Goal: Information Seeking & Learning: Learn about a topic

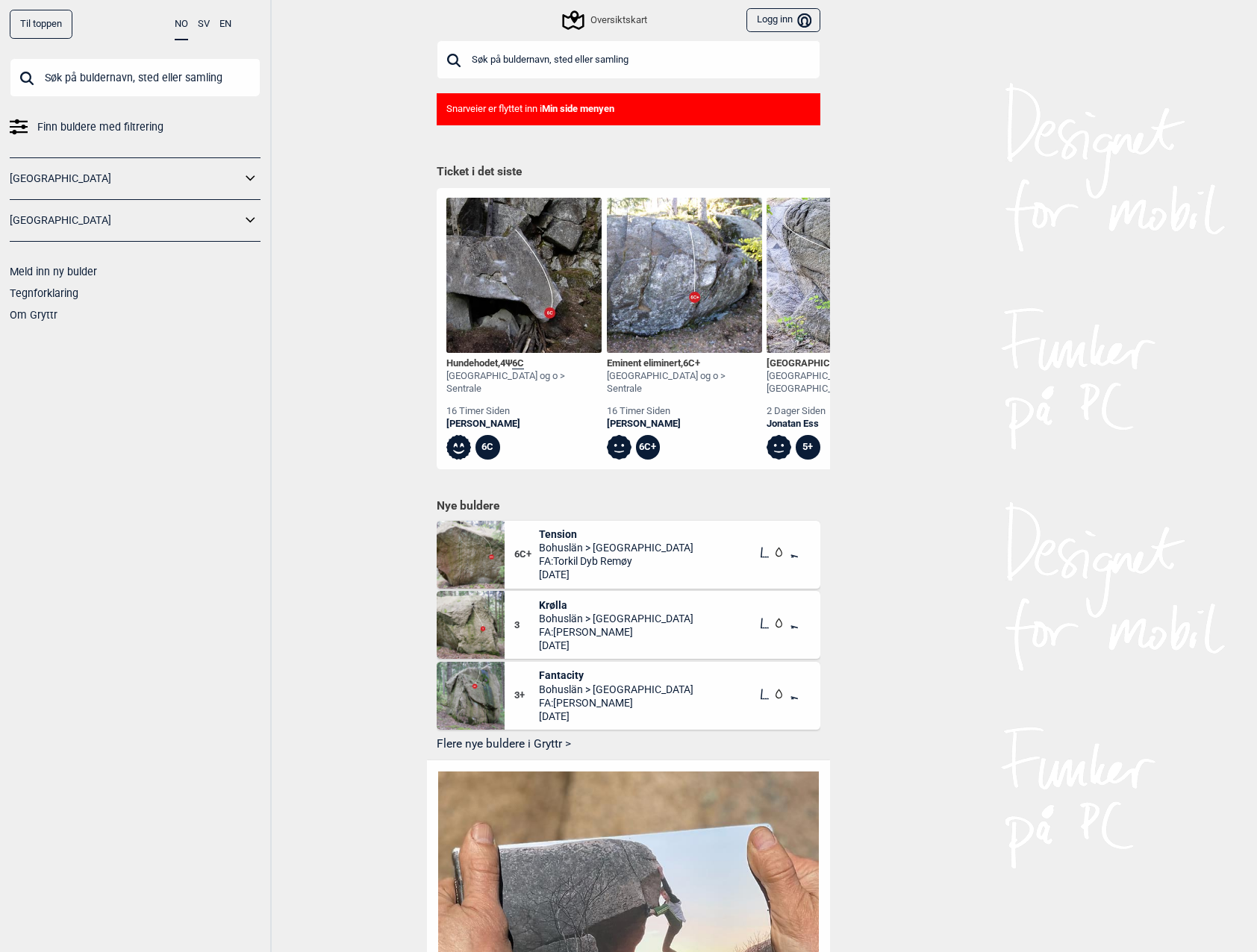
click at [528, 59] on input "text" at bounding box center [628, 59] width 384 height 39
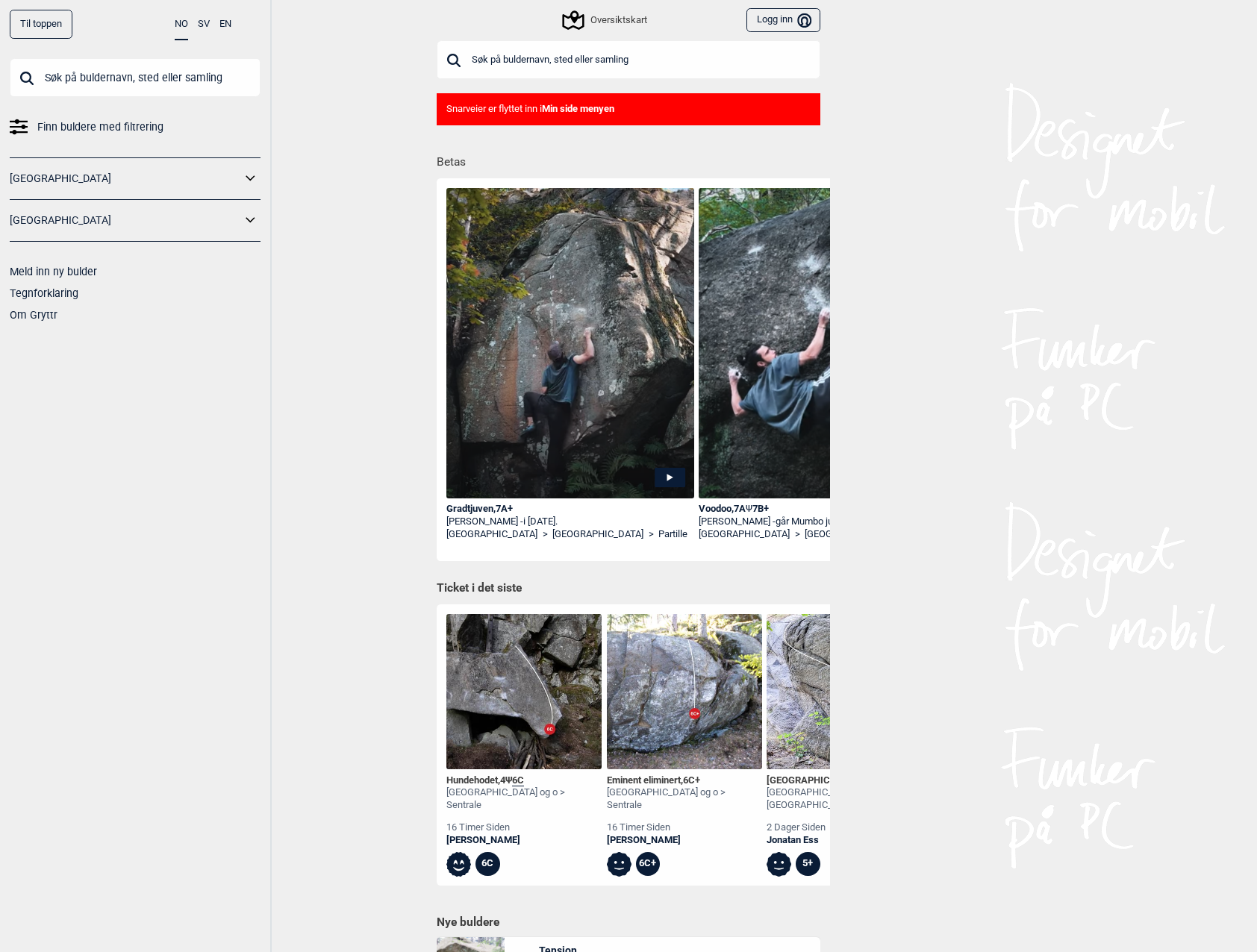
click at [96, 75] on input "text" at bounding box center [135, 77] width 251 height 39
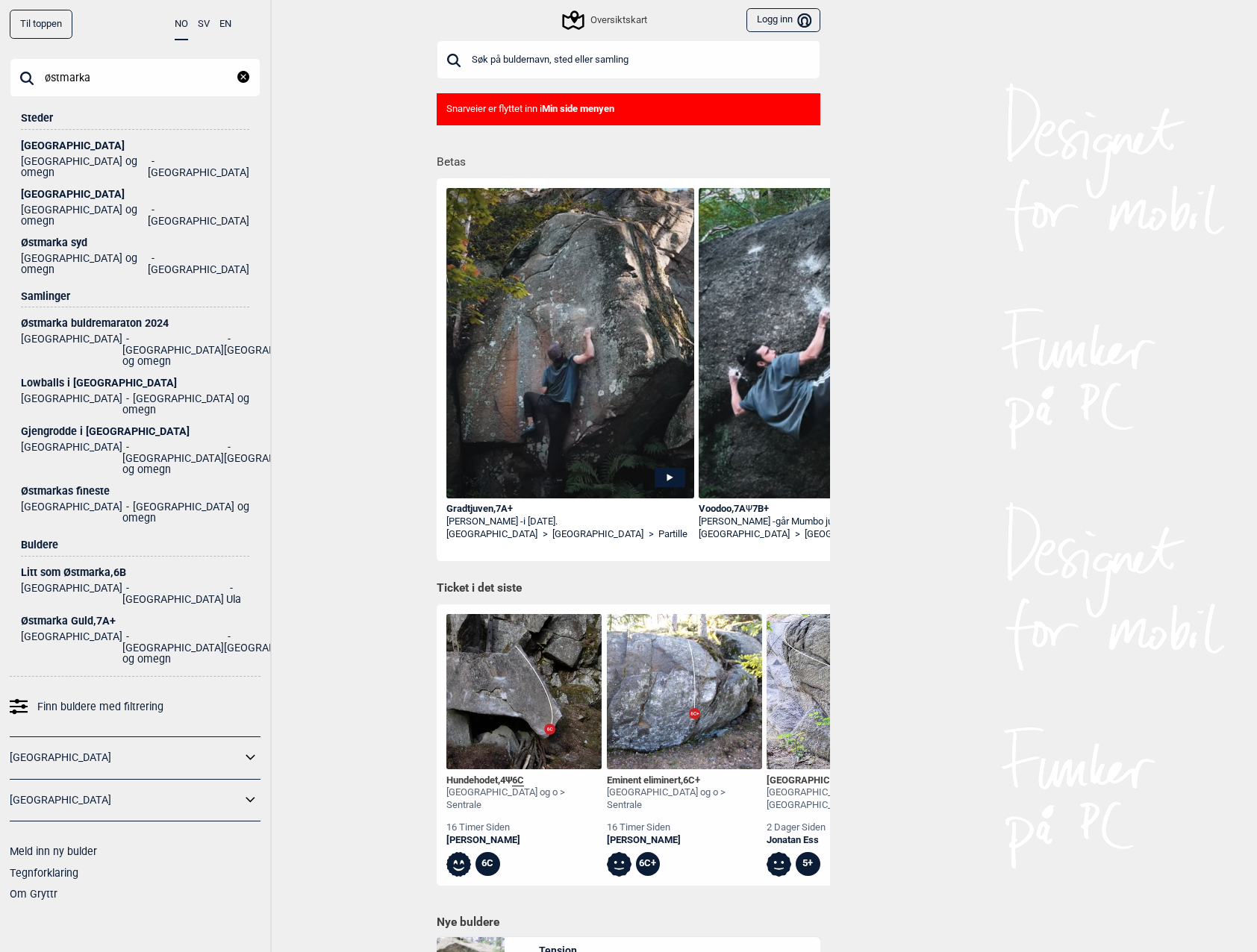
type input "østmarka"
click at [70, 497] on ul "Norge [GEOGRAPHIC_DATA] og omegn" at bounding box center [135, 510] width 229 height 27
click at [73, 485] on div "Østmarkas fineste" at bounding box center [135, 491] width 229 height 11
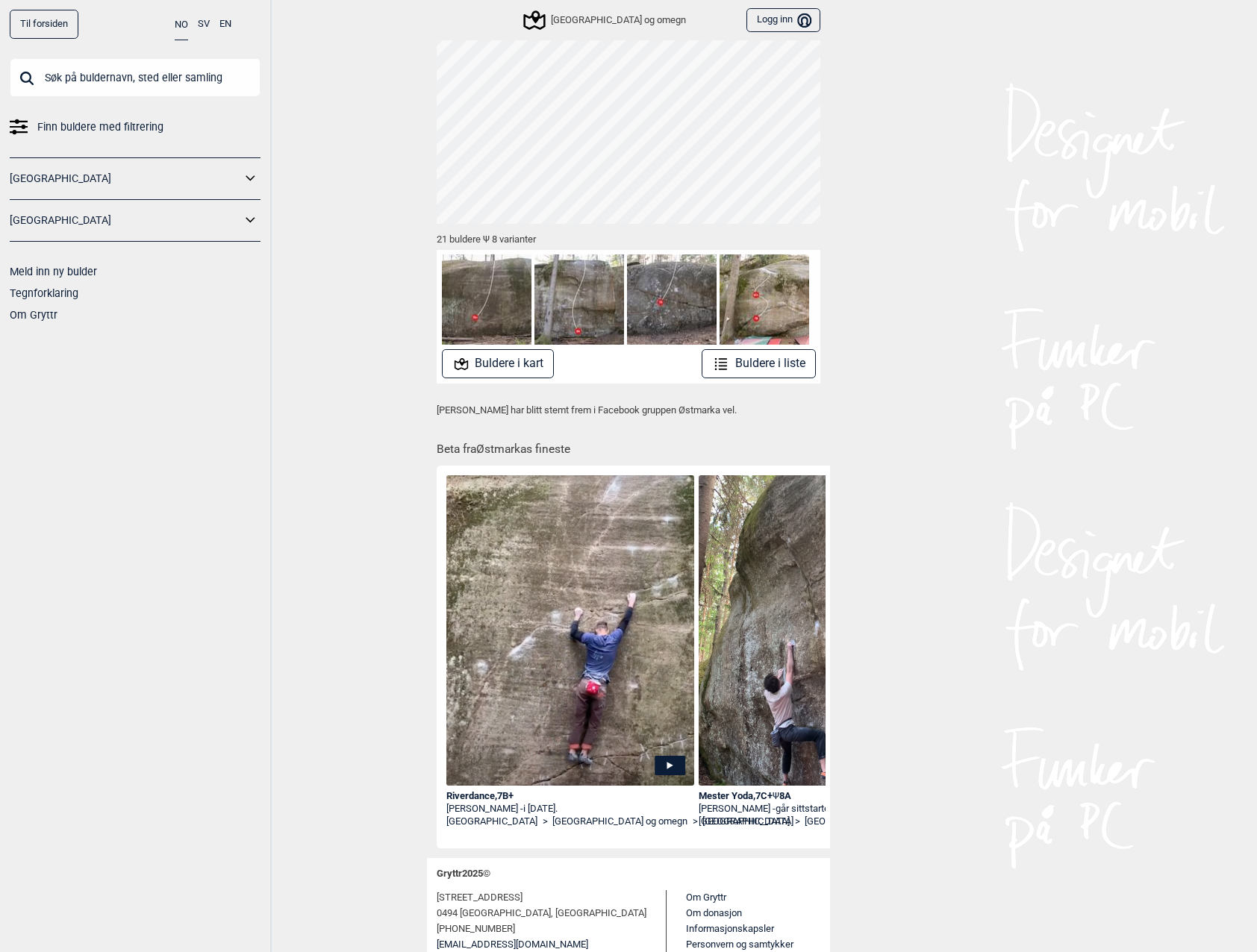
scroll to position [122, 0]
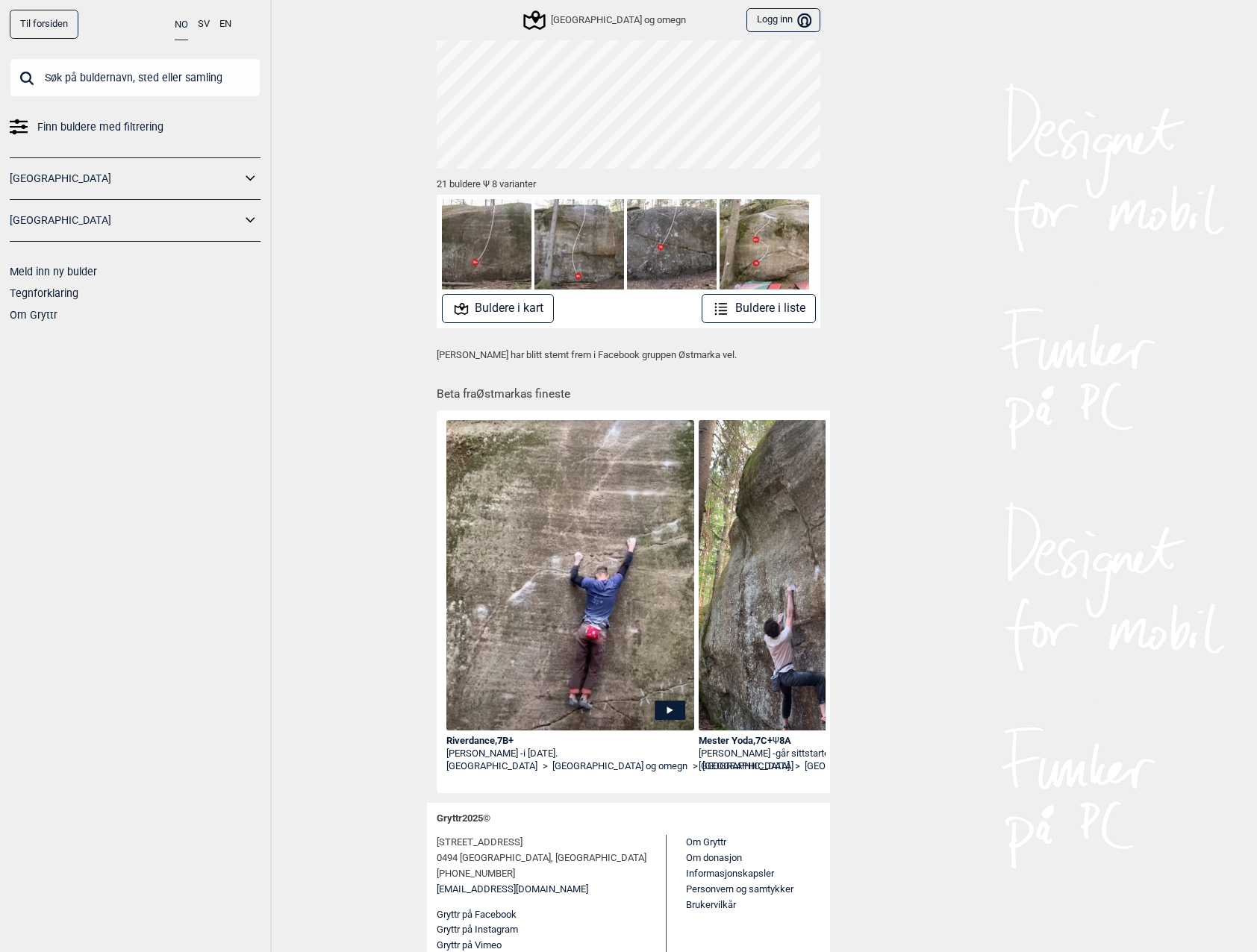
click at [473, 312] on button "Buldere i kart" at bounding box center [498, 308] width 112 height 29
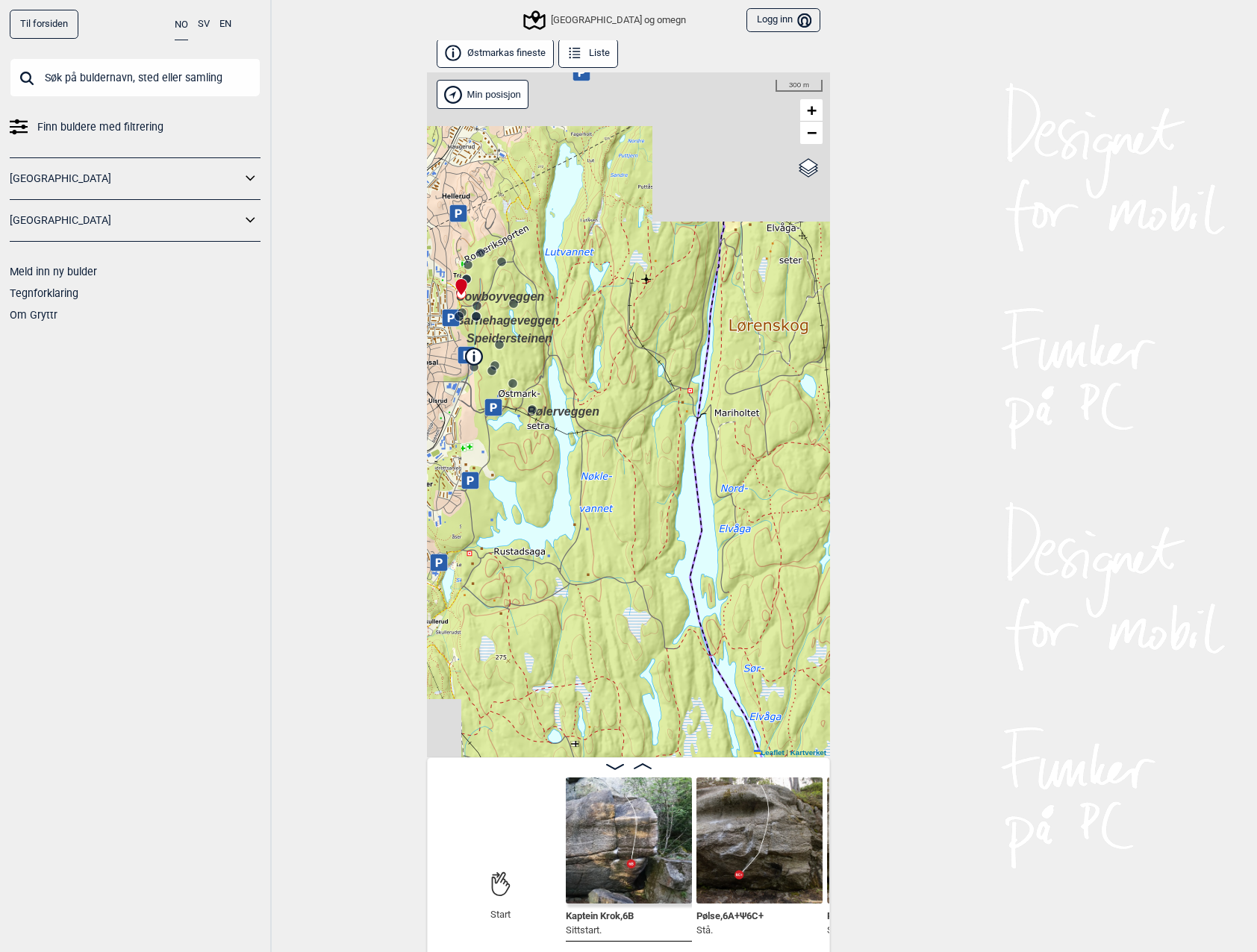
scroll to position [8, 0]
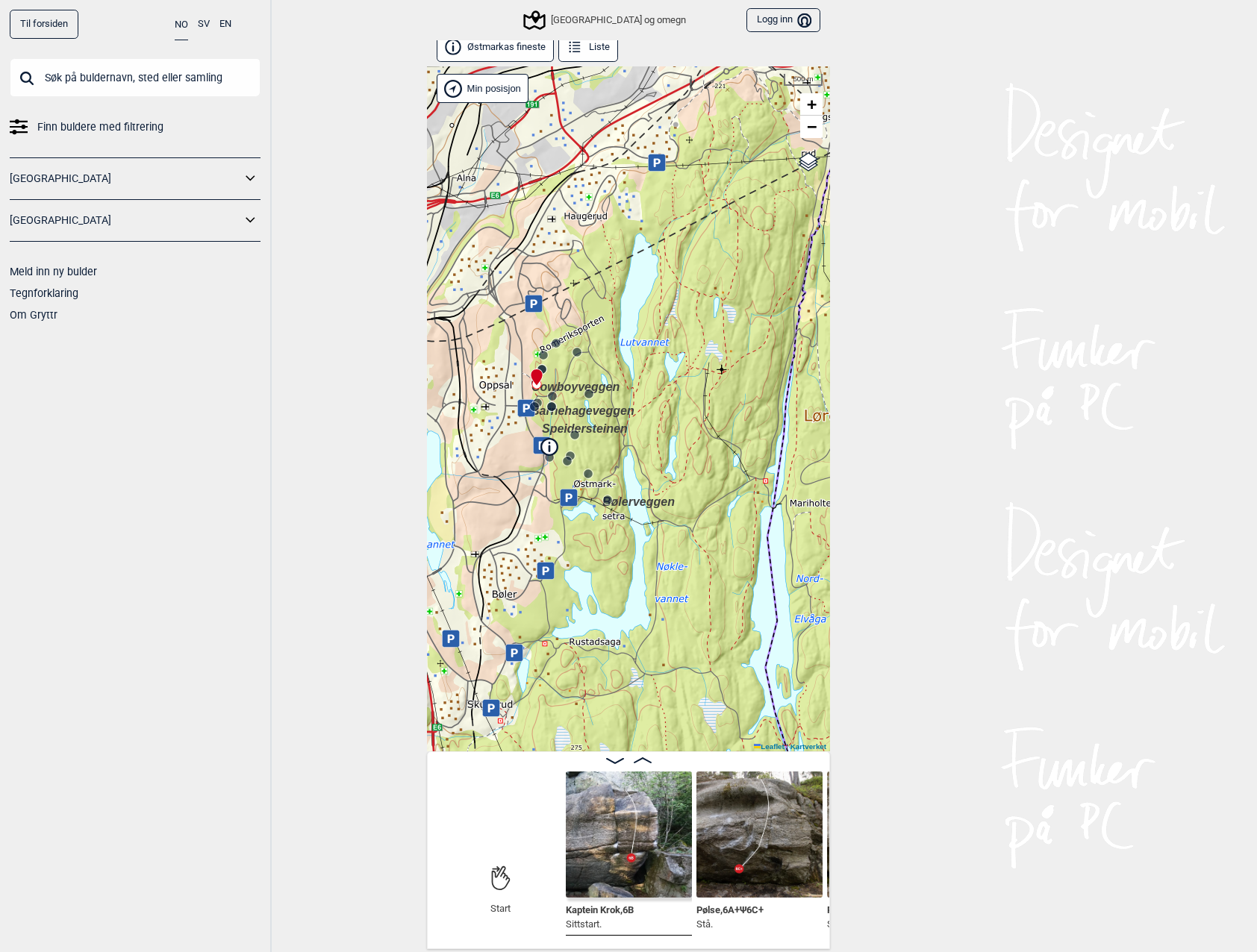
drag, startPoint x: 555, startPoint y: 438, endPoint x: 630, endPoint y: 535, distance: 122.6
click at [630, 535] on div "Speidersteinen Barnehageveggen Cowboyveggen Bølerveggen [GEOGRAPHIC_DATA] og om…" at bounding box center [628, 409] width 403 height 685
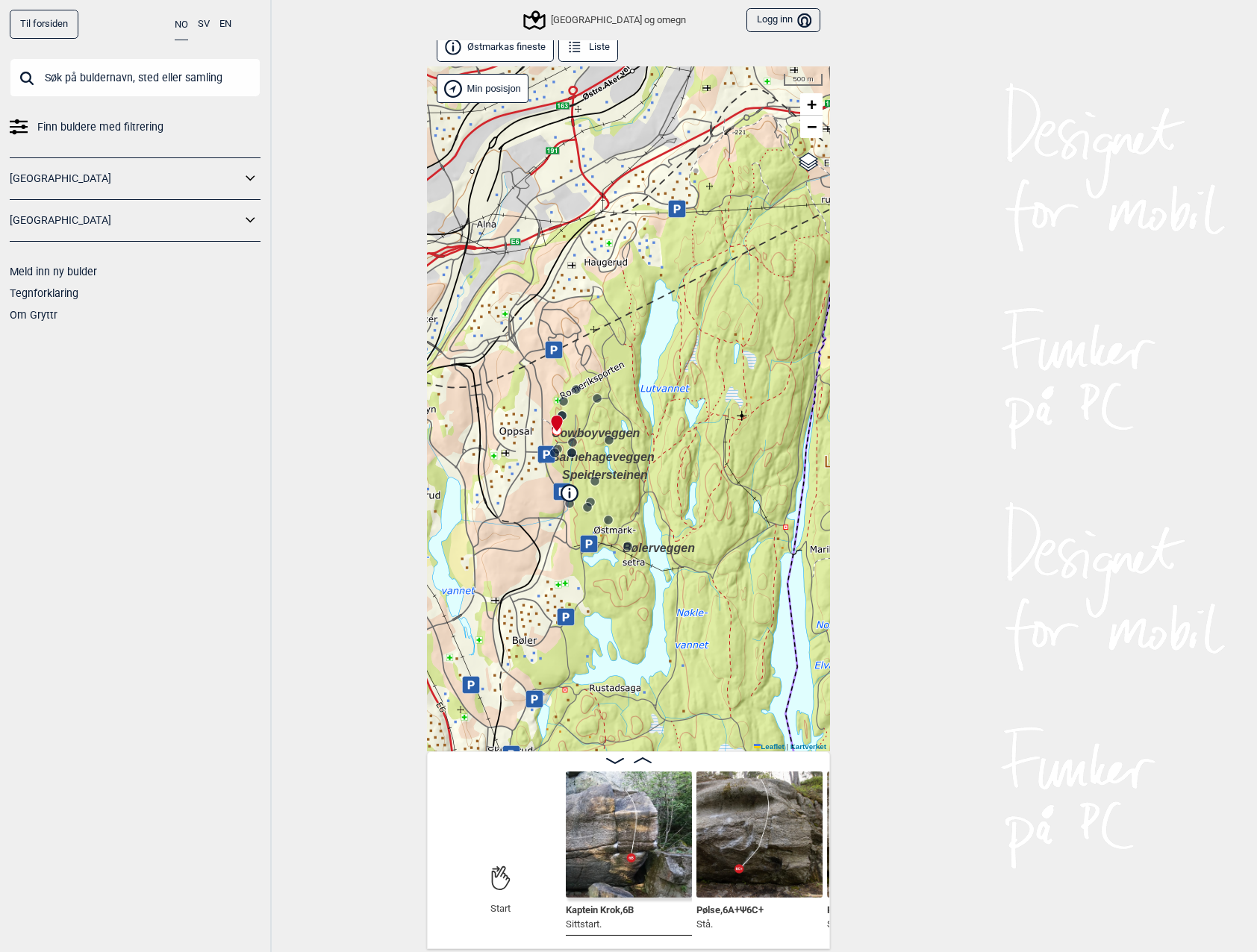
drag, startPoint x: 610, startPoint y: 301, endPoint x: 630, endPoint y: 347, distance: 50.2
click at [630, 347] on div "Speidersteinen Barnehageveggen Cowboyveggen Bølerveggen [GEOGRAPHIC_DATA] og om…" at bounding box center [628, 409] width 403 height 685
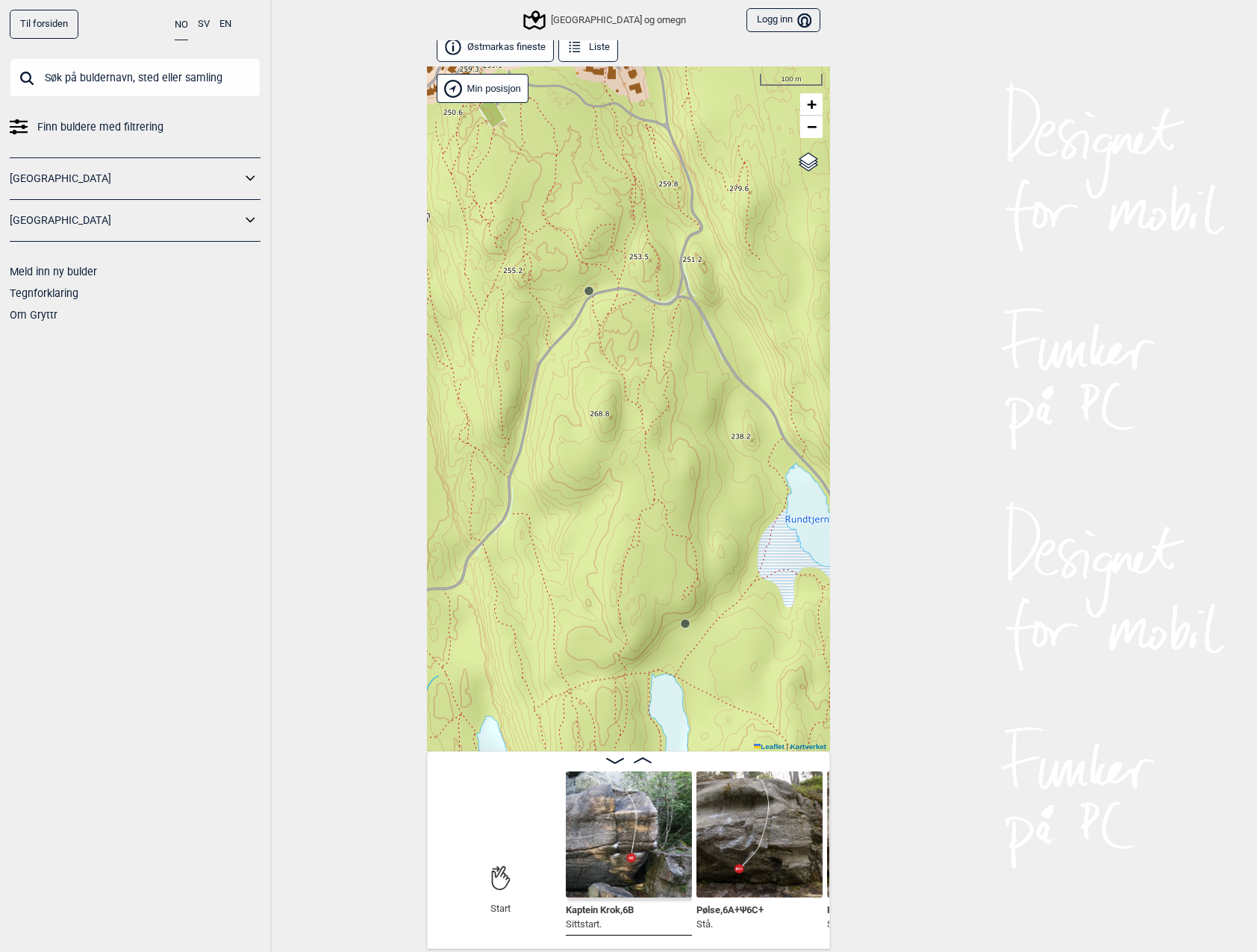
click at [589, 298] on div "Speidersteinen Barnehageveggen Cowboyveggen Bølerveggen [GEOGRAPHIC_DATA] og om…" at bounding box center [628, 409] width 403 height 685
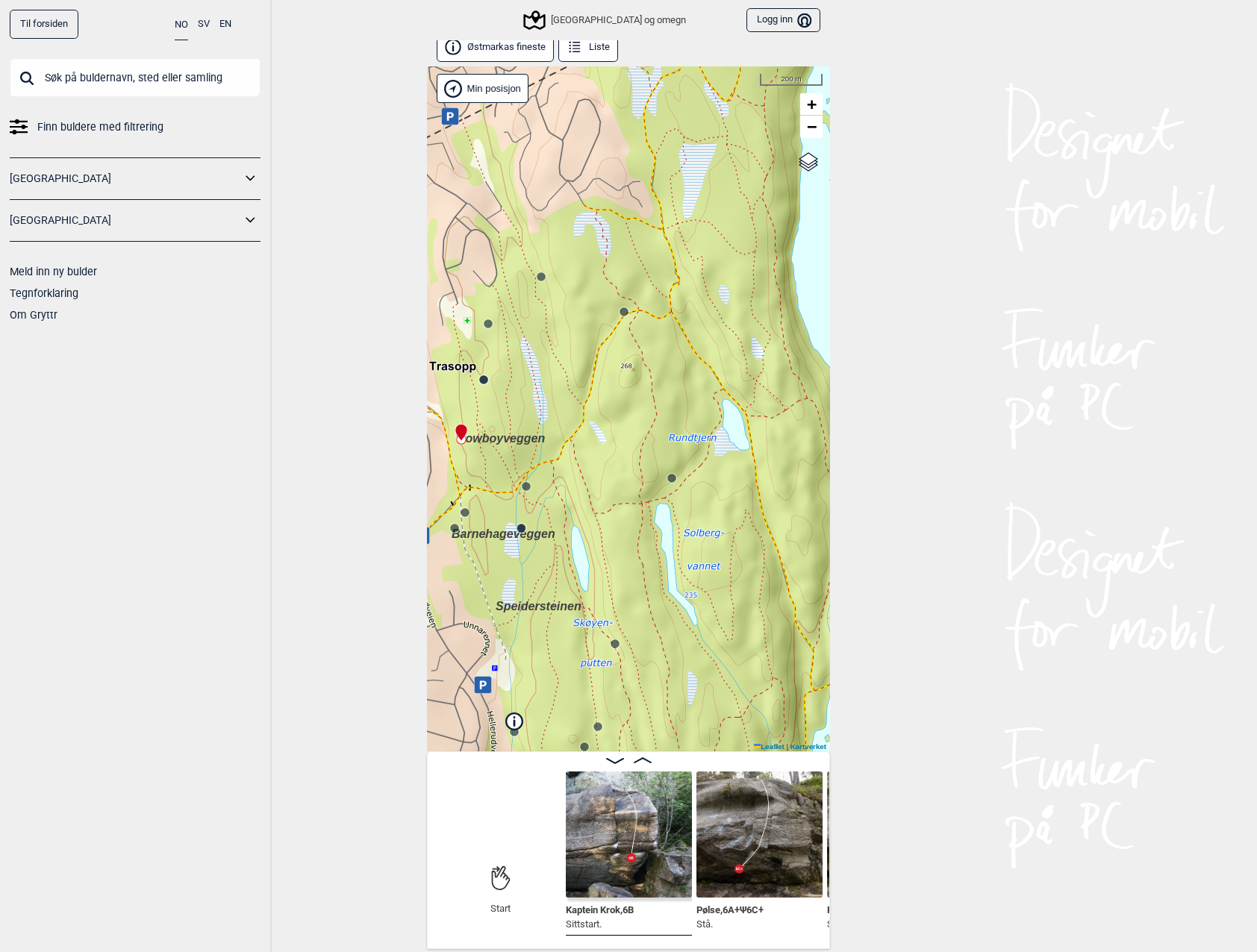
click at [627, 318] on div "Speidersteinen Barnehageveggen Cowboyveggen Bølerveggen [GEOGRAPHIC_DATA] og om…" at bounding box center [628, 409] width 403 height 685
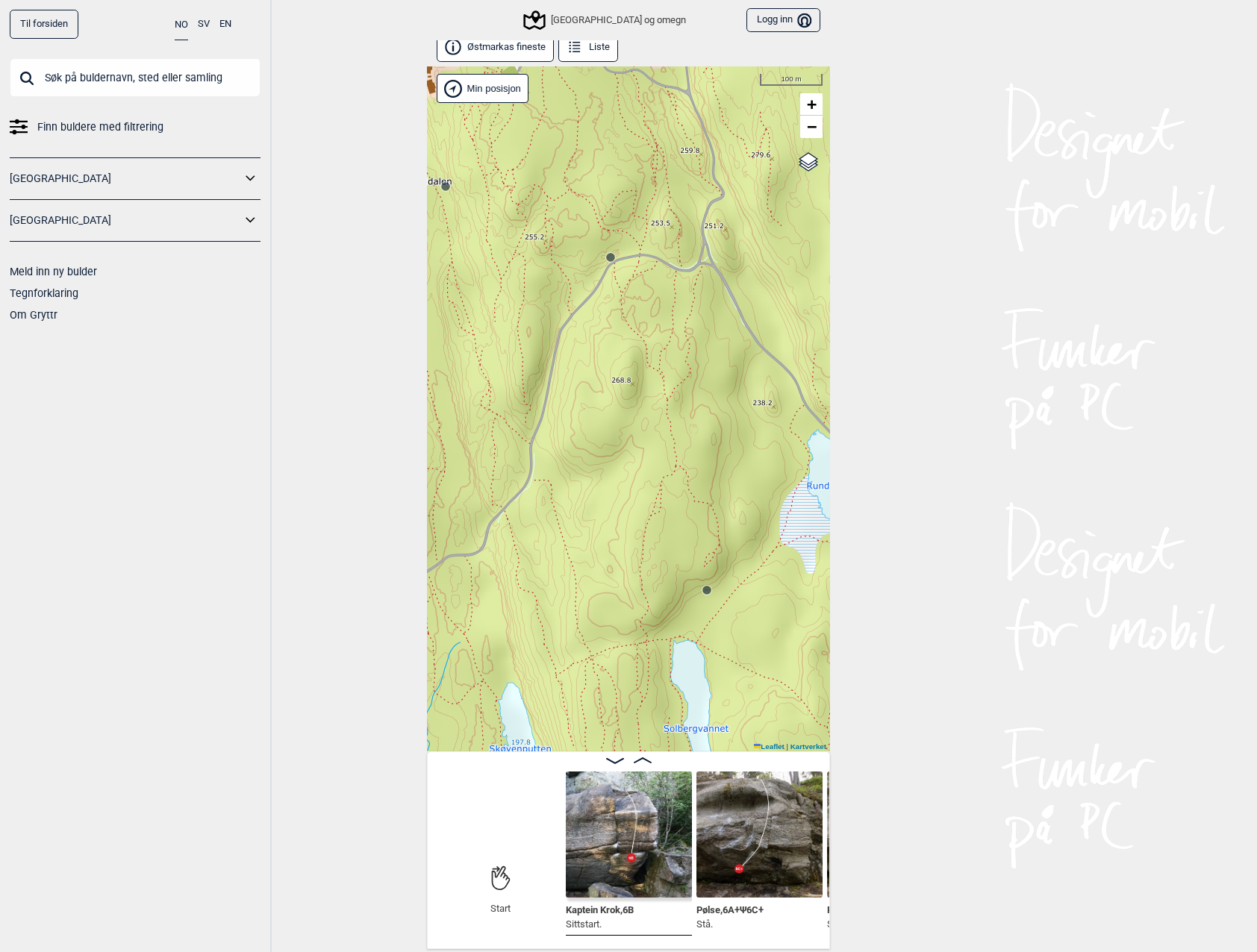
click at [612, 268] on div "Speidersteinen Barnehageveggen Cowboyveggen Bølerveggen [GEOGRAPHIC_DATA] og om…" at bounding box center [628, 409] width 403 height 685
click at [613, 264] on div "Speidersteinen Barnehageveggen Cowboyveggen Bølerveggen [GEOGRAPHIC_DATA] og om…" at bounding box center [628, 409] width 403 height 685
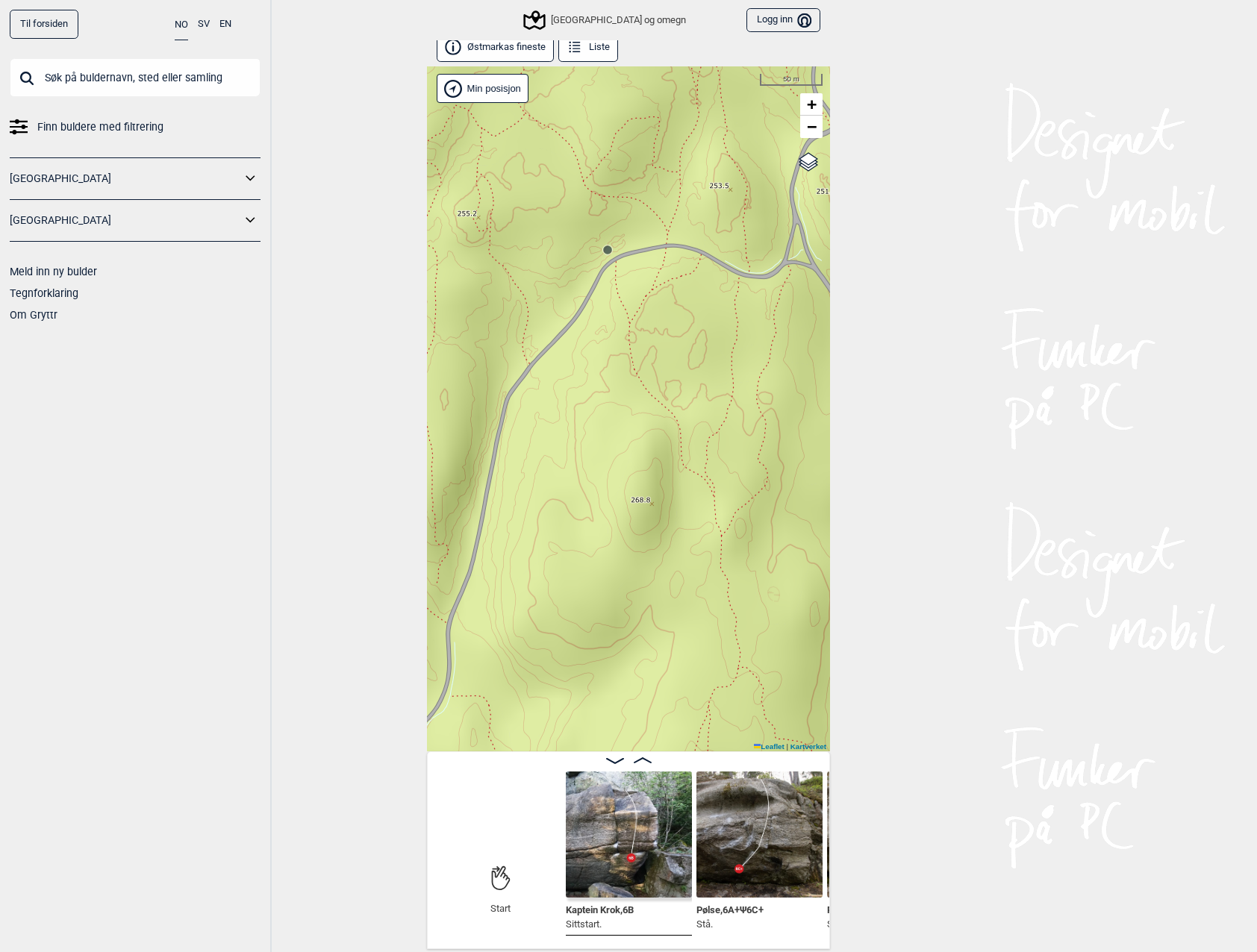
click at [609, 258] on div "Speidersteinen Barnehageveggen Cowboyveggen Bølerveggen [GEOGRAPHIC_DATA] og om…" at bounding box center [628, 409] width 403 height 685
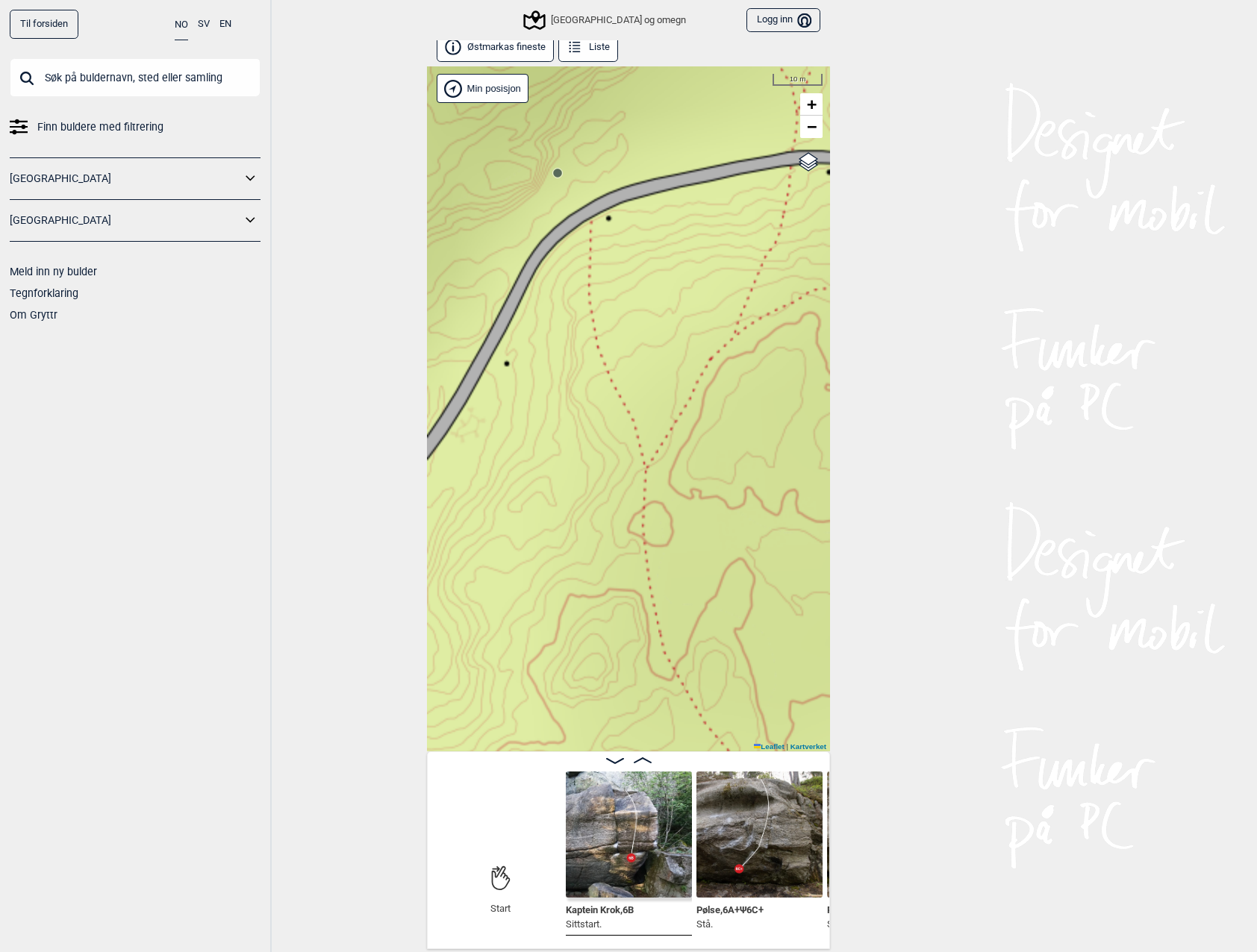
click at [560, 176] on circle at bounding box center [558, 173] width 9 height 9
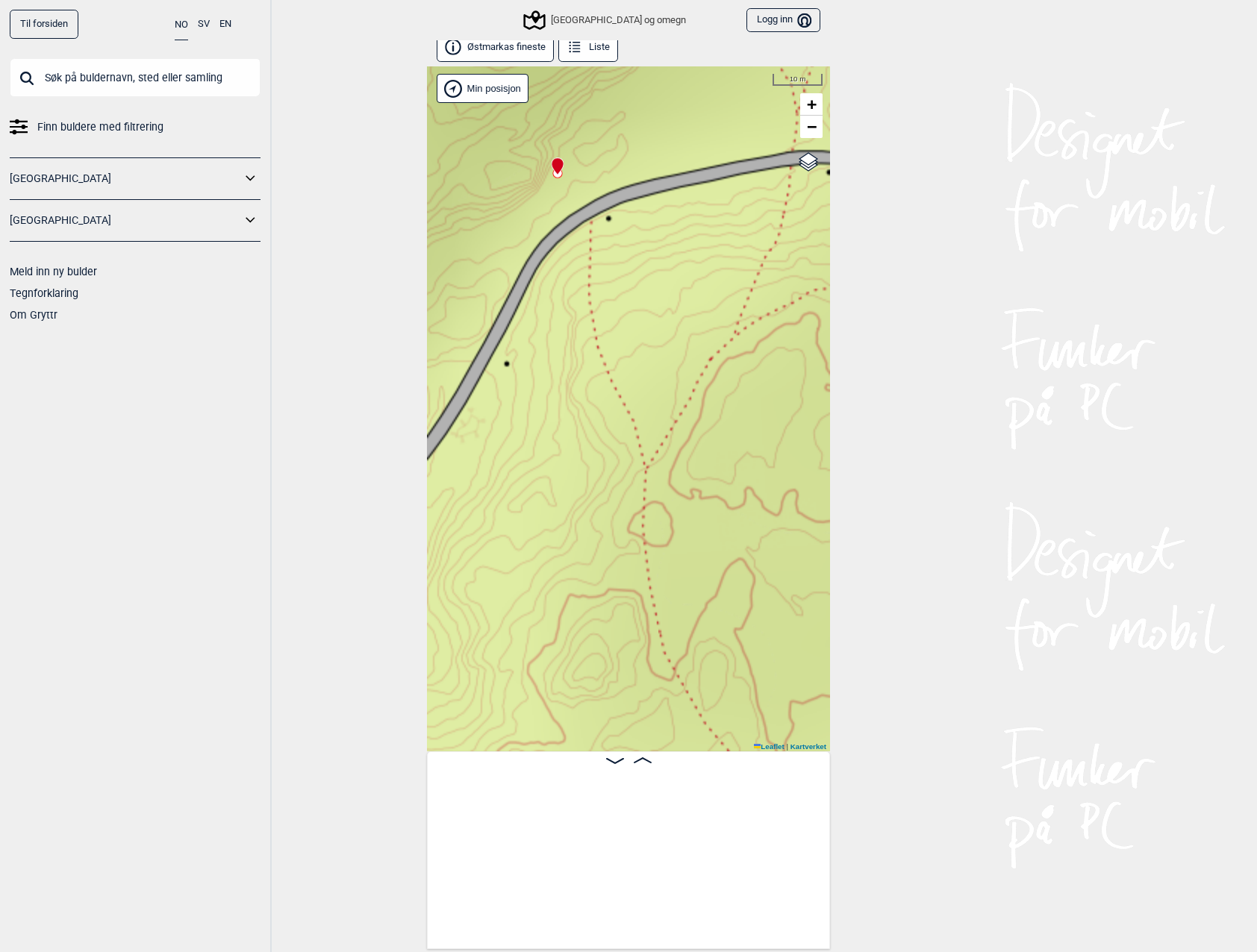
scroll to position [0, 2283]
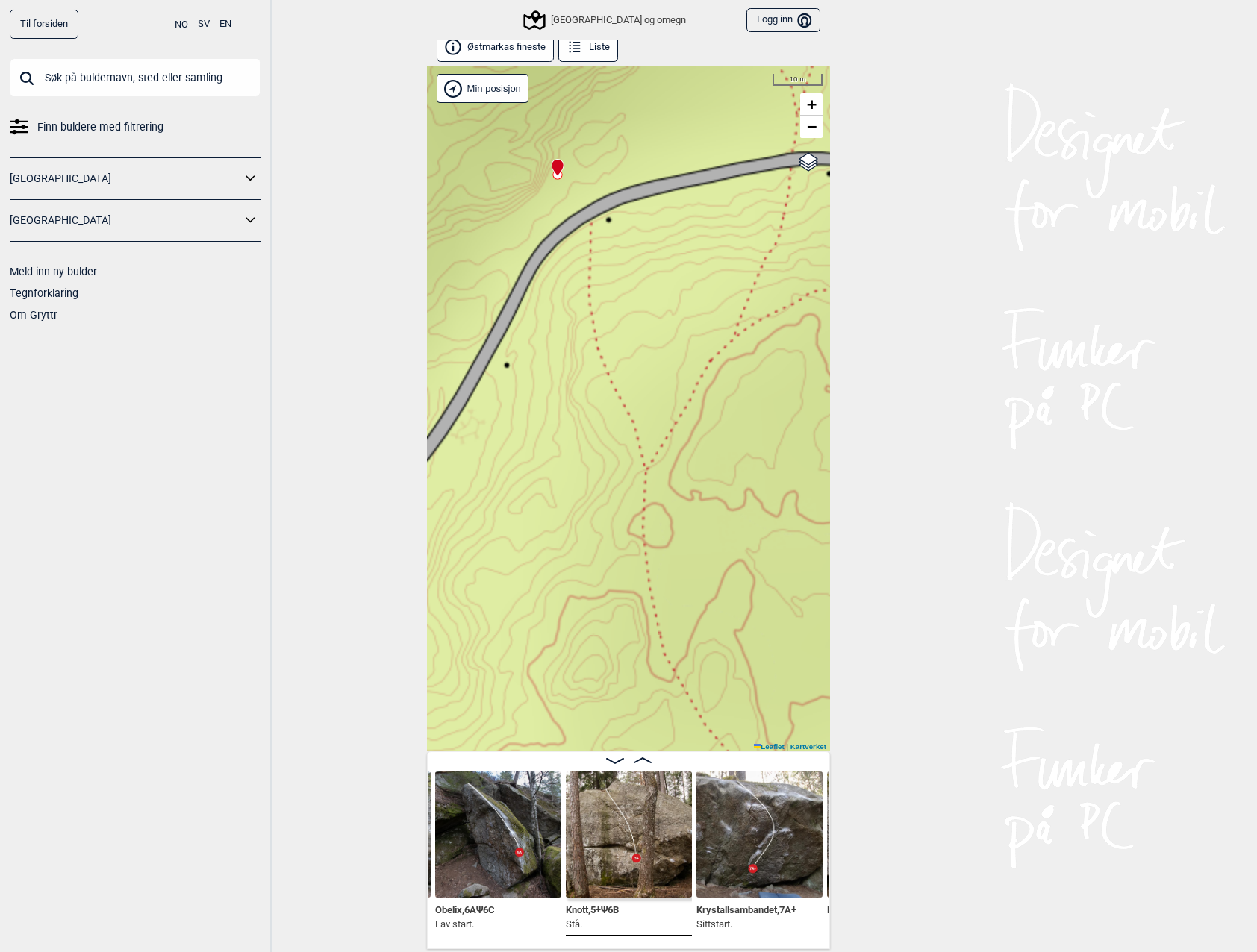
click at [525, 839] on img at bounding box center [499, 834] width 126 height 126
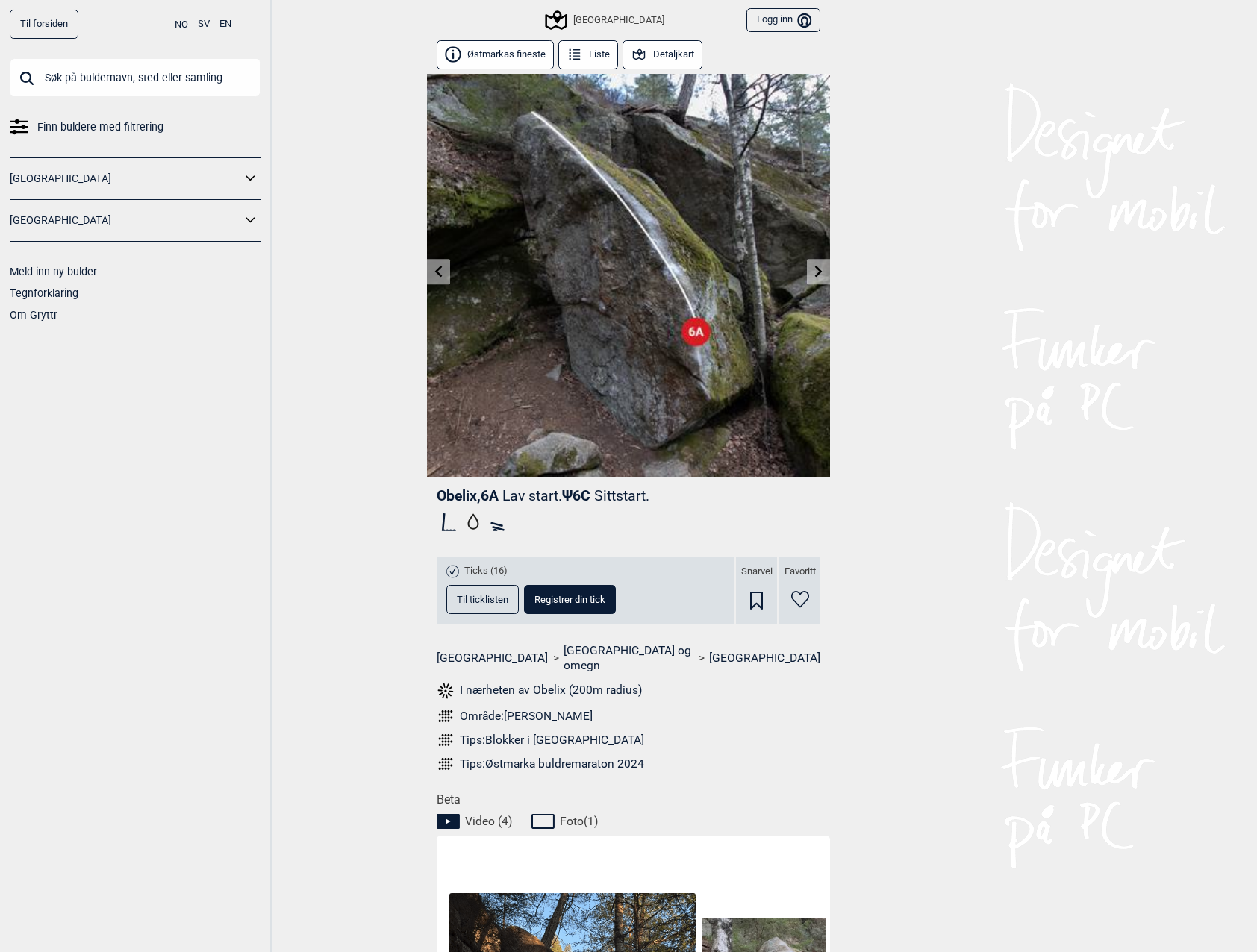
click at [811, 271] on link at bounding box center [818, 272] width 23 height 24
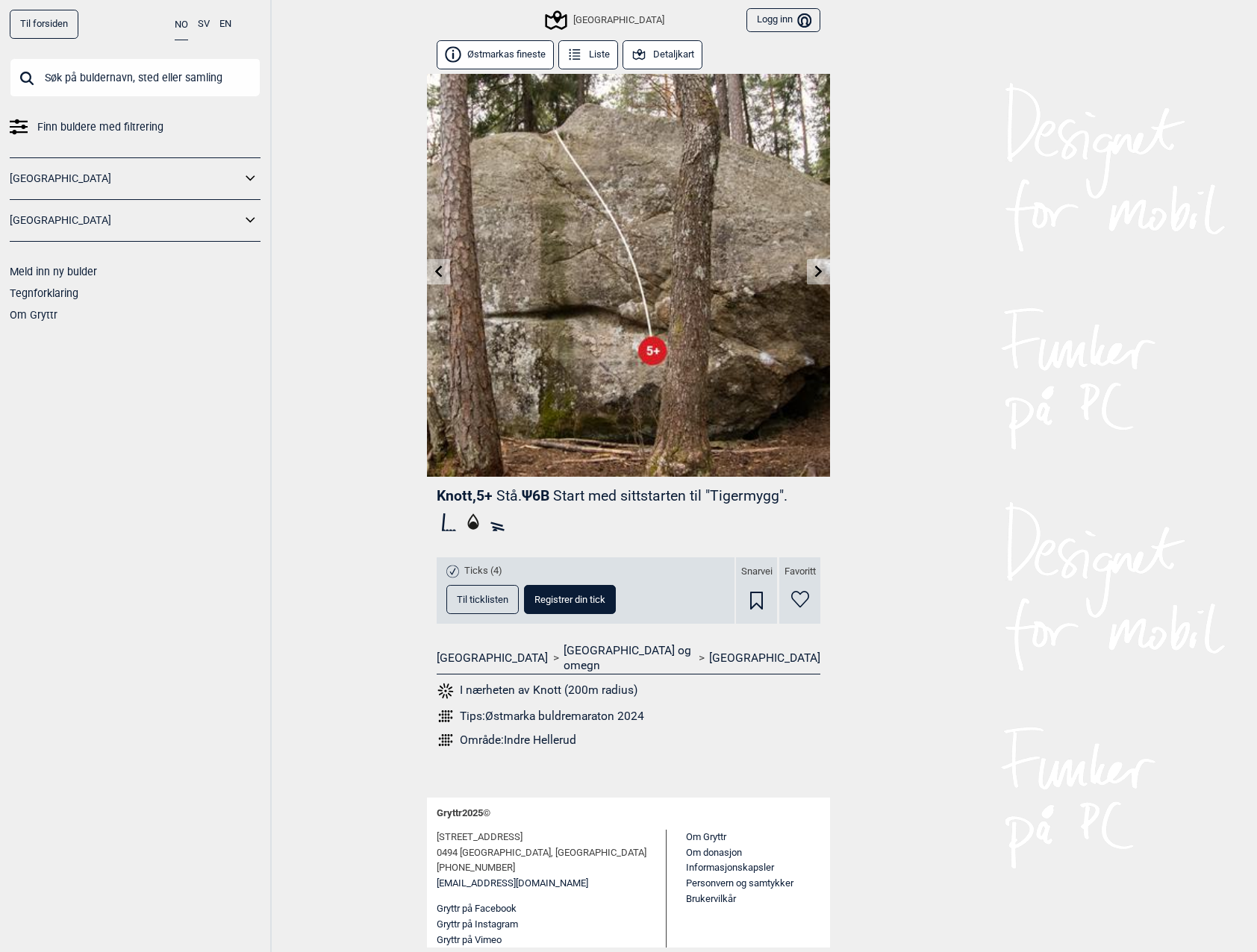
click at [438, 280] on link at bounding box center [439, 272] width 23 height 24
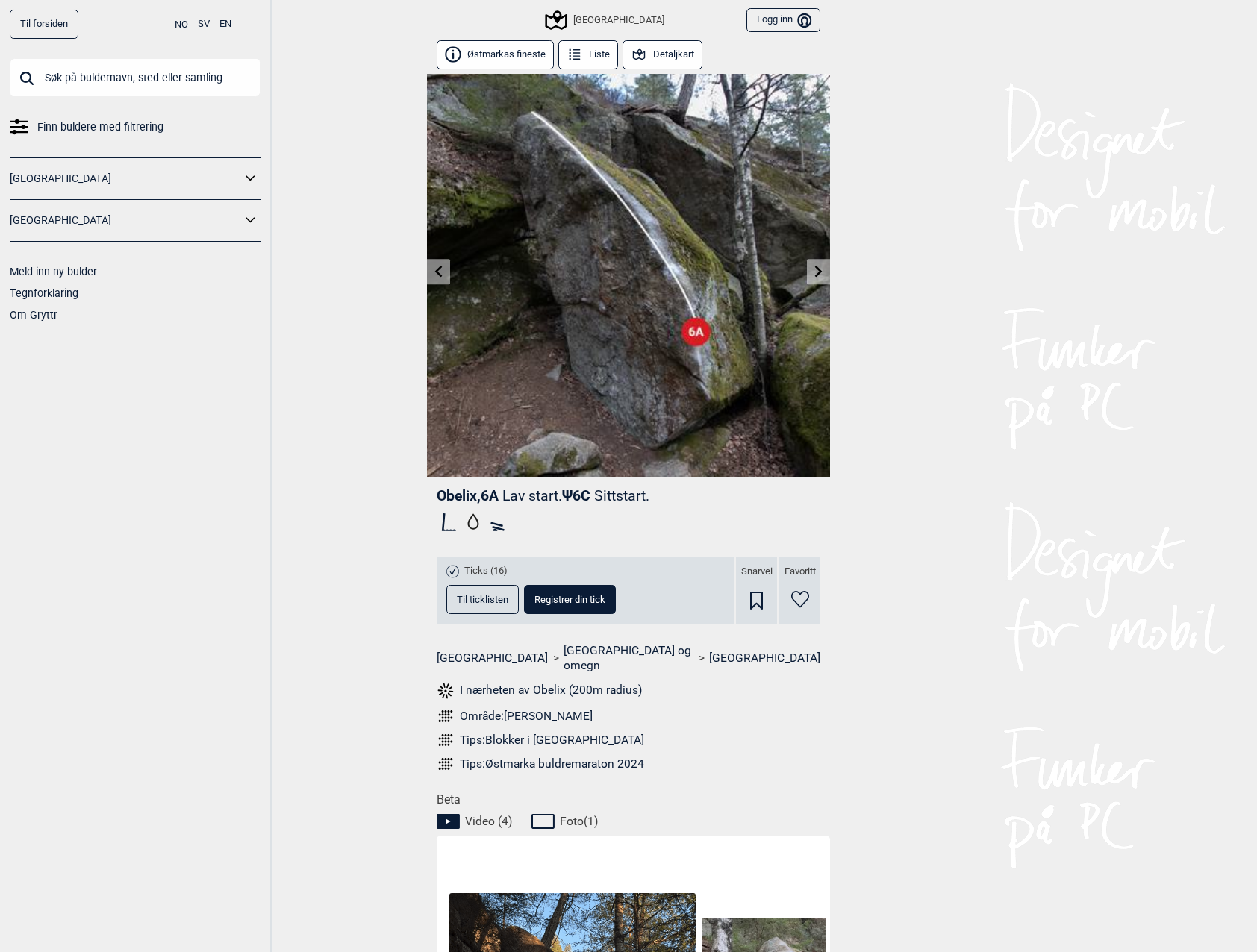
click at [813, 274] on icon at bounding box center [819, 271] width 12 height 12
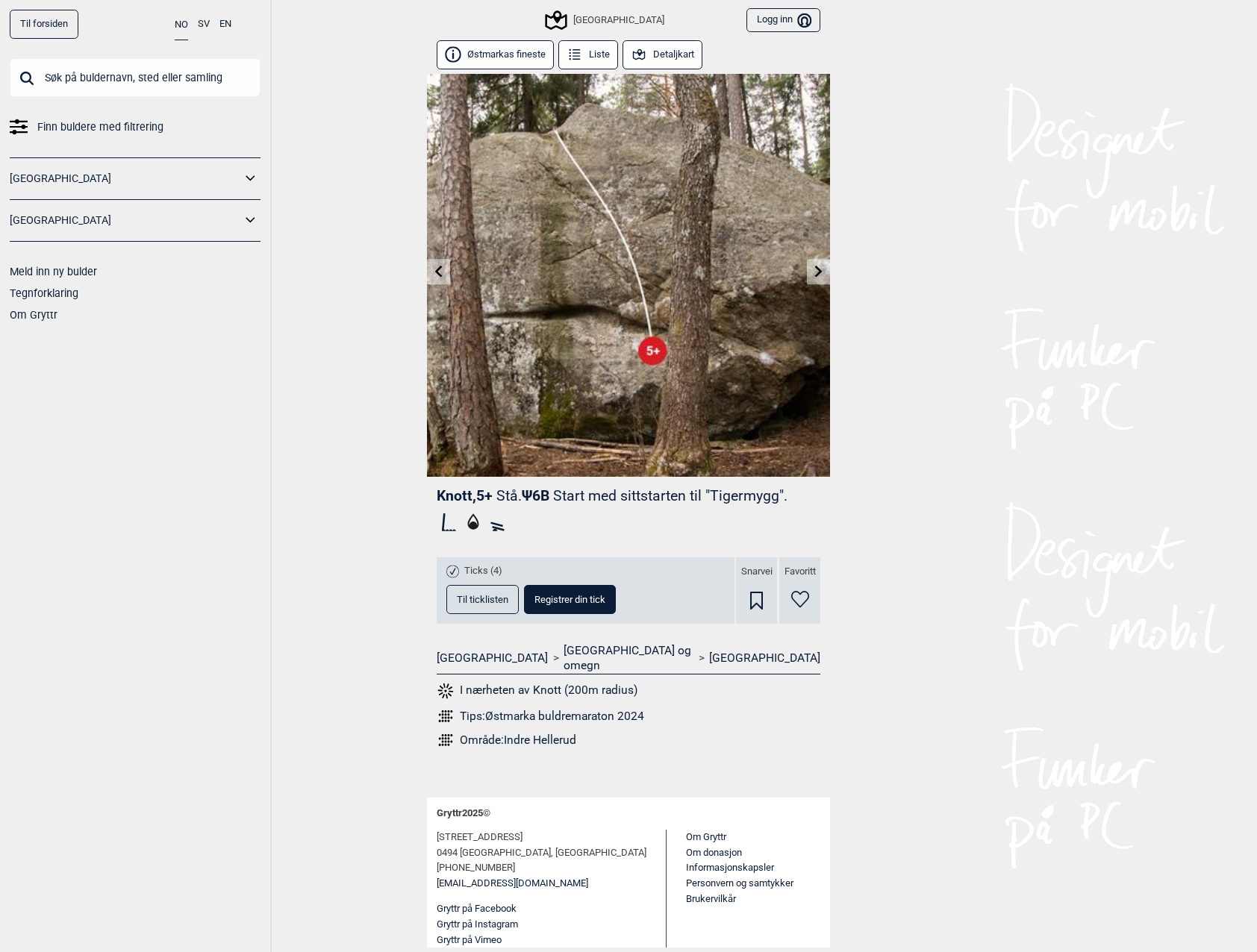
click at [812, 275] on link at bounding box center [818, 272] width 23 height 24
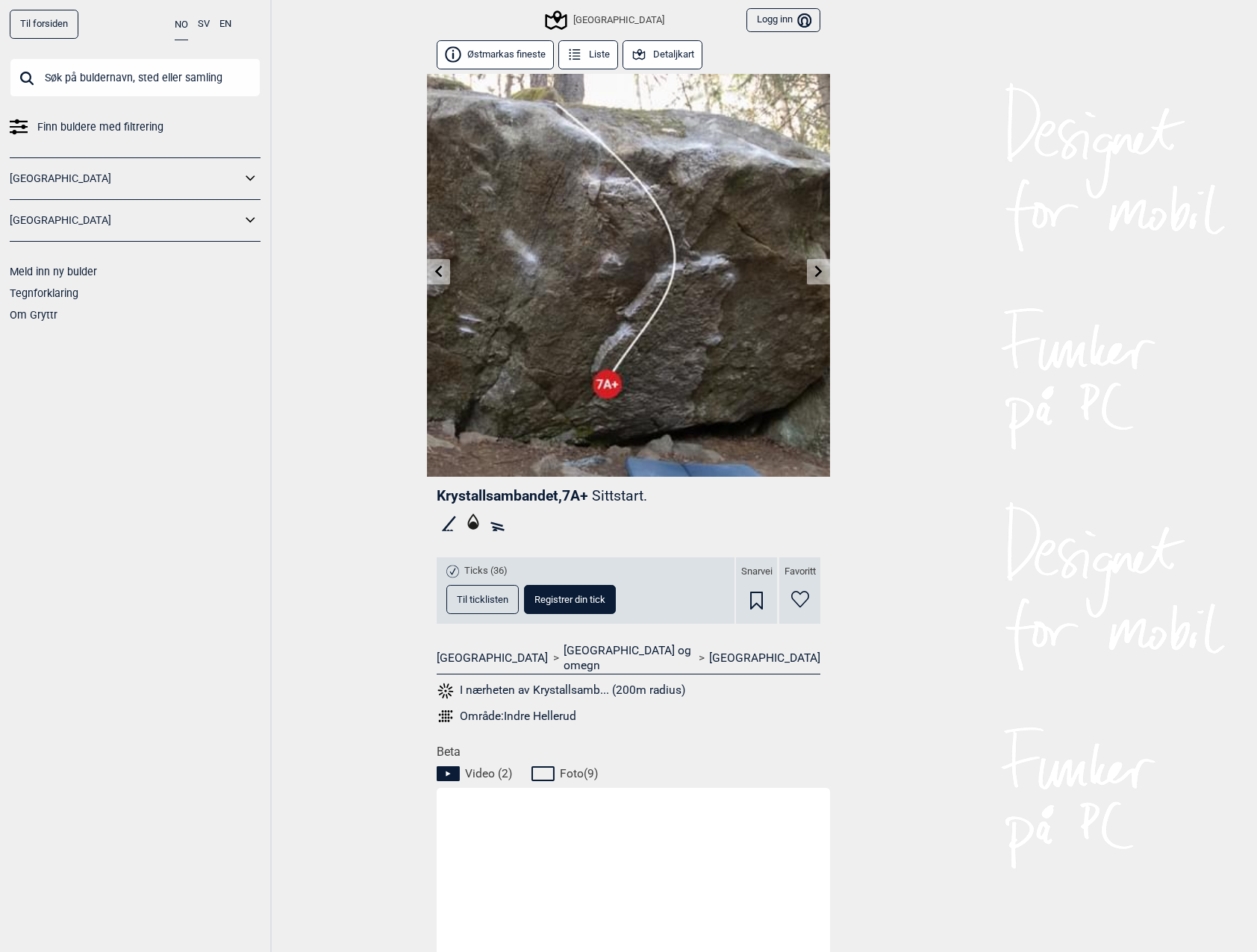
click at [435, 277] on link at bounding box center [439, 272] width 23 height 24
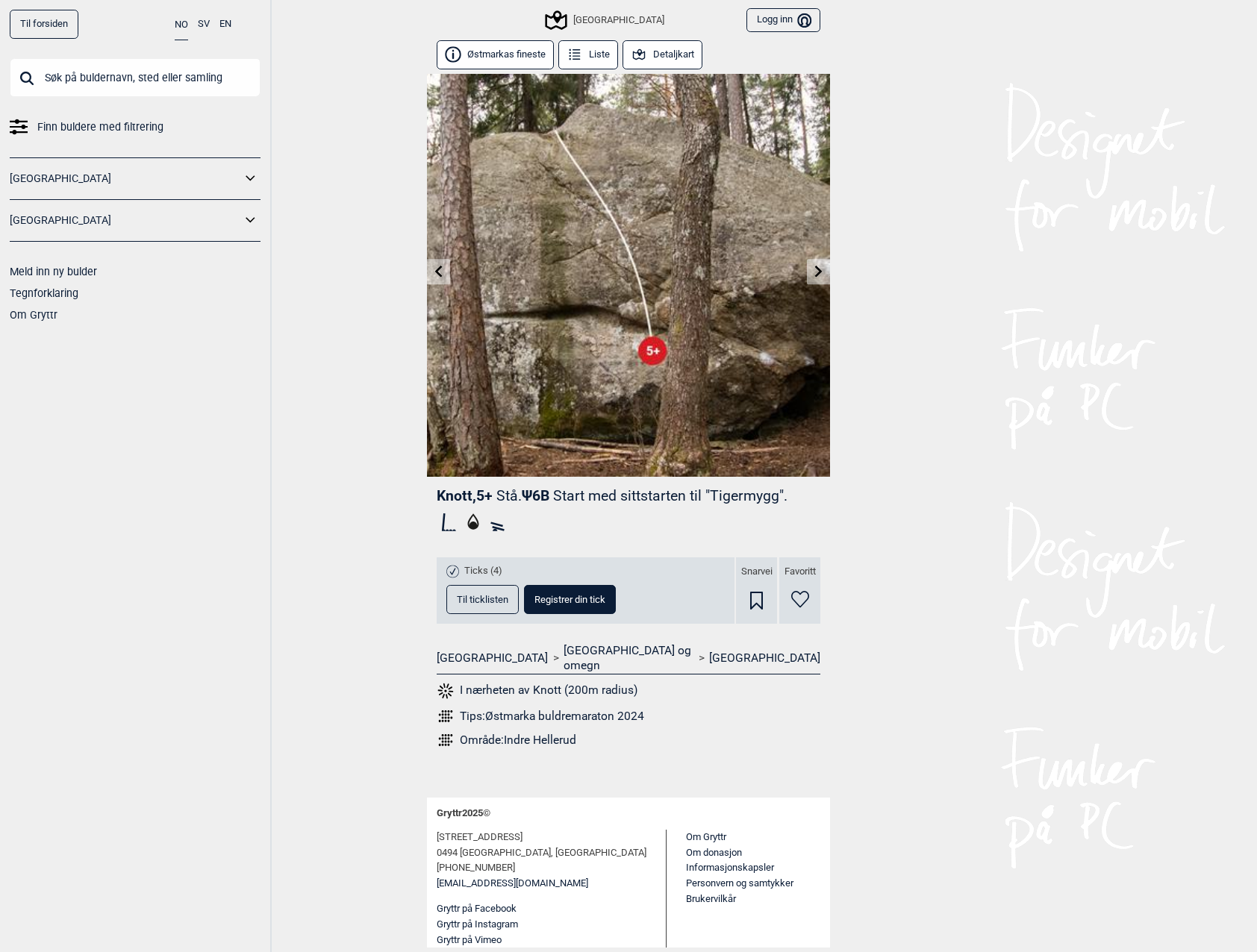
click at [435, 277] on icon at bounding box center [439, 271] width 12 height 12
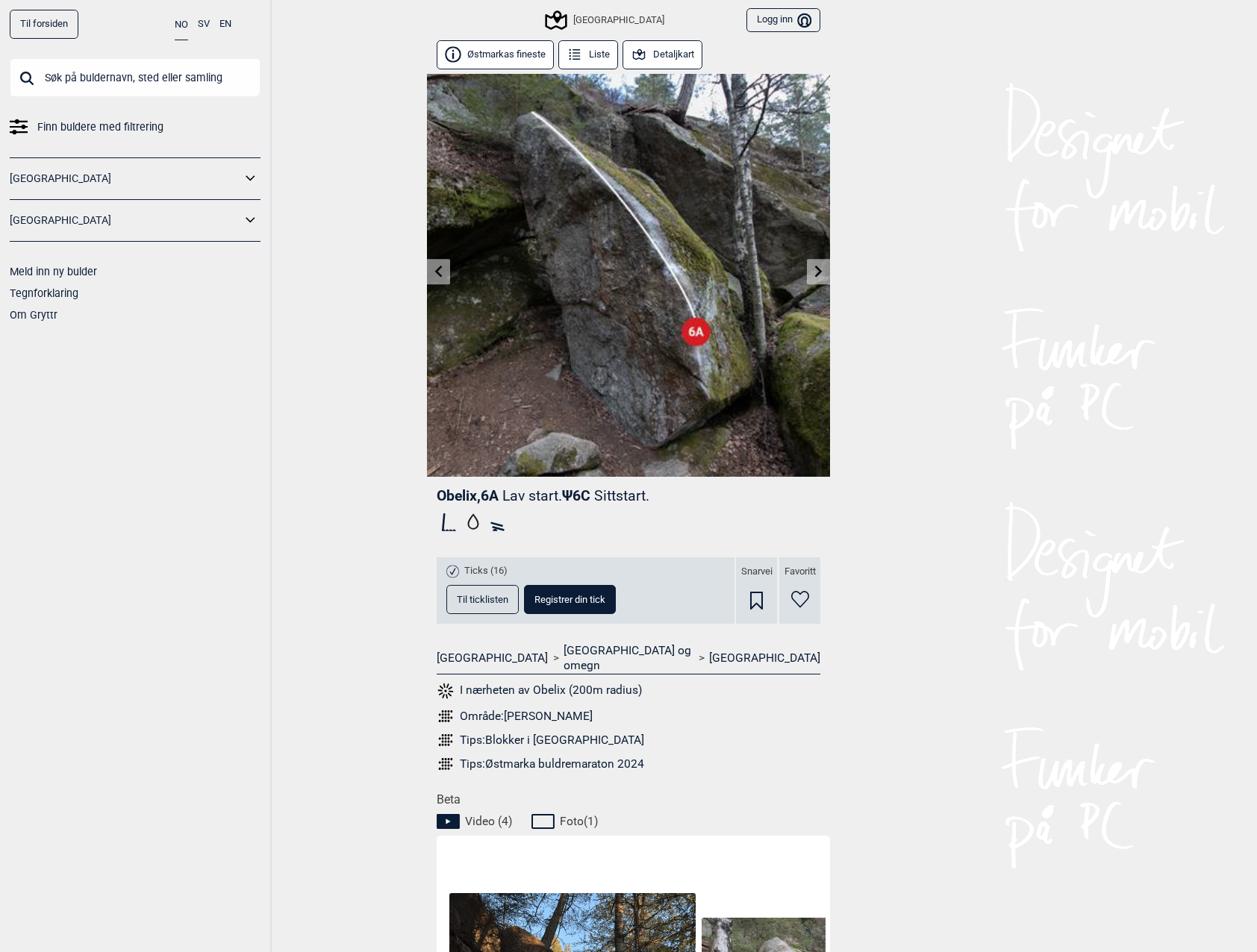
click at [821, 271] on icon at bounding box center [818, 271] width 8 height 12
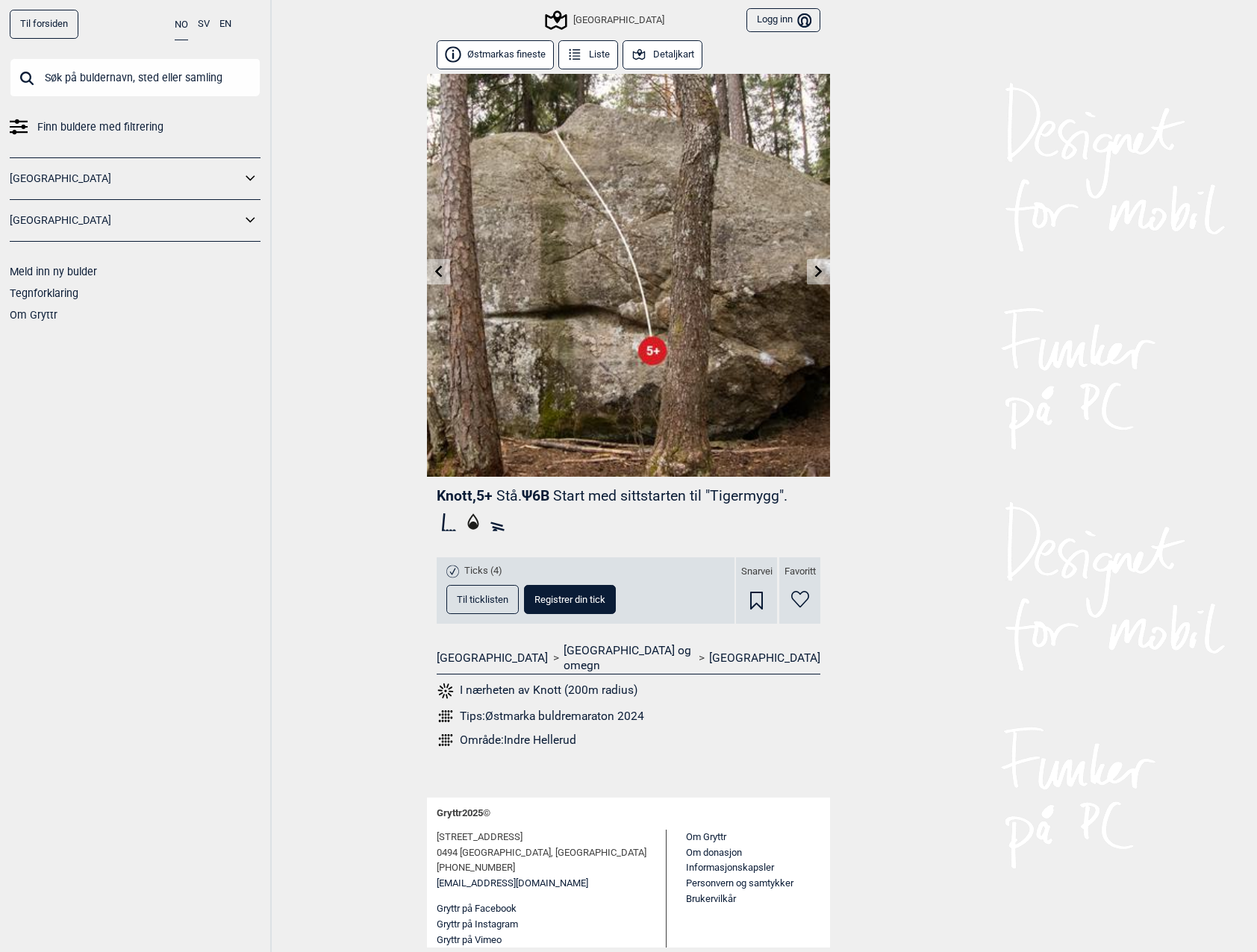
click at [813, 273] on icon at bounding box center [819, 271] width 12 height 12
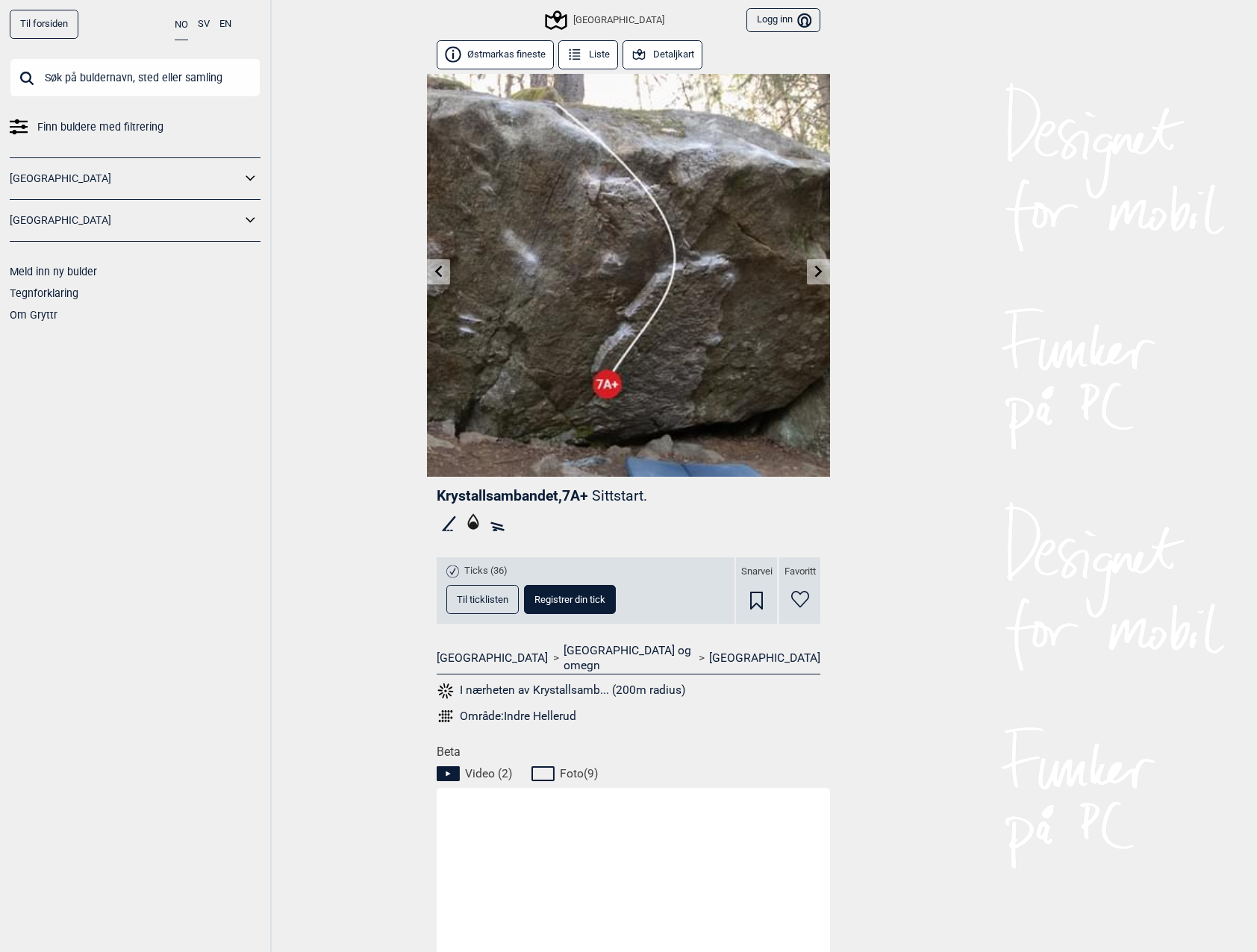
click at [808, 274] on link at bounding box center [818, 272] width 23 height 24
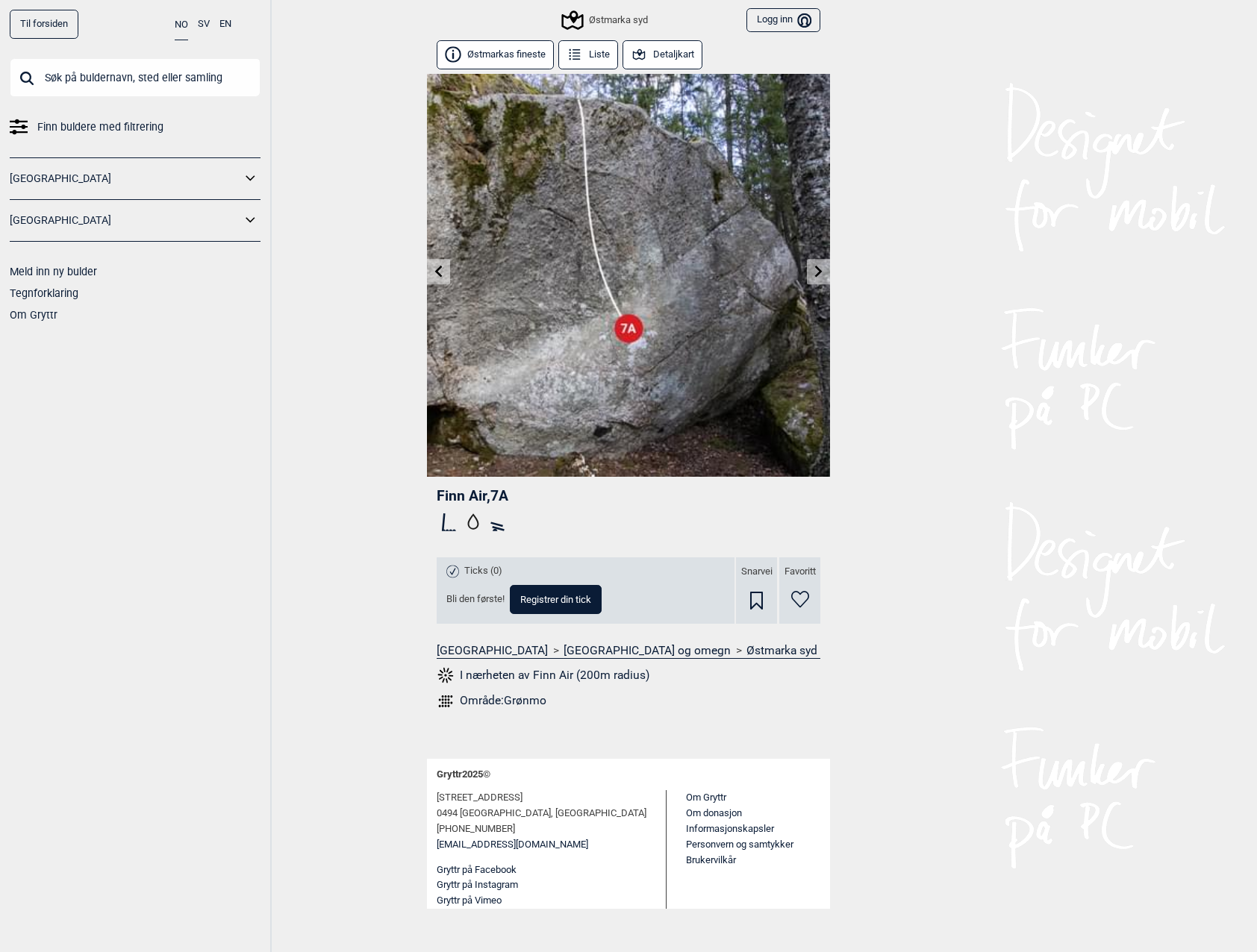
click at [821, 272] on icon at bounding box center [819, 271] width 12 height 12
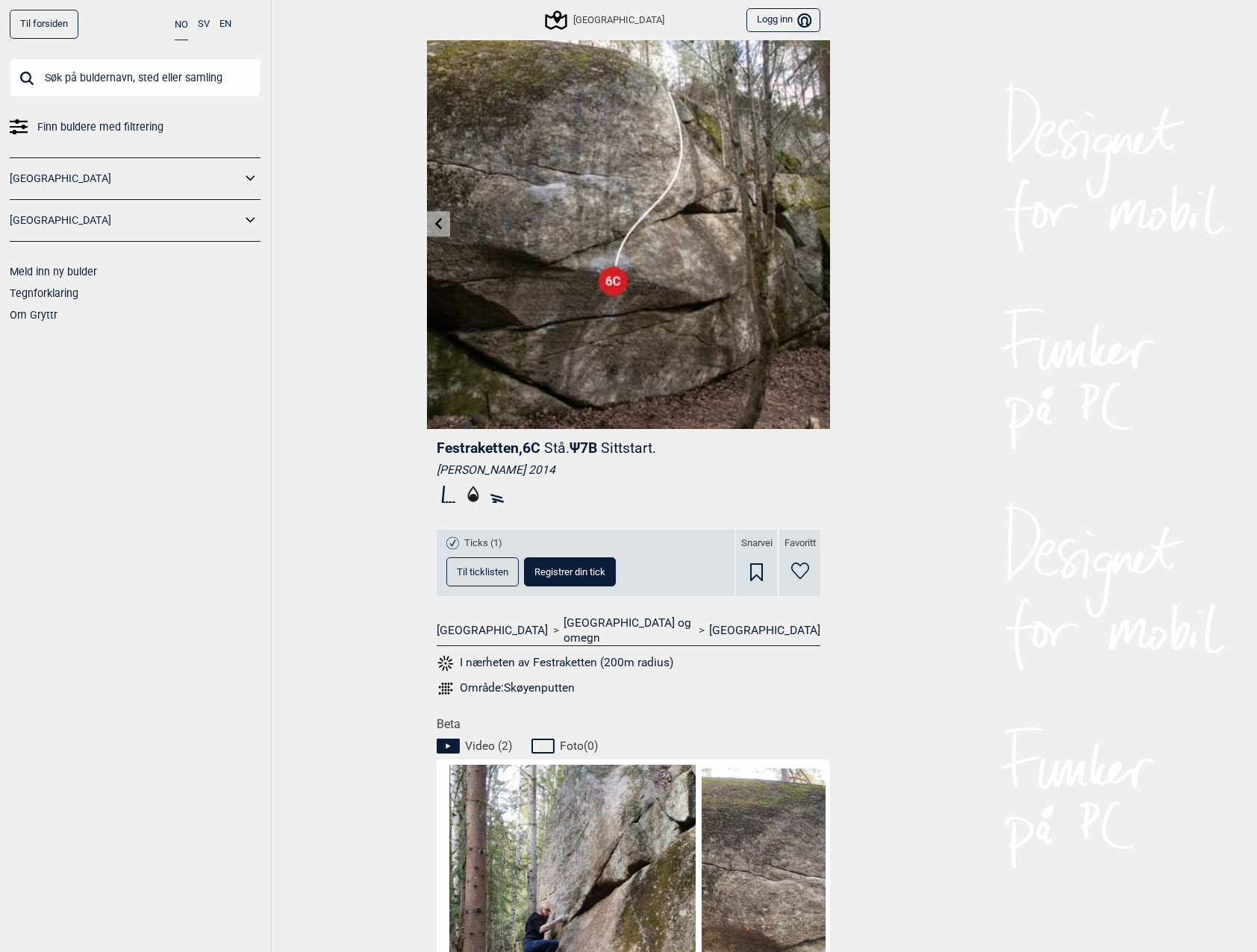
scroll to position [3, 0]
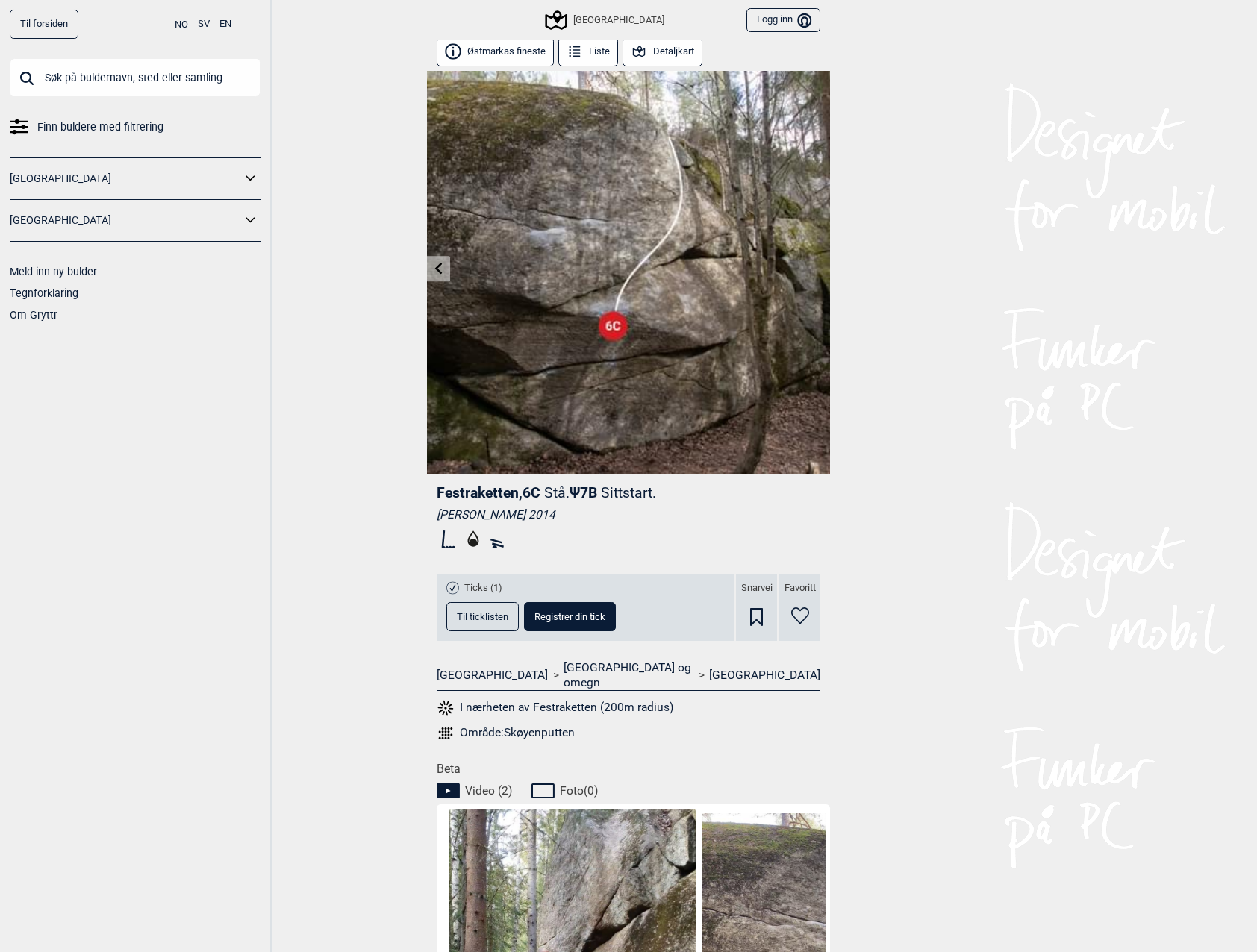
click at [438, 267] on icon at bounding box center [439, 268] width 8 height 12
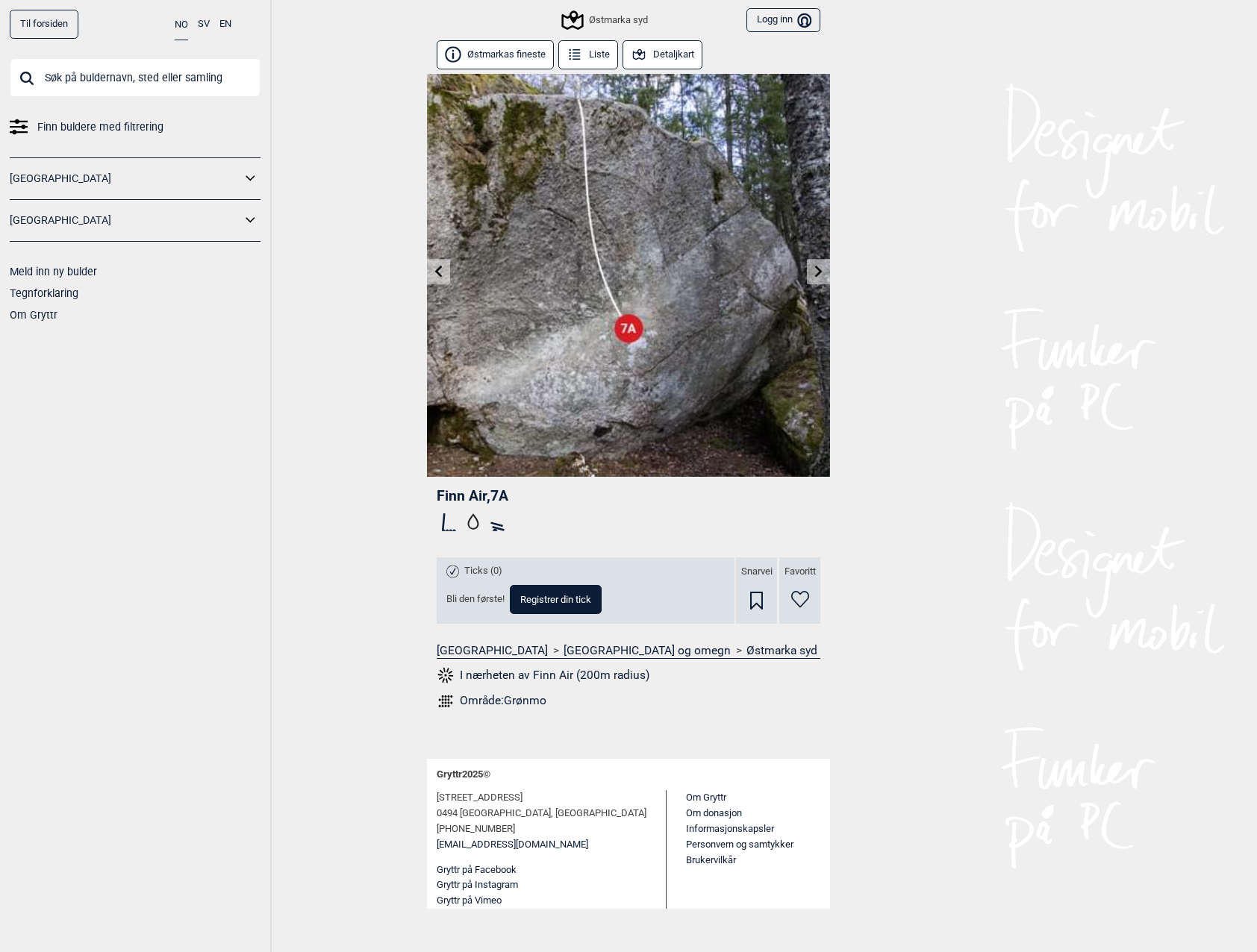
click at [441, 276] on icon at bounding box center [439, 271] width 8 height 12
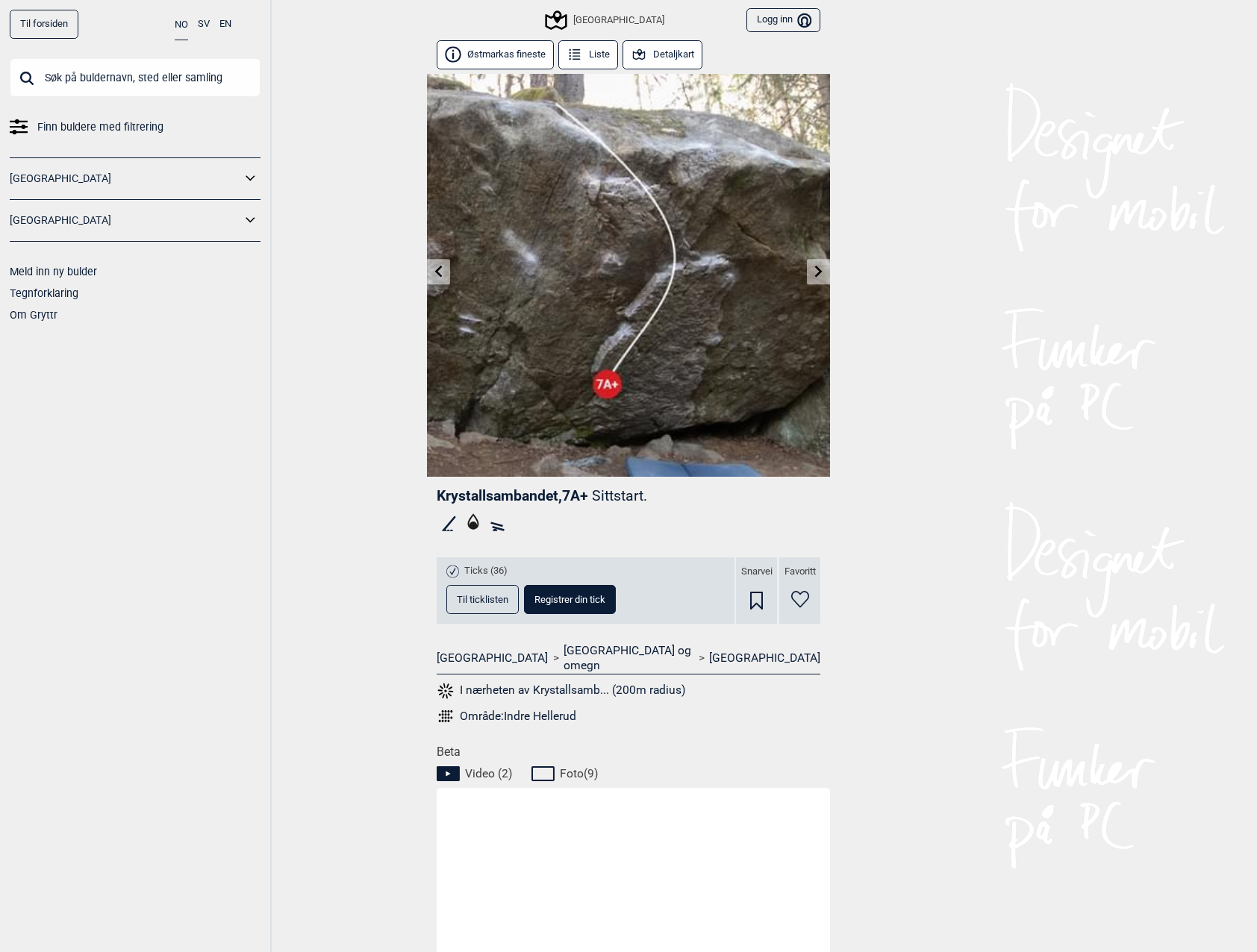
click at [916, 371] on div "Til forsiden NO SV EN Finn buldere med filtrering [GEOGRAPHIC_DATA] [GEOGRAPHIC…" at bounding box center [628, 476] width 1257 height 952
click at [439, 262] on link at bounding box center [439, 272] width 23 height 24
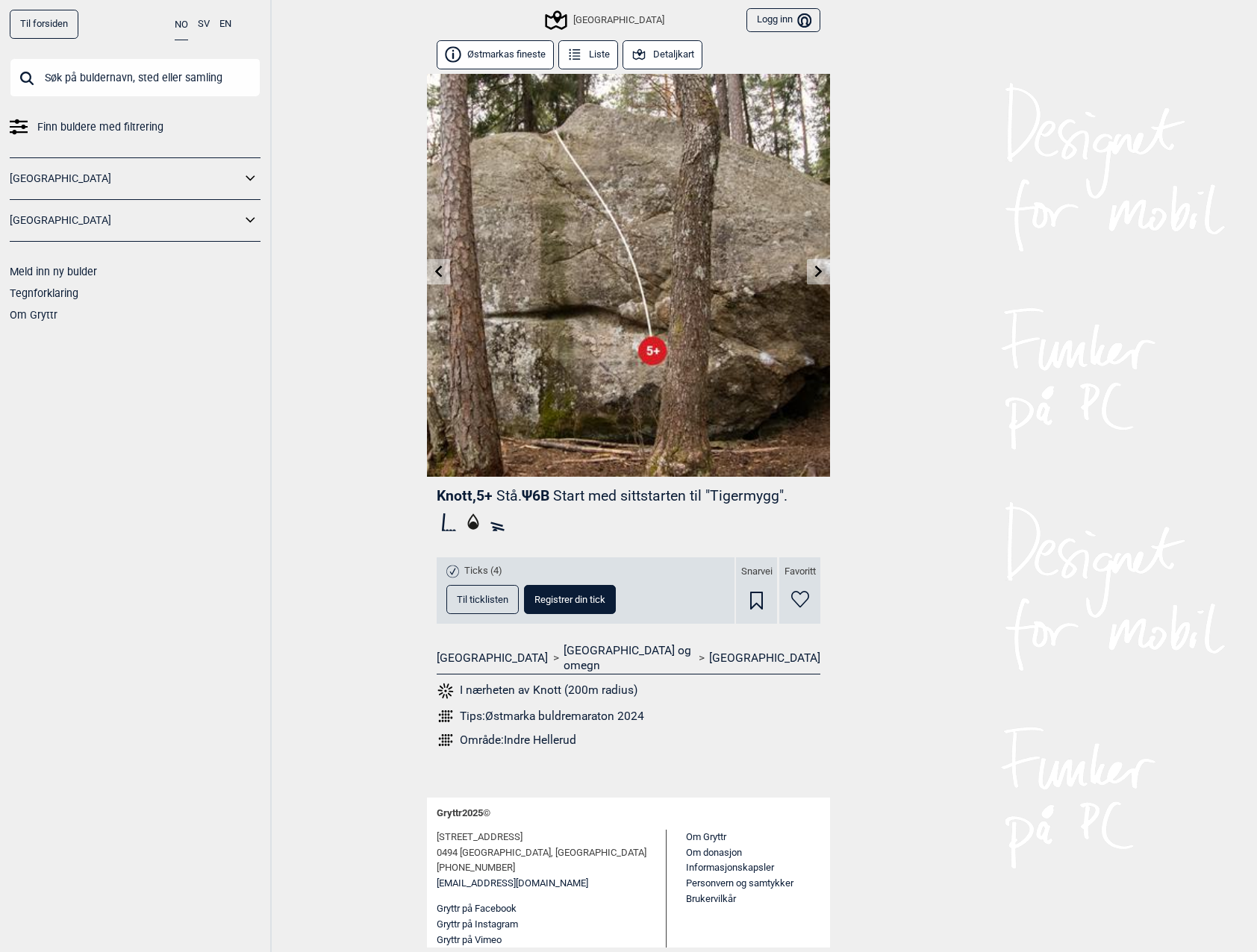
click at [438, 277] on link at bounding box center [439, 272] width 23 height 24
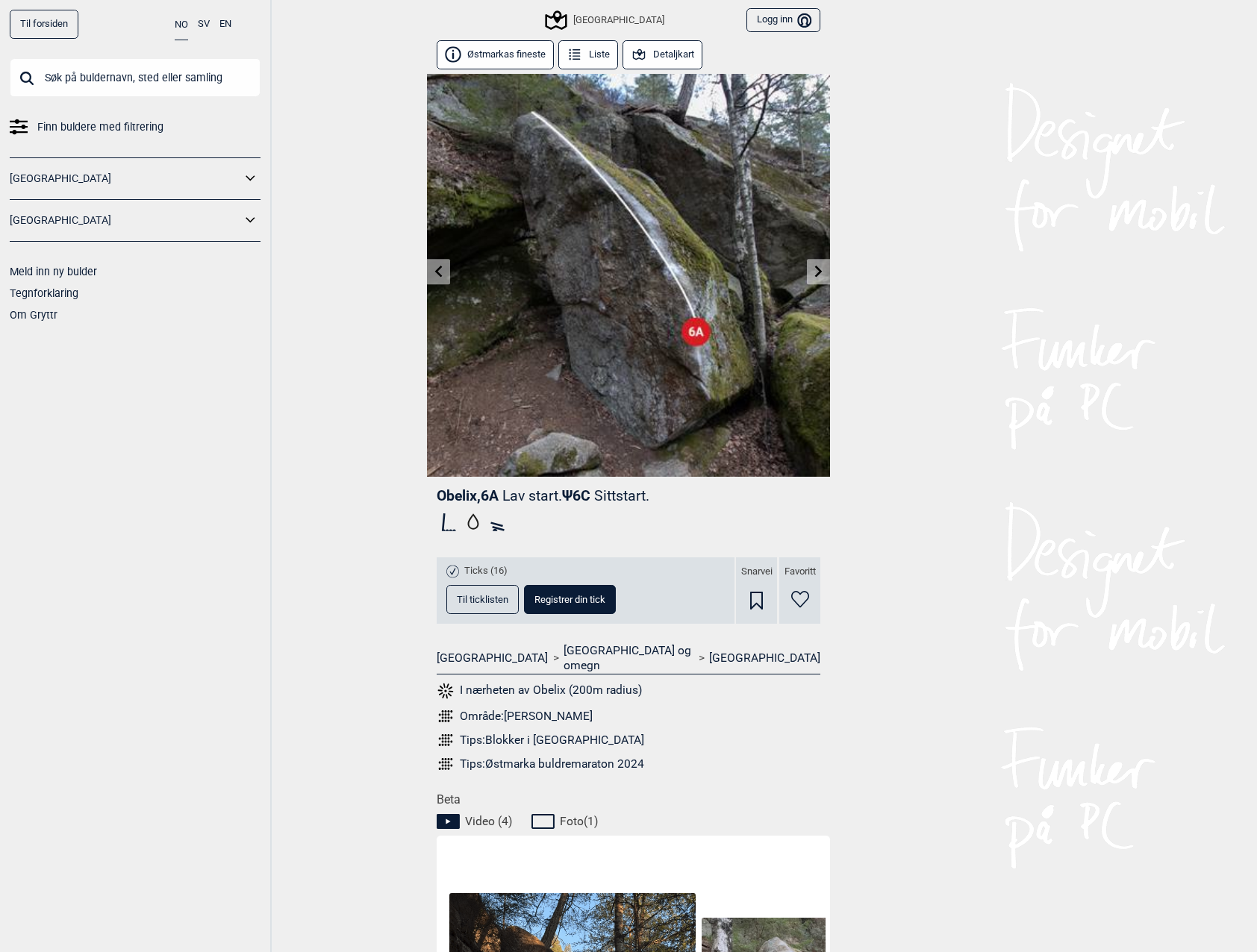
click at [443, 277] on link at bounding box center [439, 272] width 23 height 24
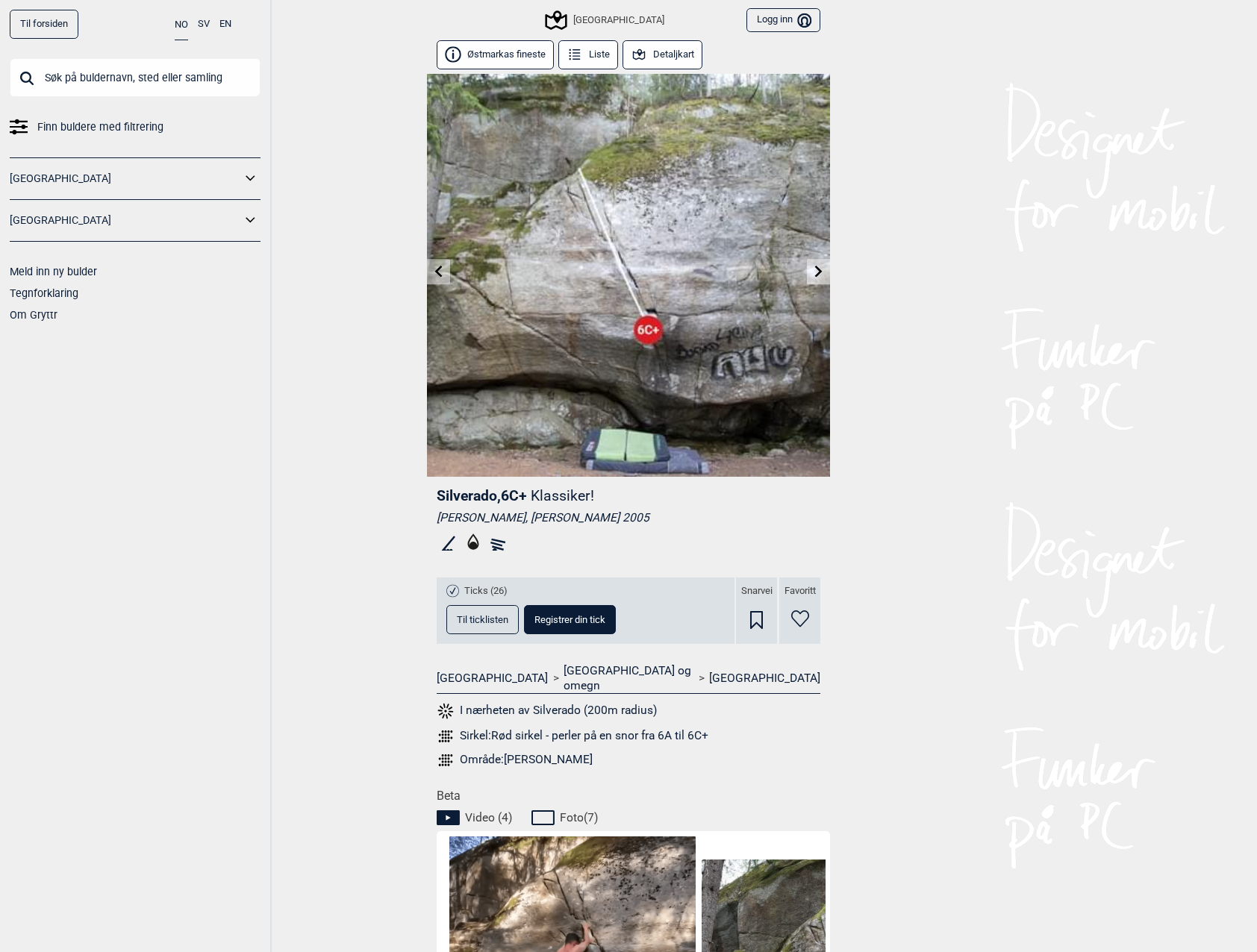
click at [815, 267] on icon at bounding box center [819, 271] width 12 height 12
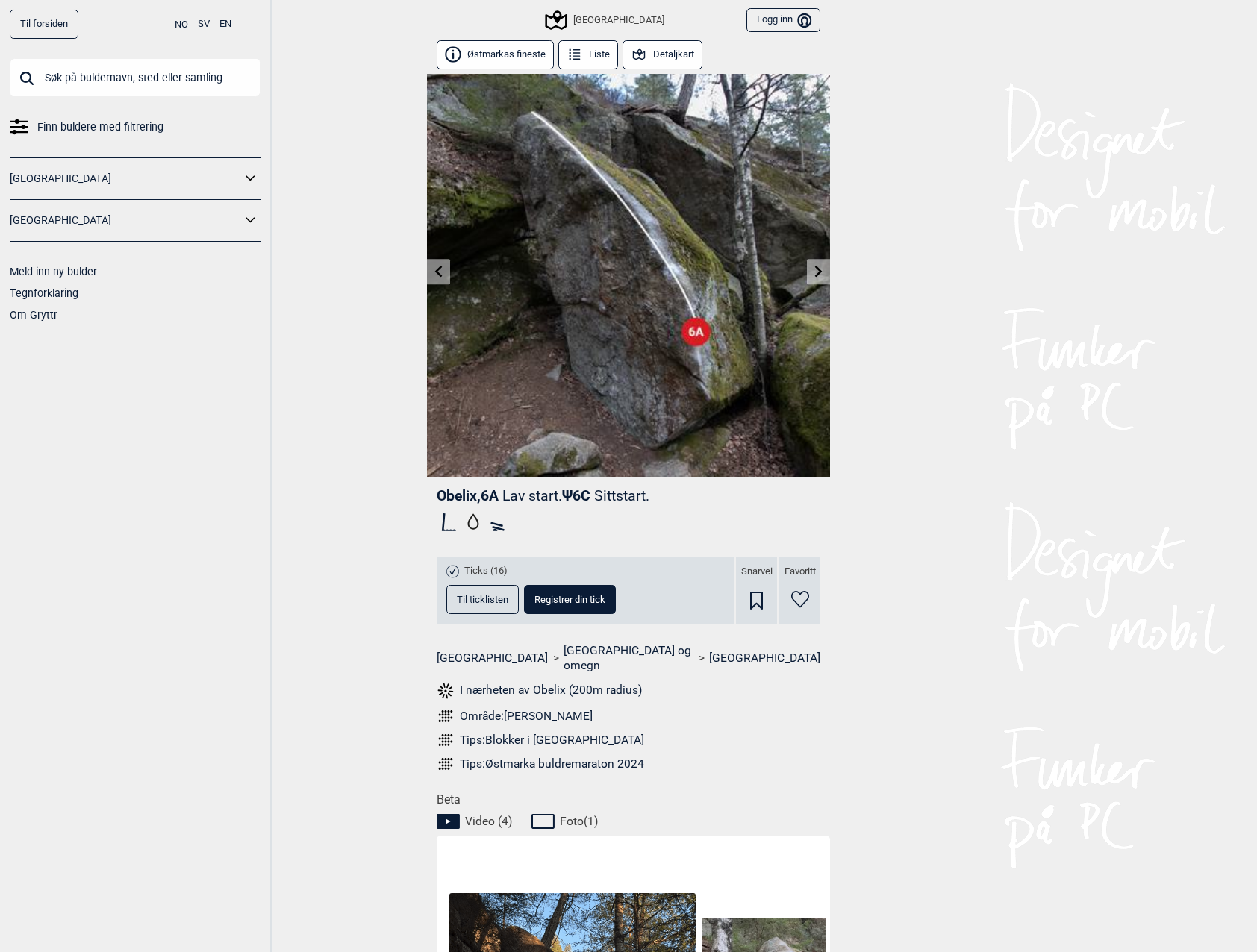
click at [135, 76] on input "text" at bounding box center [135, 77] width 251 height 39
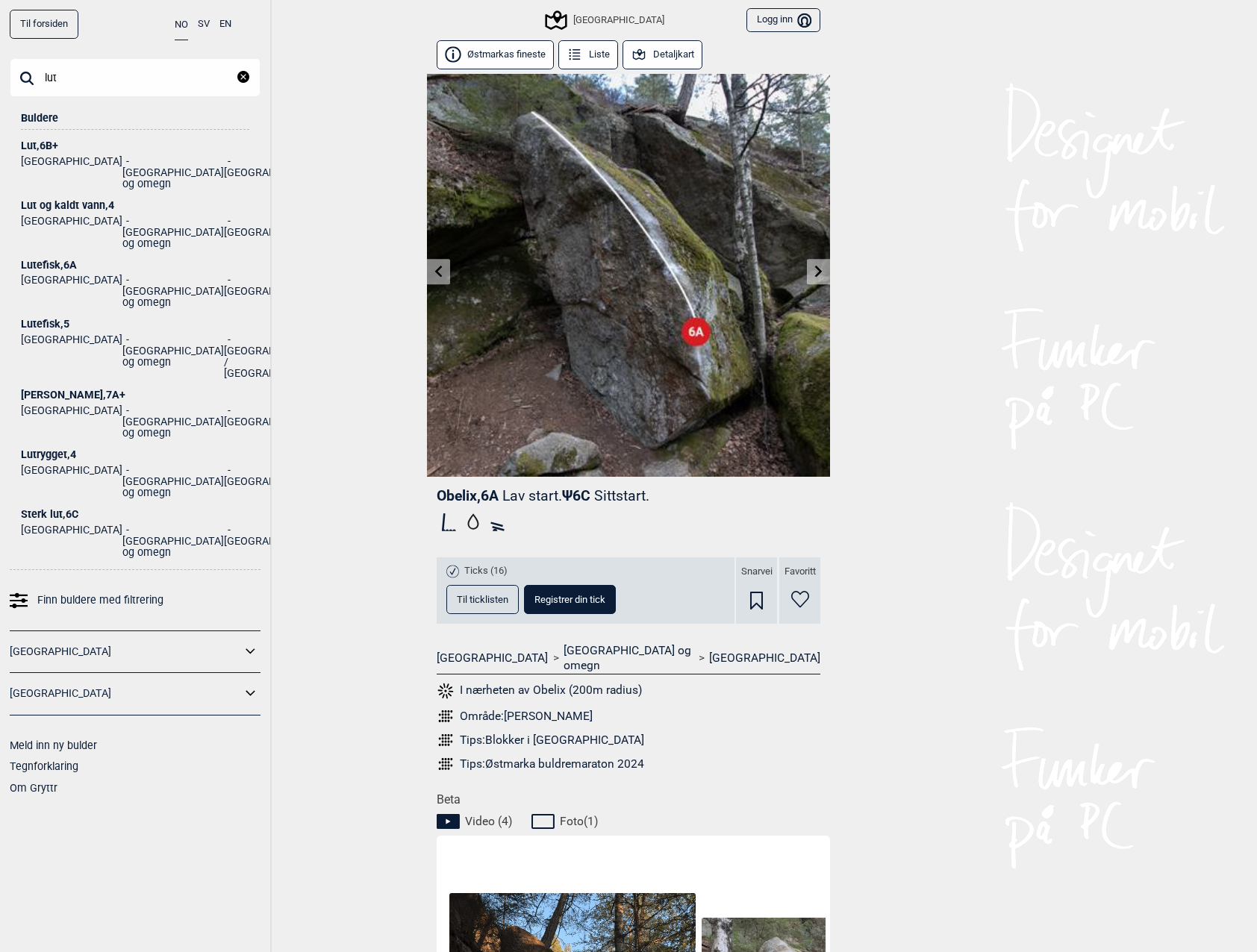
type input "lut"
click at [125, 146] on div "Lut , 6B+" at bounding box center [135, 146] width 229 height 11
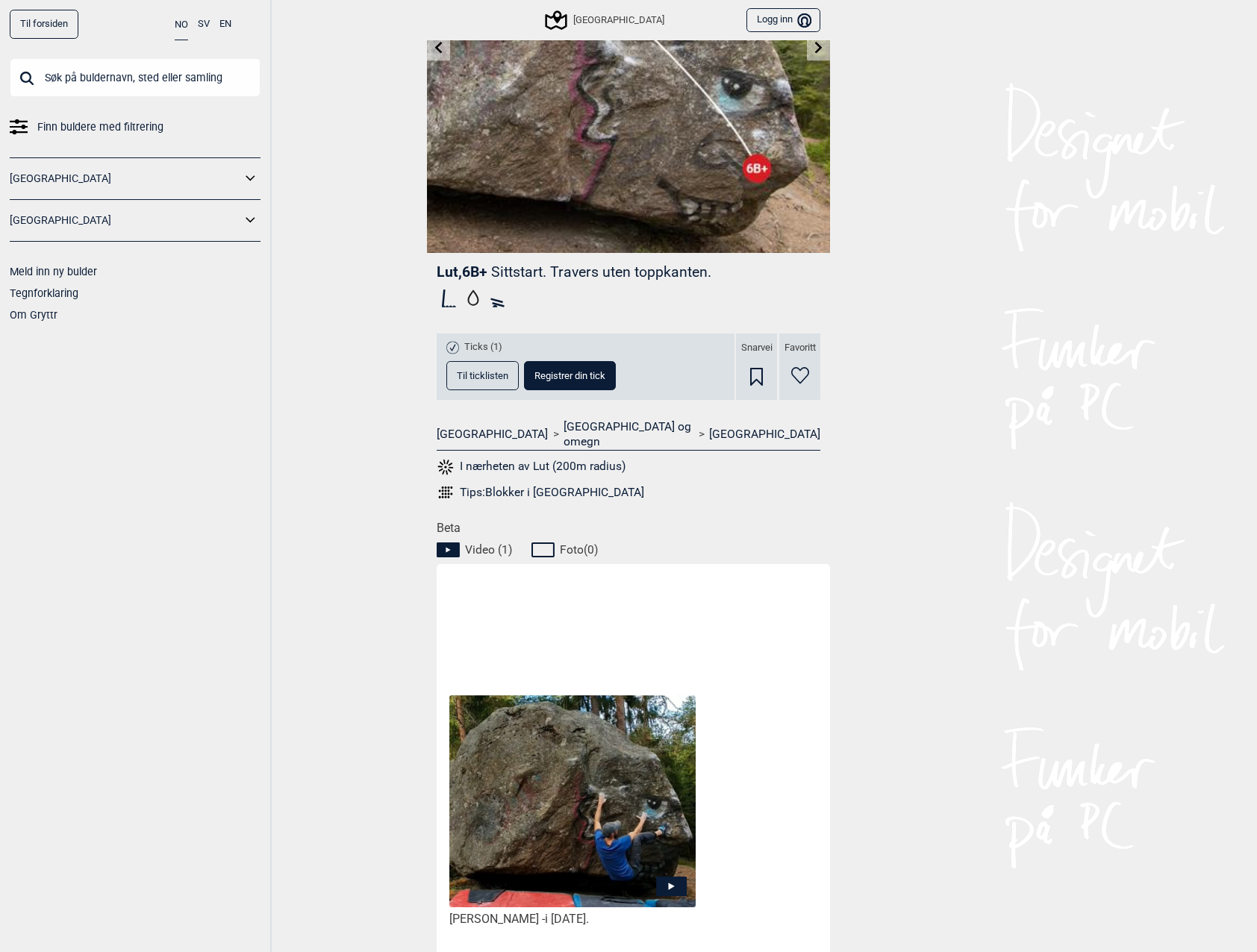
scroll to position [299, 0]
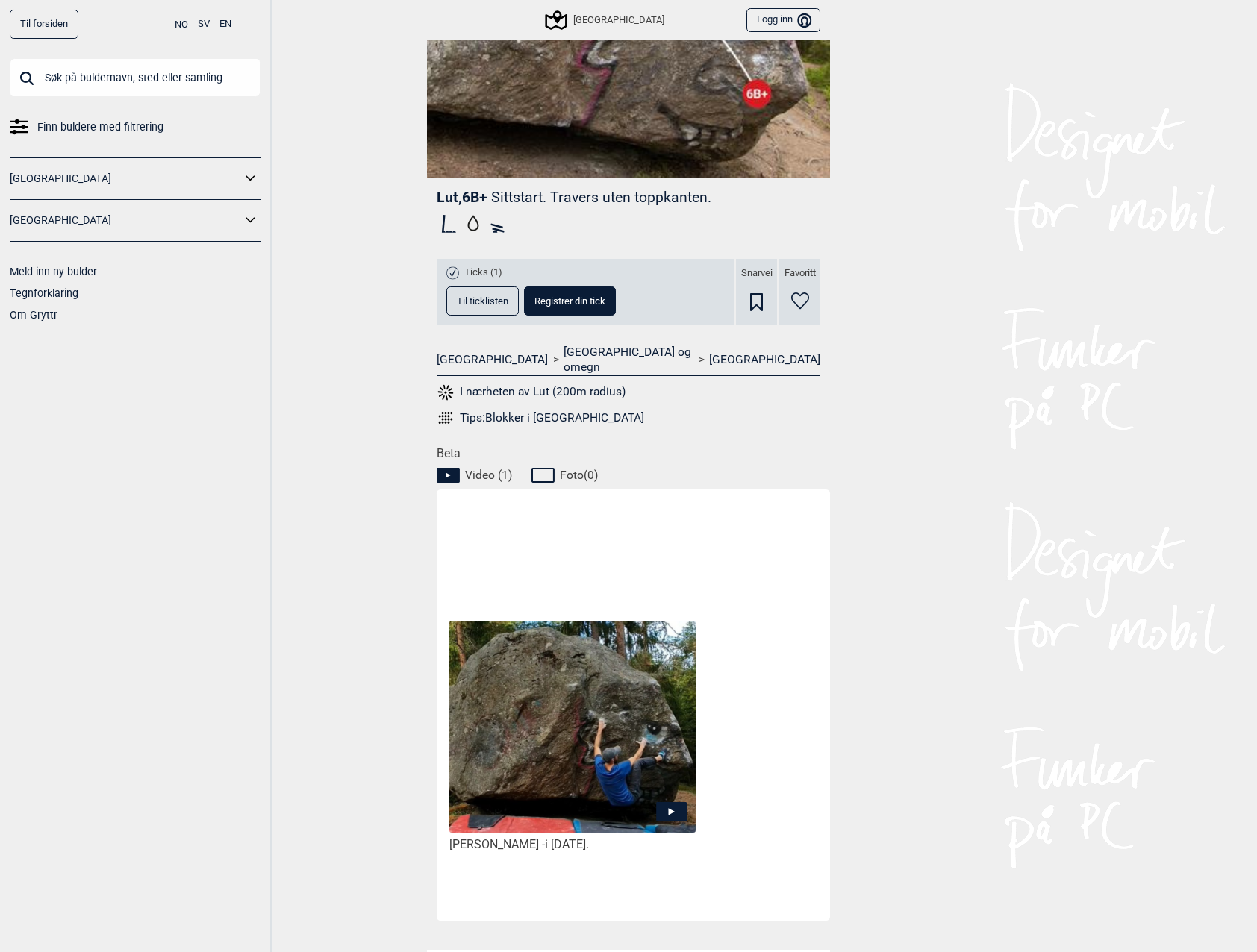
click at [551, 410] on div "Tips: Blokker i [GEOGRAPHIC_DATA]" at bounding box center [552, 418] width 185 height 15
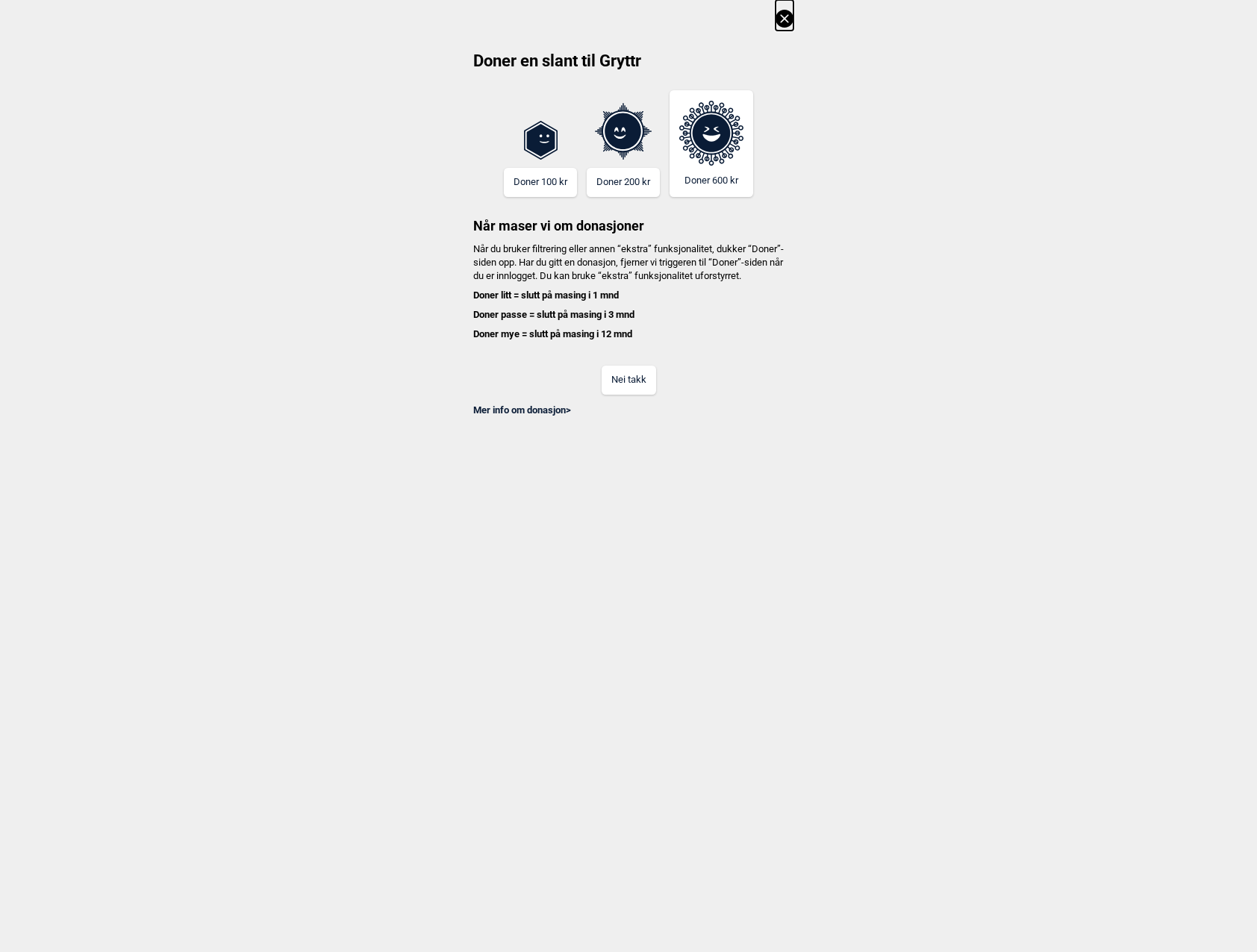
click at [633, 391] on button "Nei takk" at bounding box center [629, 380] width 55 height 29
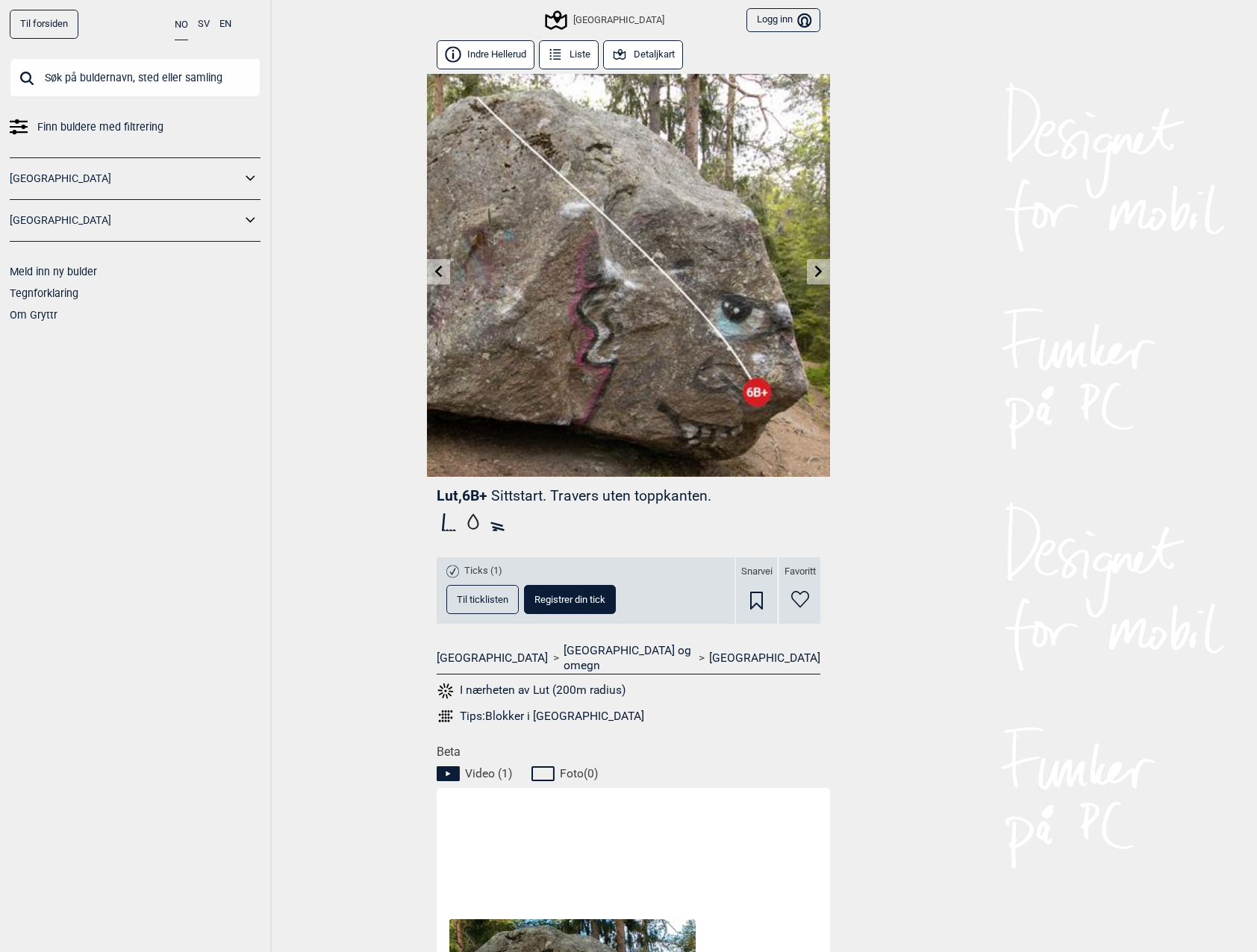
click at [486, 62] on button "Indre Hellerud" at bounding box center [486, 55] width 98 height 29
click at [657, 55] on button "Detaljkart" at bounding box center [643, 55] width 80 height 29
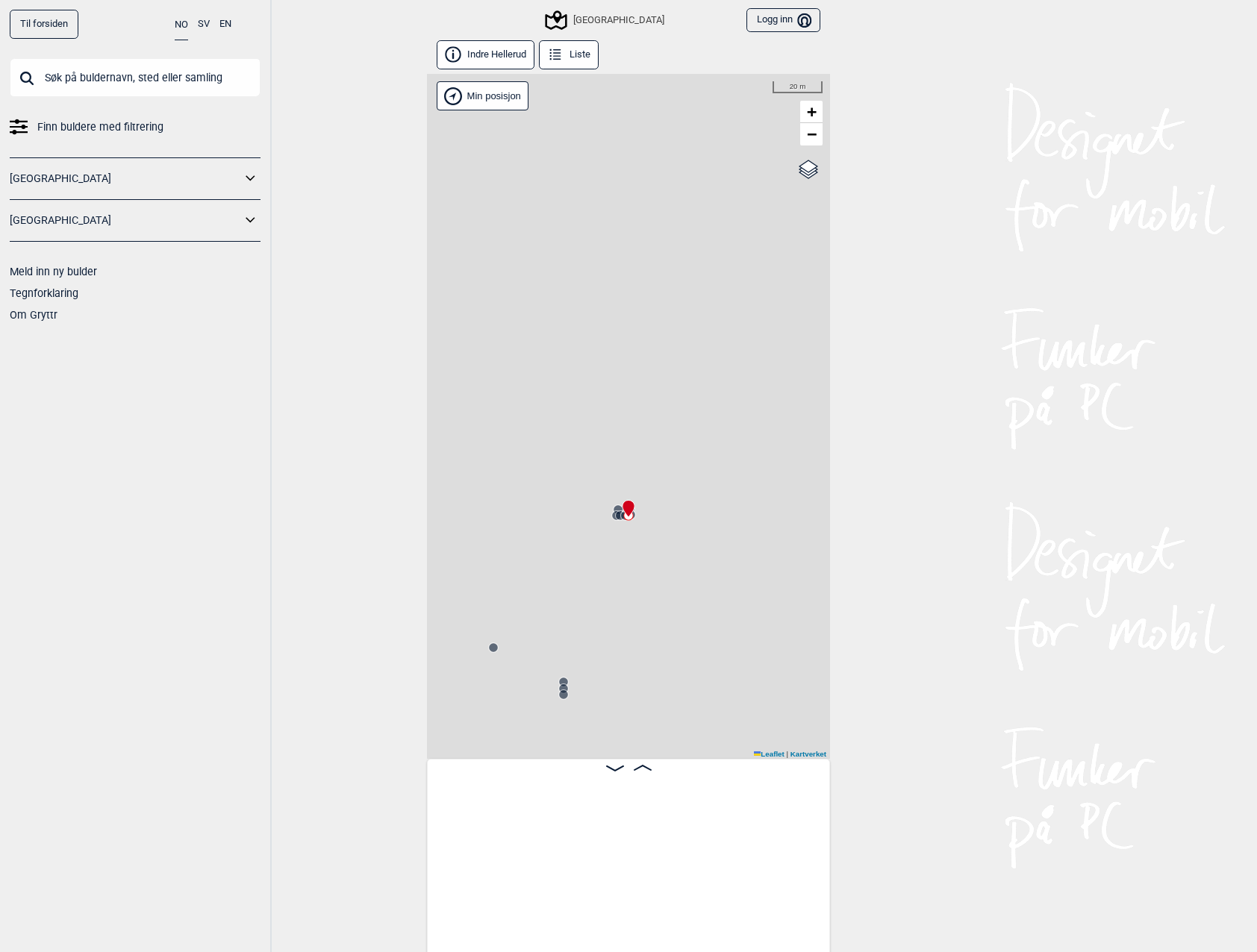
scroll to position [0, 8324]
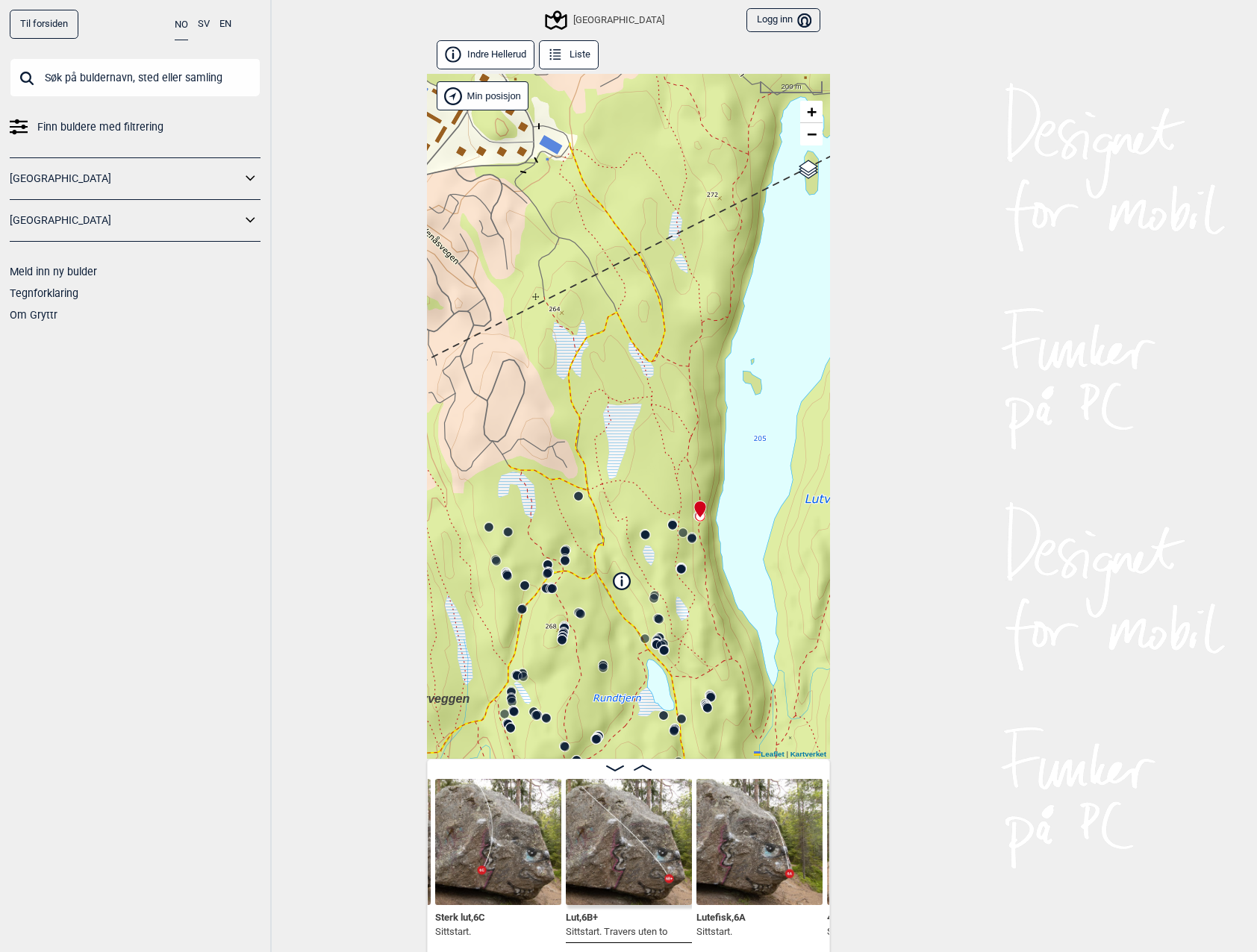
drag, startPoint x: 548, startPoint y: 530, endPoint x: 594, endPoint y: 542, distance: 47.5
click at [594, 542] on div "Speidersteinen Barnehageveggen Cowboyveggen Bølerveggen [GEOGRAPHIC_DATA]" at bounding box center [628, 416] width 403 height 685
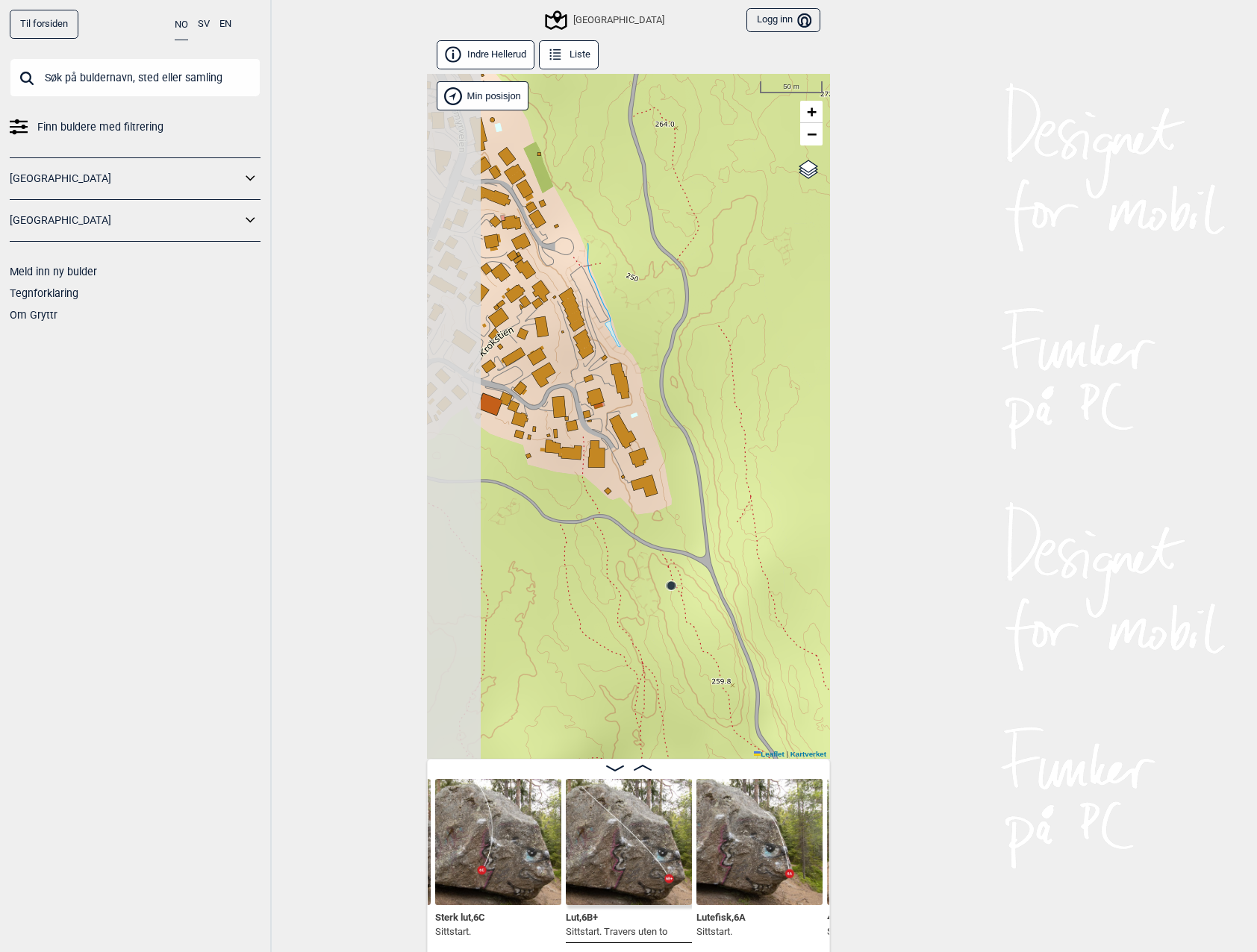
drag, startPoint x: 496, startPoint y: 474, endPoint x: 567, endPoint y: 503, distance: 76.7
click at [567, 503] on div "Speidersteinen Barnehageveggen Cowboyveggen Bølerveggen [GEOGRAPHIC_DATA]" at bounding box center [628, 416] width 403 height 685
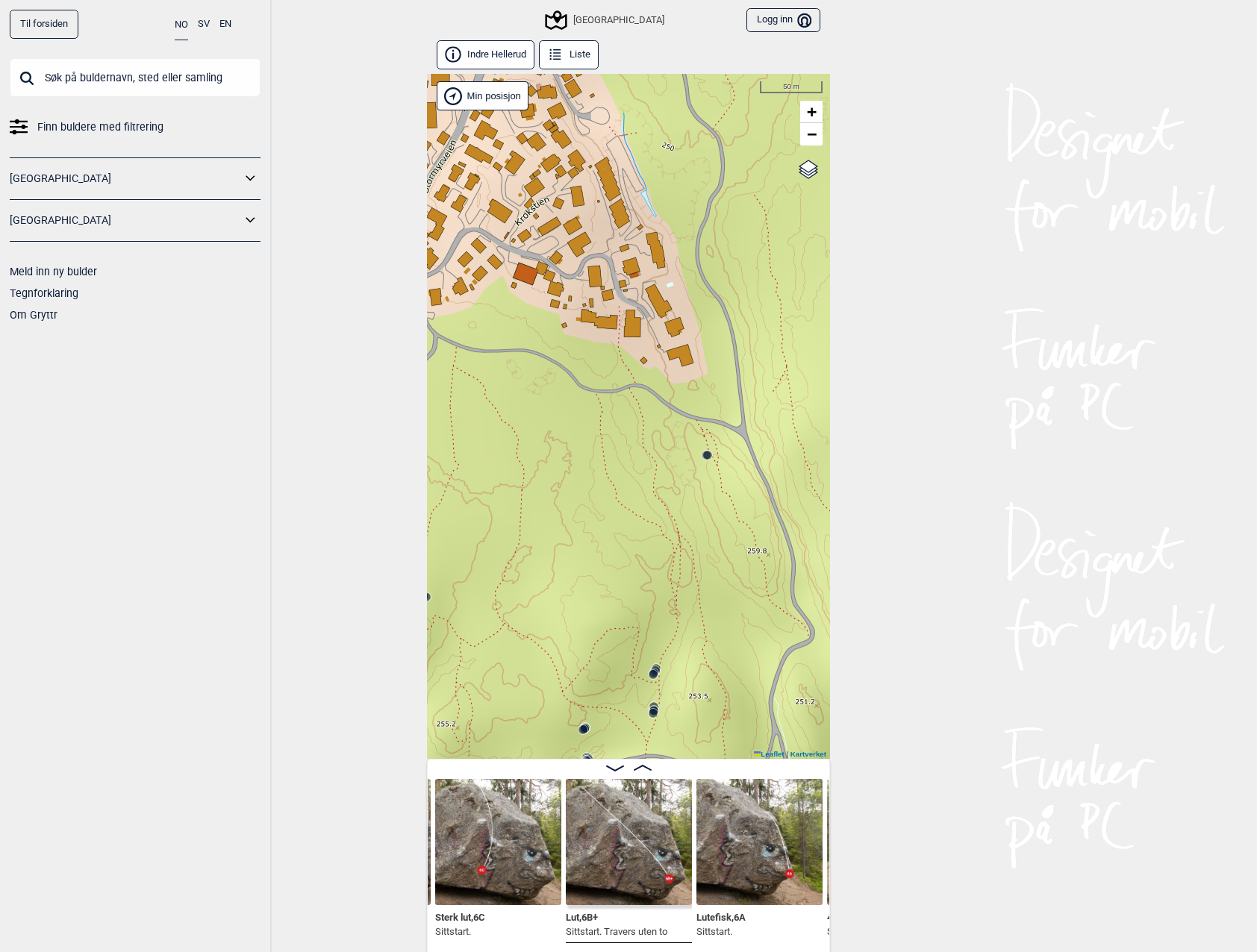
drag, startPoint x: 530, startPoint y: 471, endPoint x: 562, endPoint y: 337, distance: 137.8
click at [562, 337] on div "Speidersteinen Barnehageveggen Cowboyveggen Bølerveggen [GEOGRAPHIC_DATA]" at bounding box center [628, 416] width 403 height 685
click at [706, 458] on circle at bounding box center [708, 455] width 9 height 9
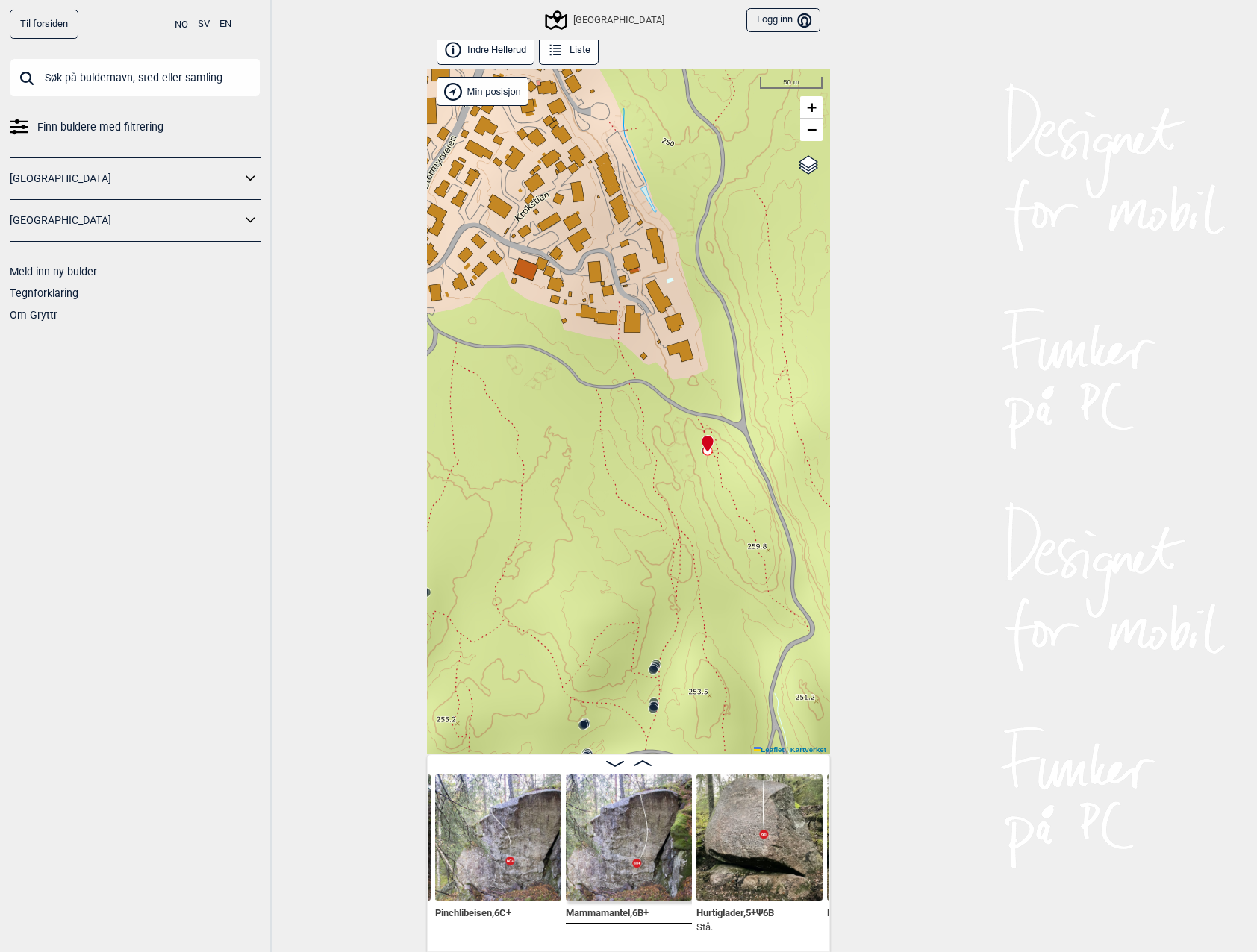
scroll to position [8, 0]
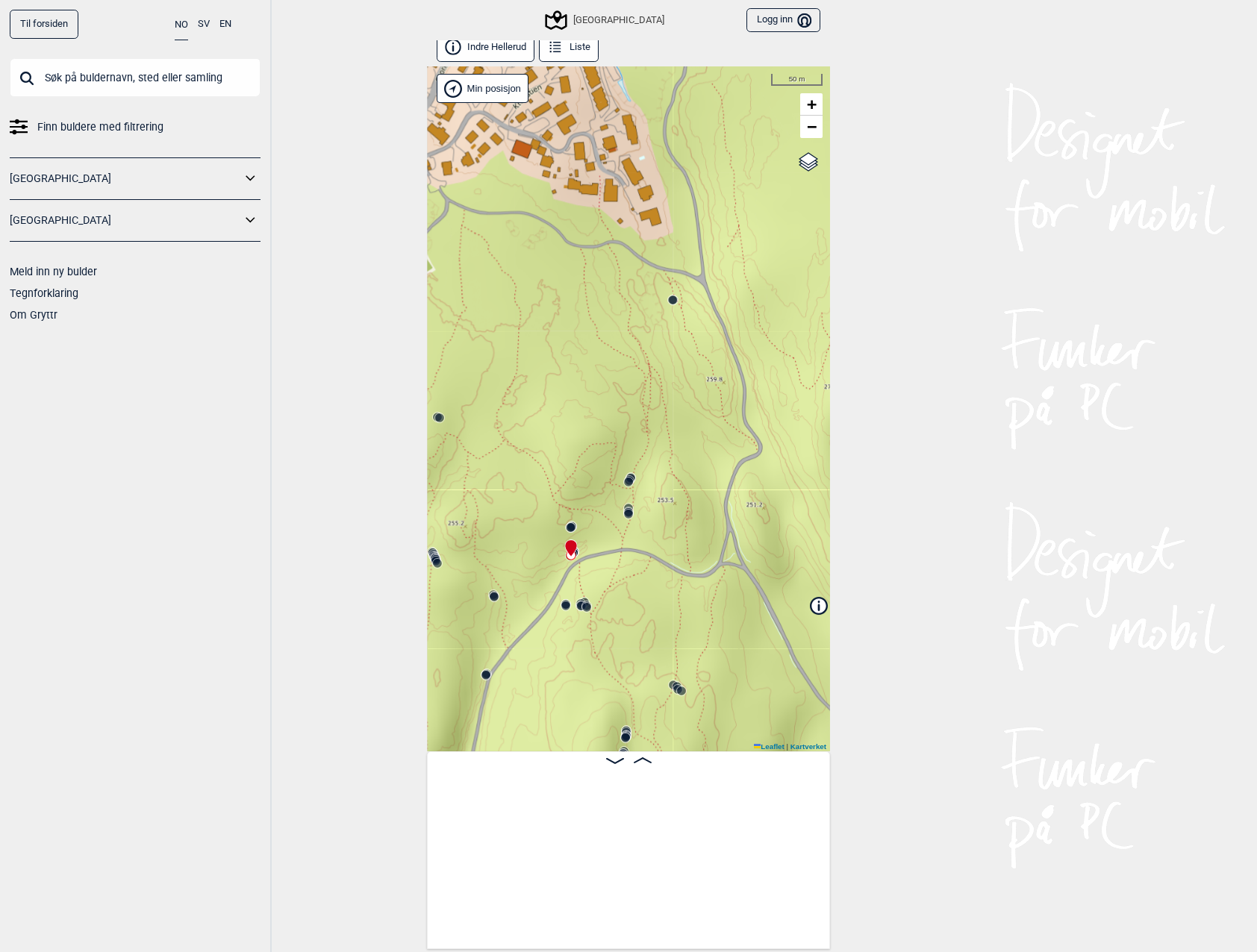
scroll to position [0, 4160]
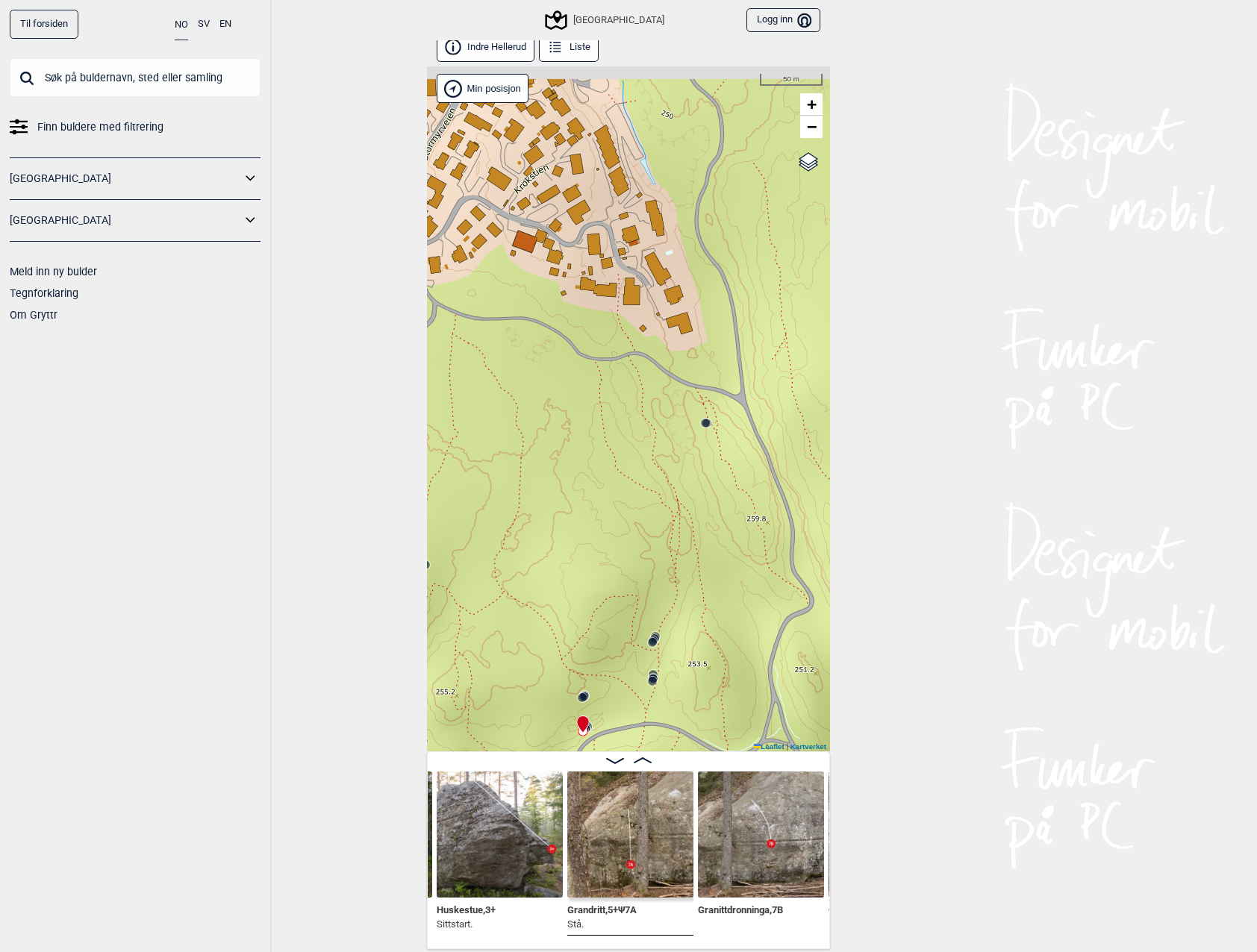
drag, startPoint x: 618, startPoint y: 343, endPoint x: 628, endPoint y: 548, distance: 205.2
click at [628, 548] on div "Speidersteinen Barnehageveggen Cowboyveggen Bølerveggen [GEOGRAPHIC_DATA]" at bounding box center [628, 409] width 403 height 685
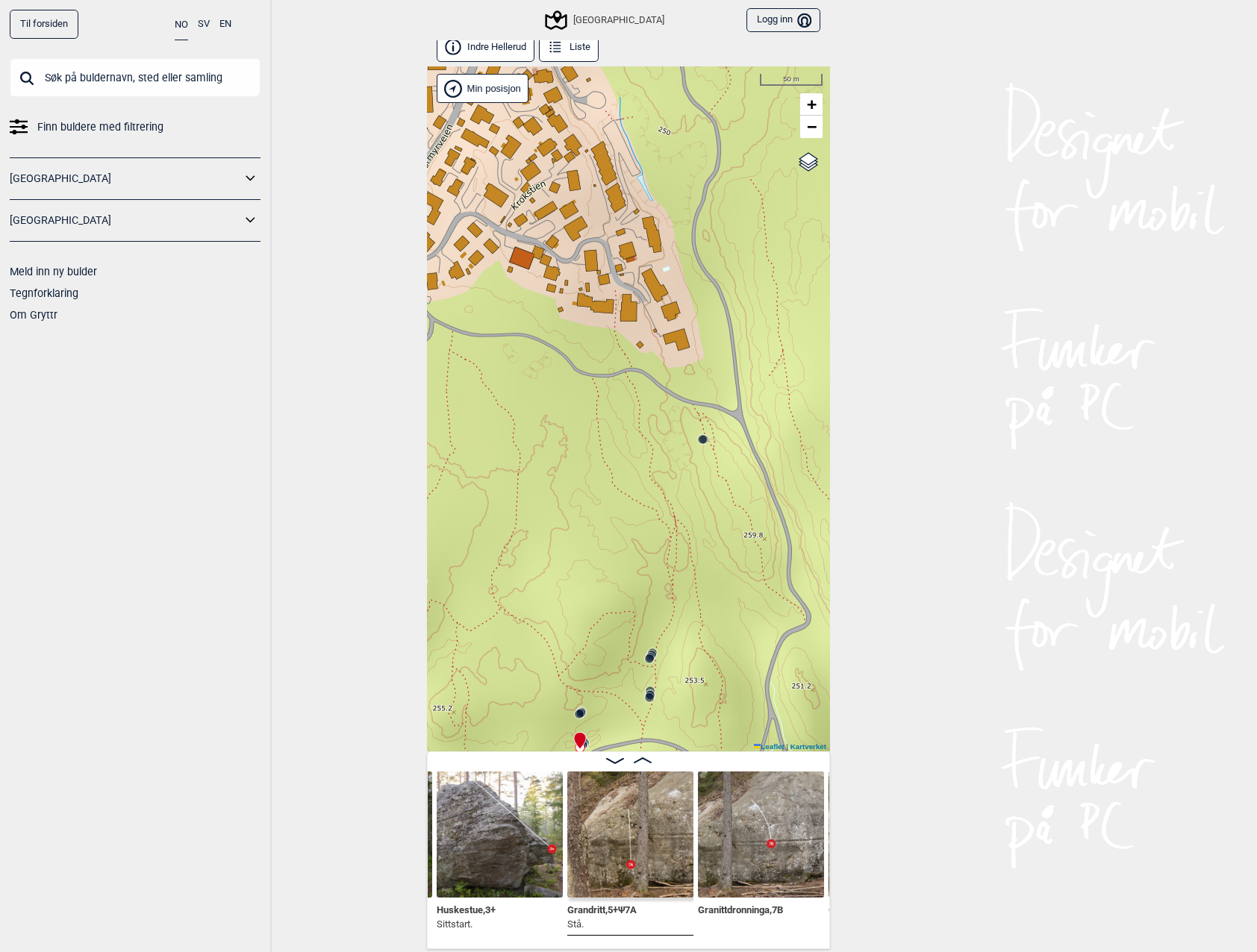
click at [700, 438] on circle at bounding box center [702, 440] width 9 height 9
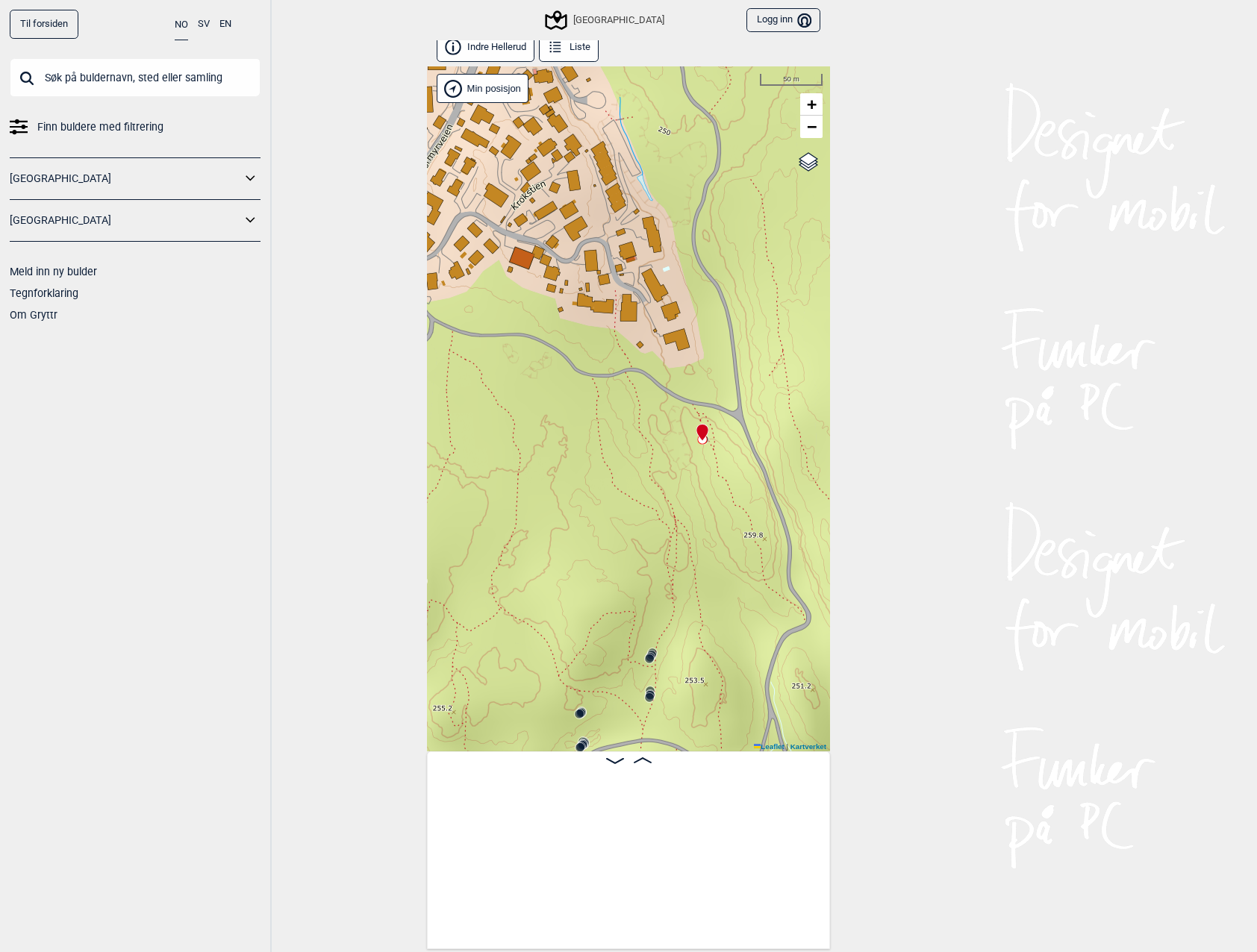
scroll to position [0, 6730]
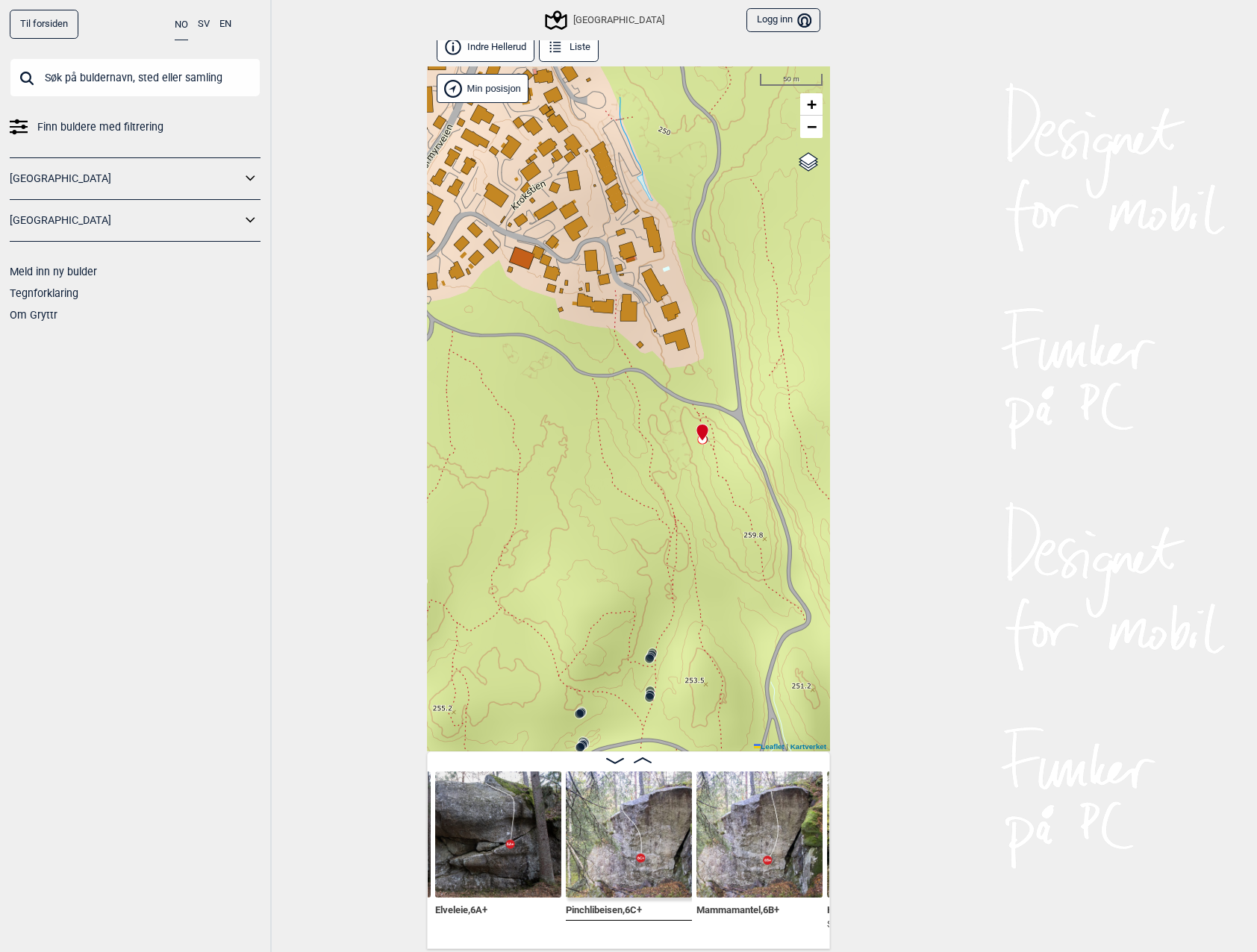
click at [538, 826] on img at bounding box center [499, 834] width 126 height 126
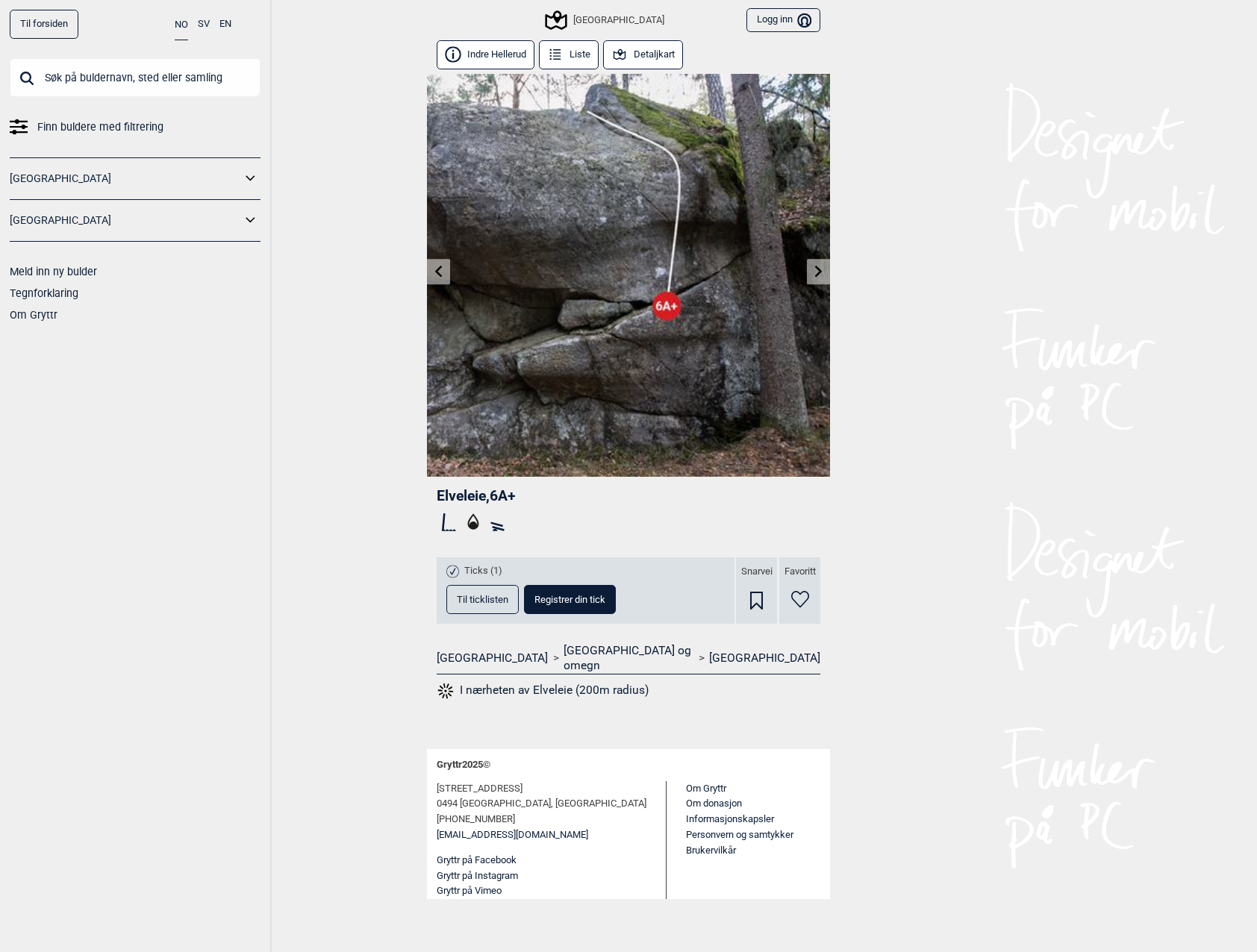
click at [810, 267] on link at bounding box center [818, 272] width 23 height 24
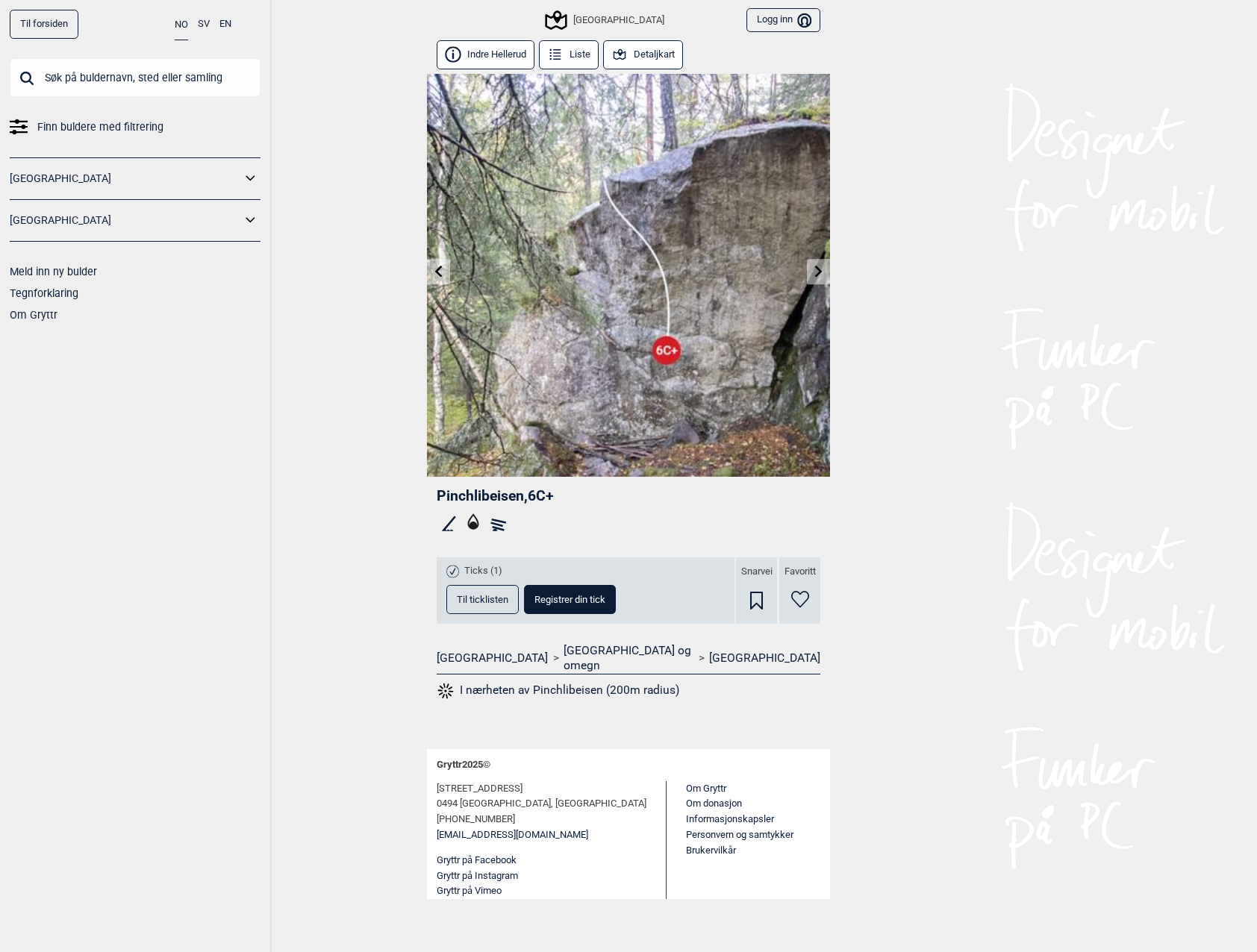
click at [628, 55] on button "Detaljkart" at bounding box center [643, 55] width 80 height 29
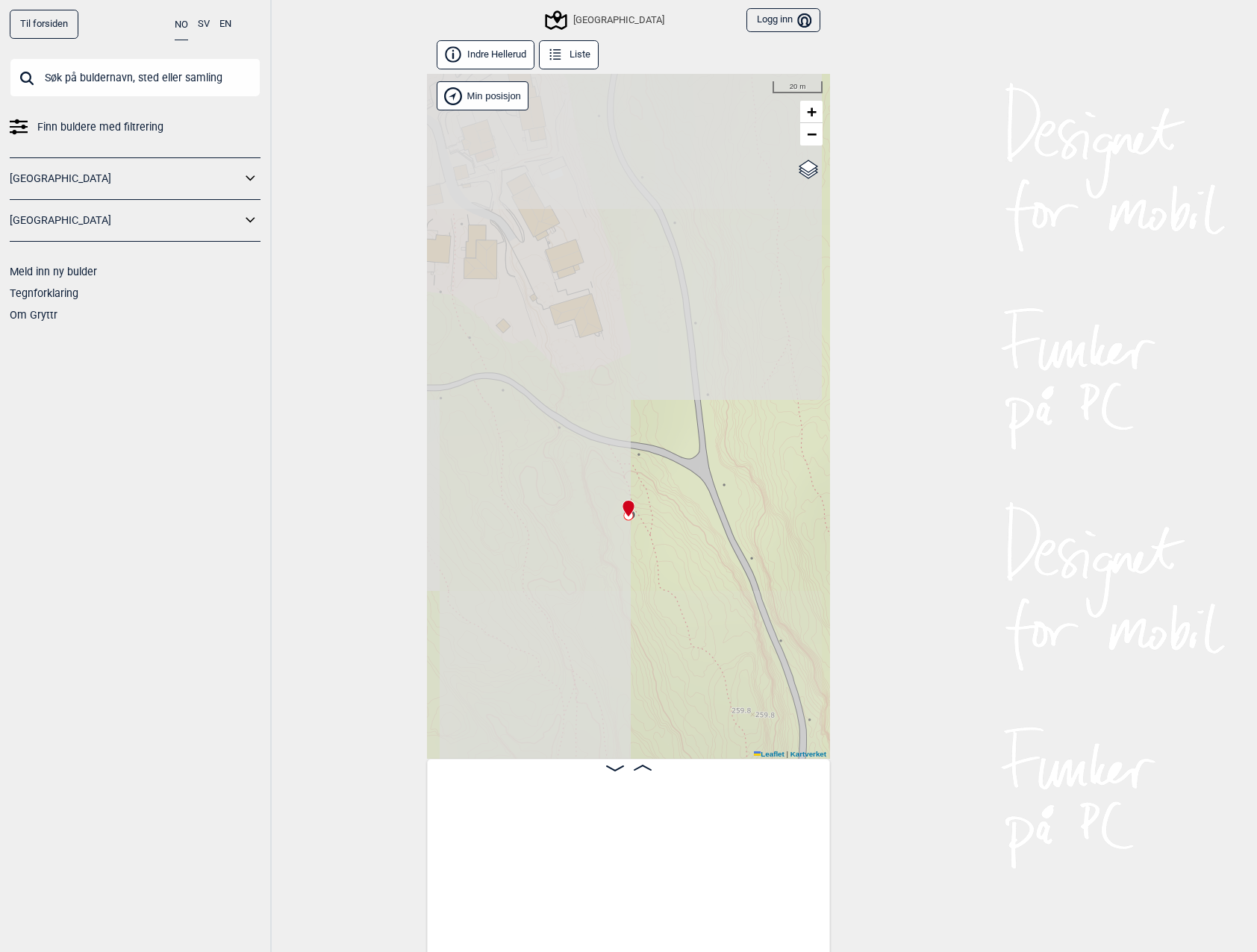
scroll to position [0, 6685]
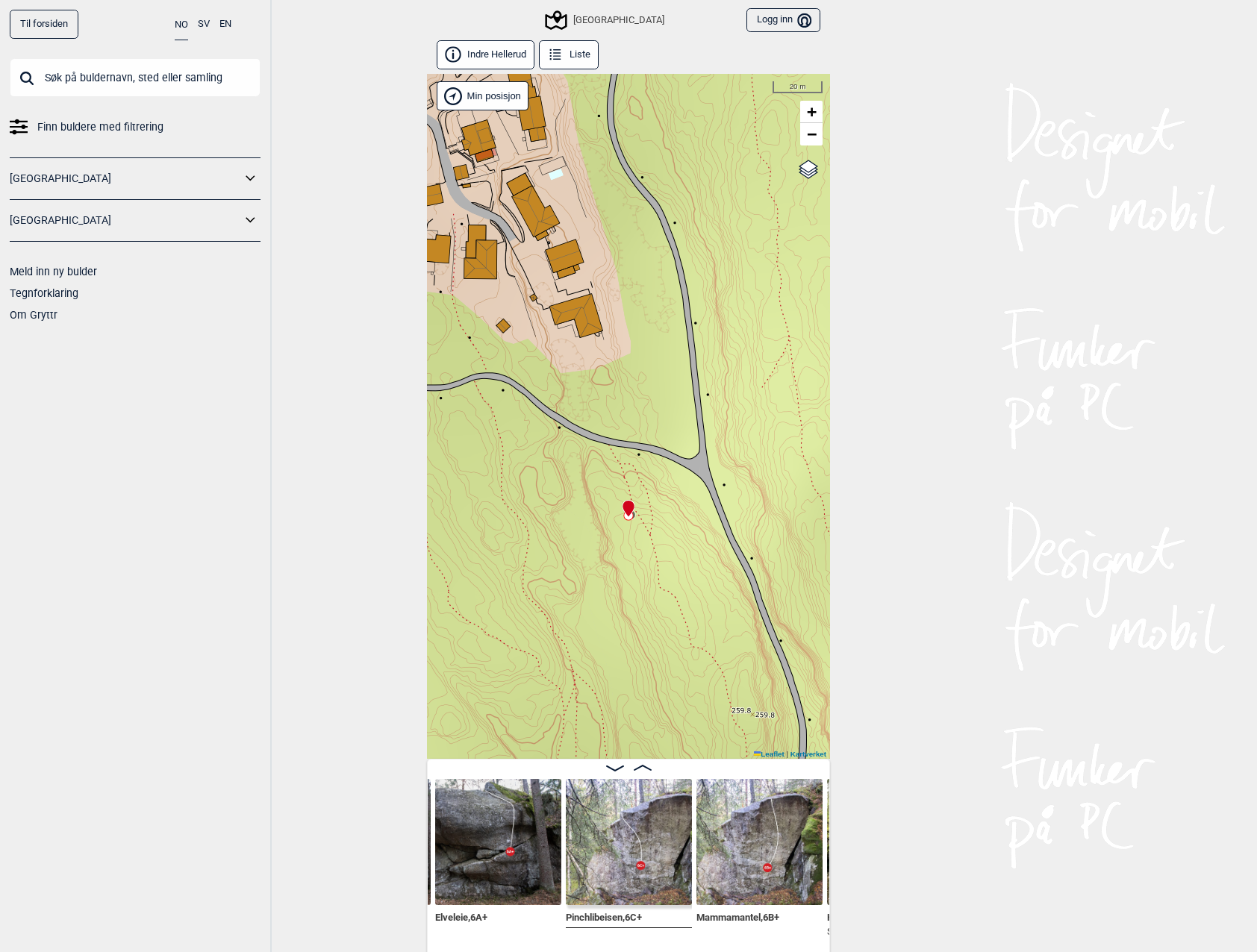
click at [733, 850] on img at bounding box center [759, 842] width 126 height 126
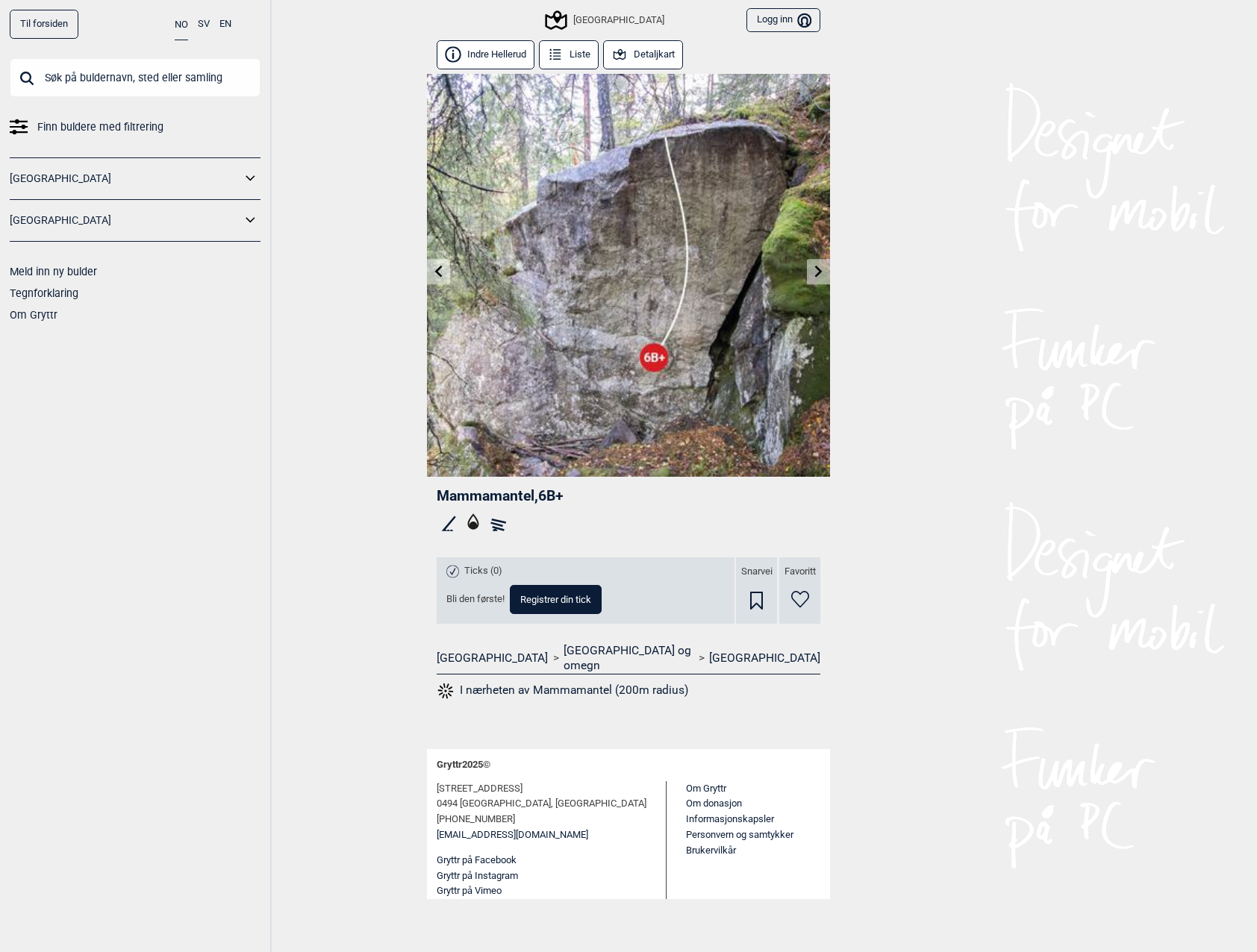
click at [440, 262] on link at bounding box center [439, 272] width 23 height 24
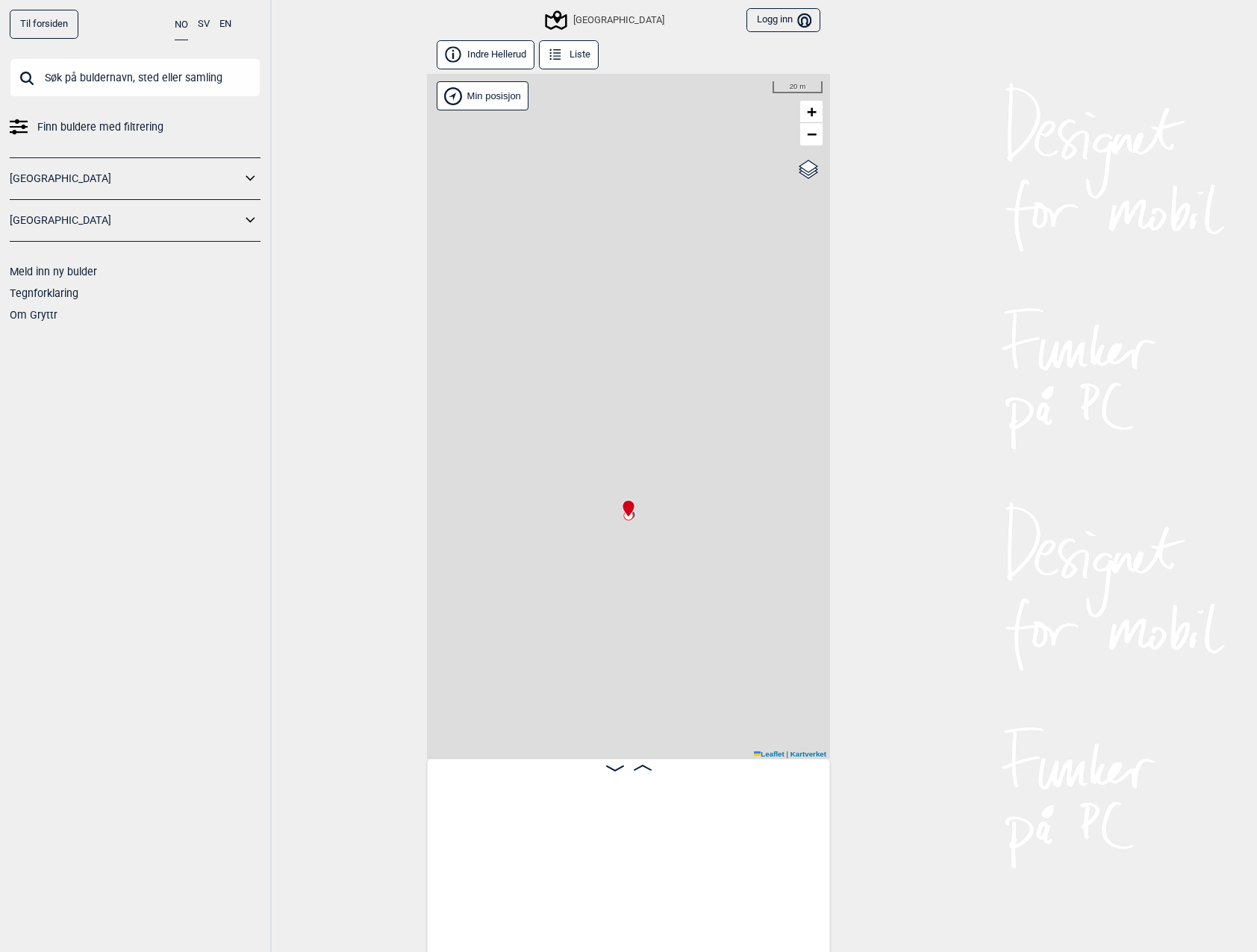
scroll to position [0, 6685]
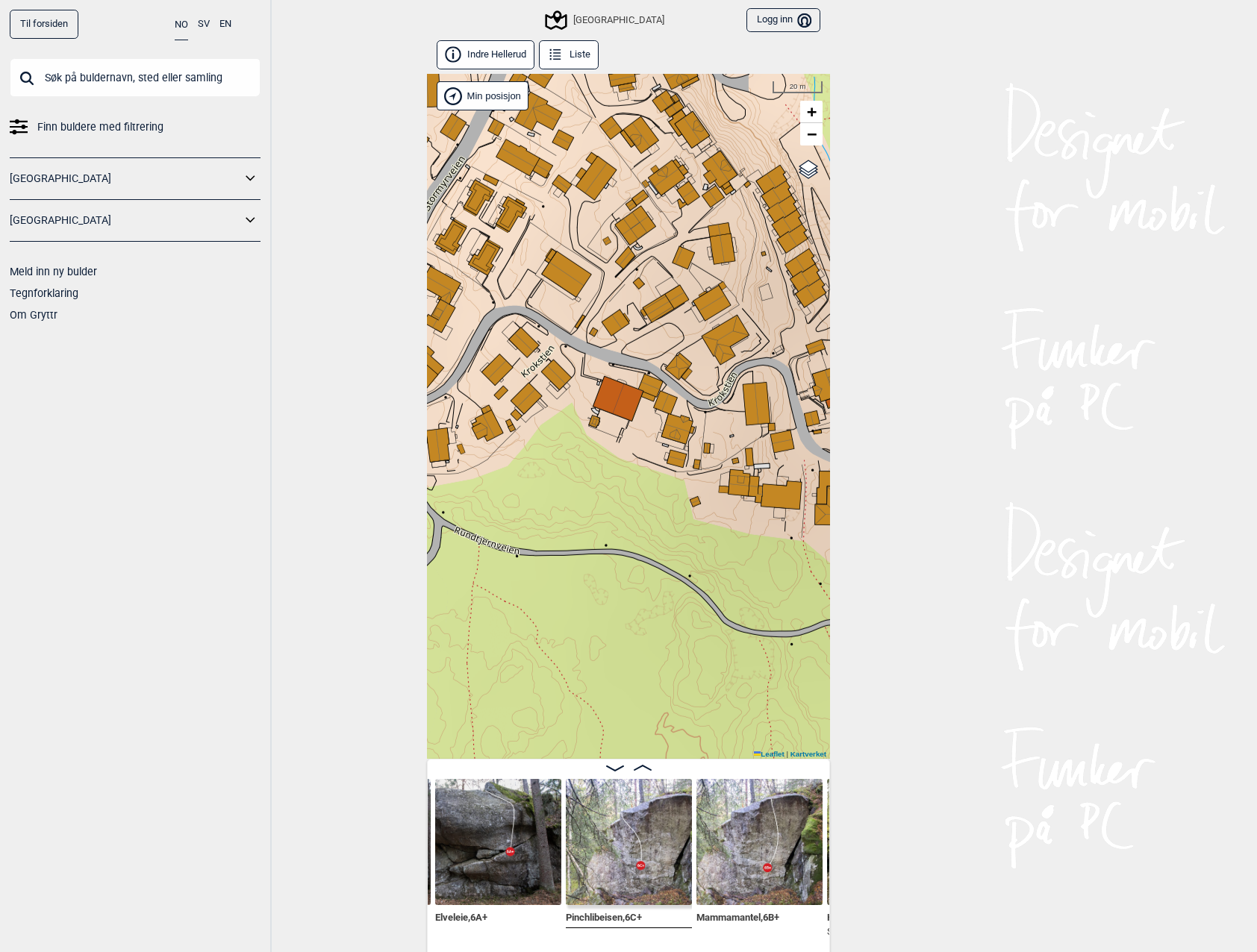
drag, startPoint x: 528, startPoint y: 324, endPoint x: 605, endPoint y: 511, distance: 202.2
click at [876, 568] on div "Til forsiden NO SV EN Finn buldere med filtrering [GEOGRAPHIC_DATA] [GEOGRAPHIC…" at bounding box center [628, 476] width 1257 height 952
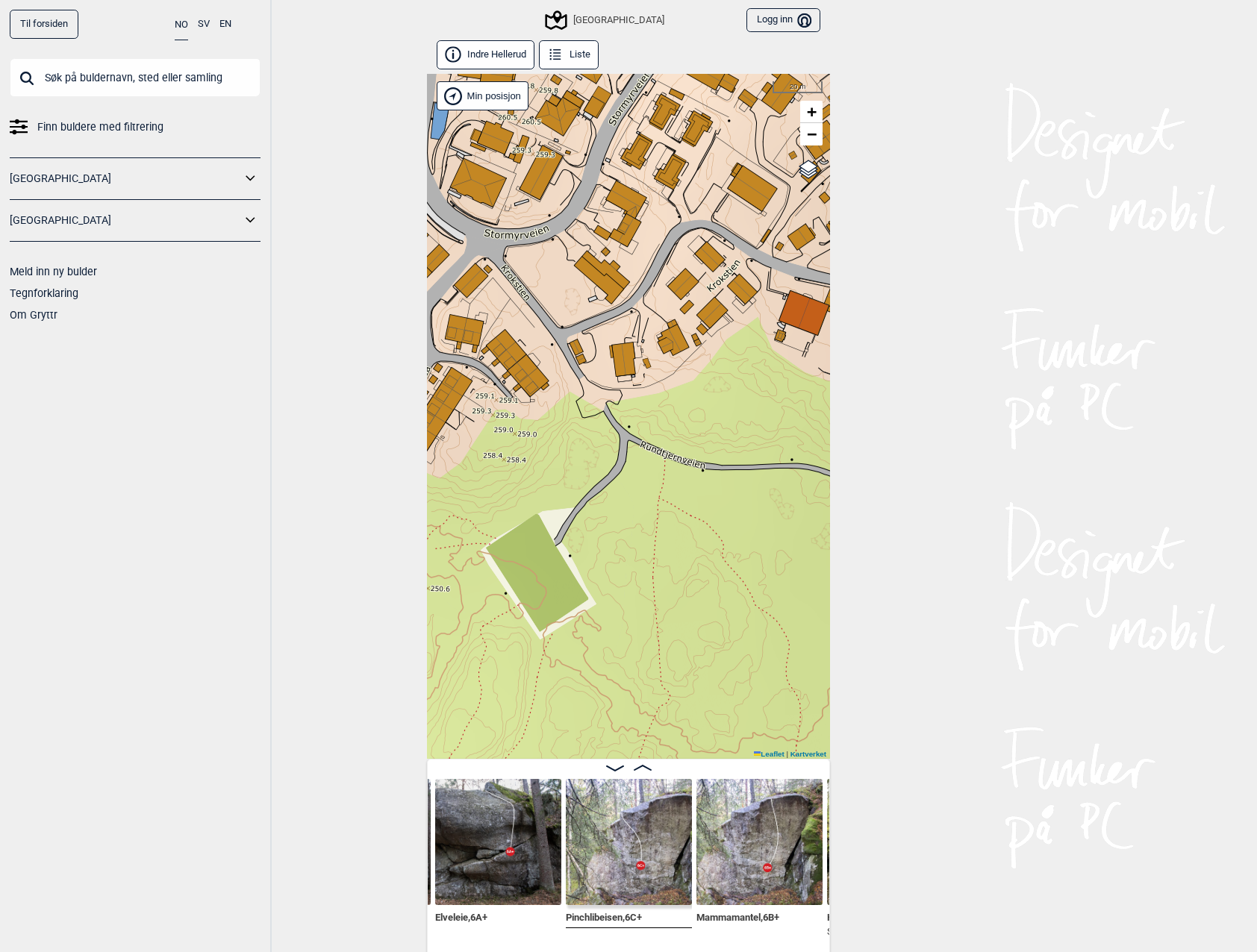
drag, startPoint x: 603, startPoint y: 510, endPoint x: 798, endPoint y: 432, distance: 210.0
click at [798, 432] on div "Speidersteinen Barnehageveggen Cowboyveggen Bølerveggen [GEOGRAPHIC_DATA]" at bounding box center [628, 416] width 403 height 685
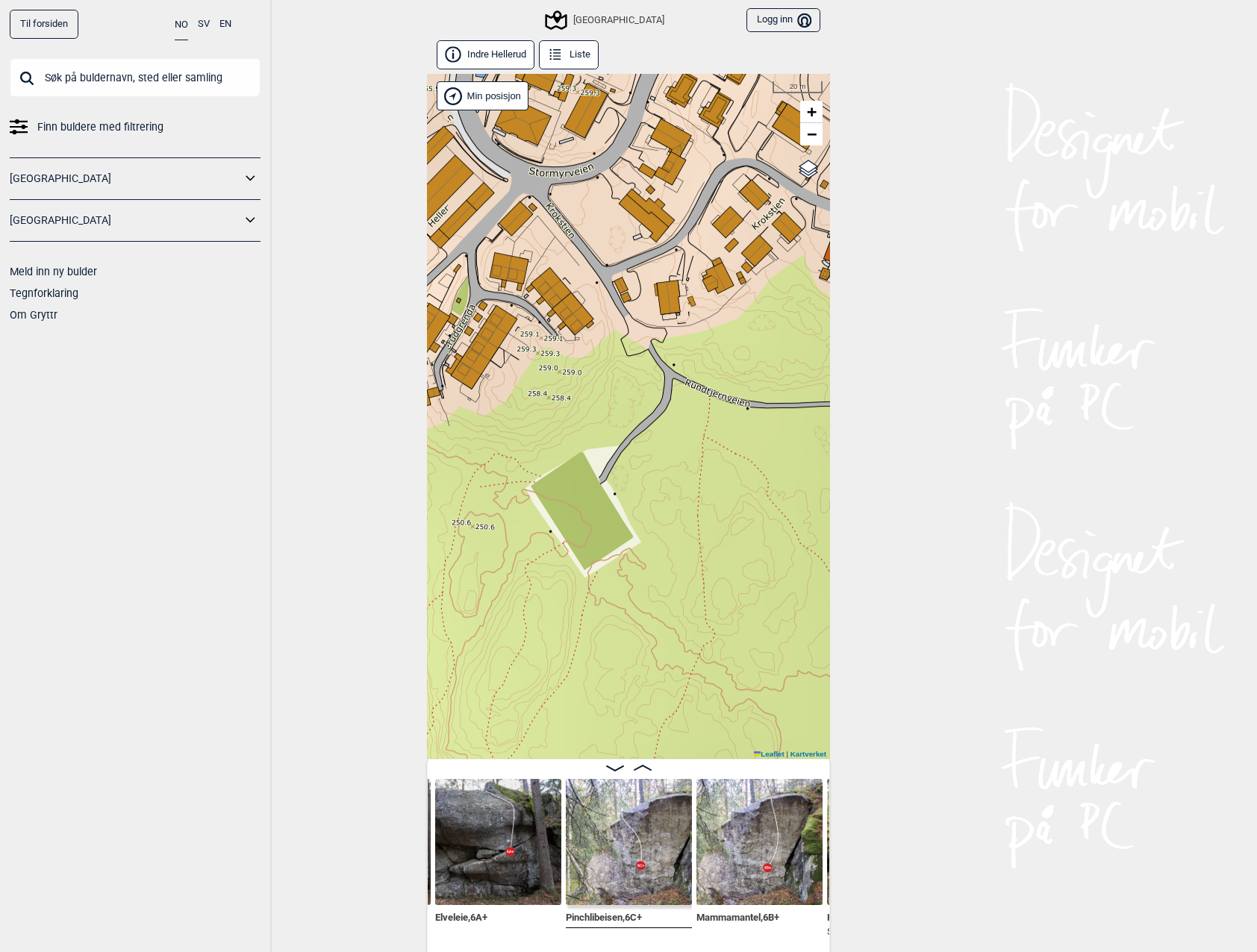
drag, startPoint x: 720, startPoint y: 494, endPoint x: 765, endPoint y: 432, distance: 76.6
click at [765, 432] on div "Speidersteinen Barnehageveggen Cowboyveggen Bølerveggen [GEOGRAPHIC_DATA]" at bounding box center [628, 416] width 403 height 685
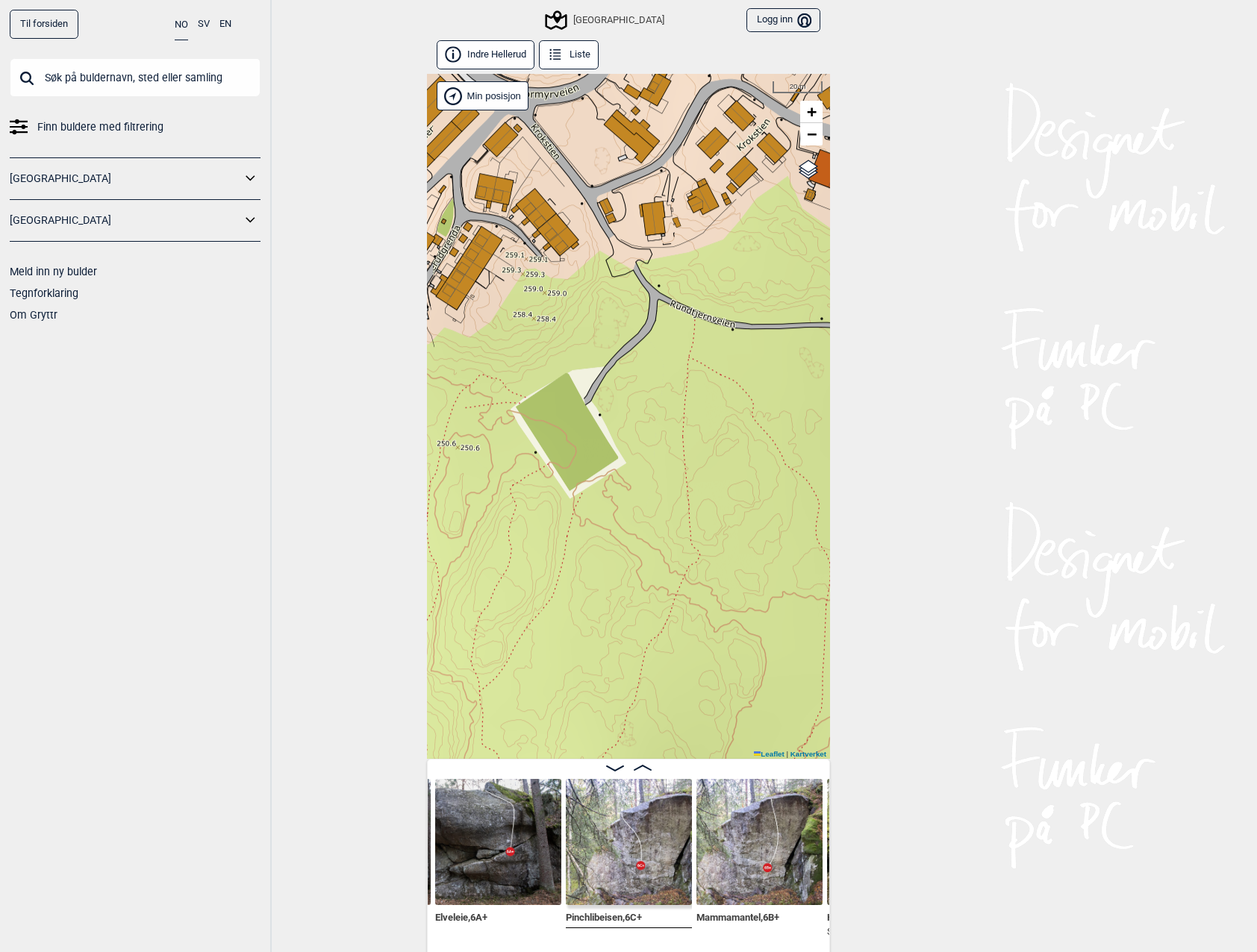
drag, startPoint x: 730, startPoint y: 412, endPoint x: 715, endPoint y: 331, distance: 82.4
click at [715, 331] on div "Speidersteinen Barnehageveggen Cowboyveggen Bølerveggen [GEOGRAPHIC_DATA]" at bounding box center [628, 416] width 403 height 685
click at [586, 435] on div "Speidersteinen Barnehageveggen Cowboyveggen Bølerveggen [GEOGRAPHIC_DATA]" at bounding box center [628, 416] width 403 height 685
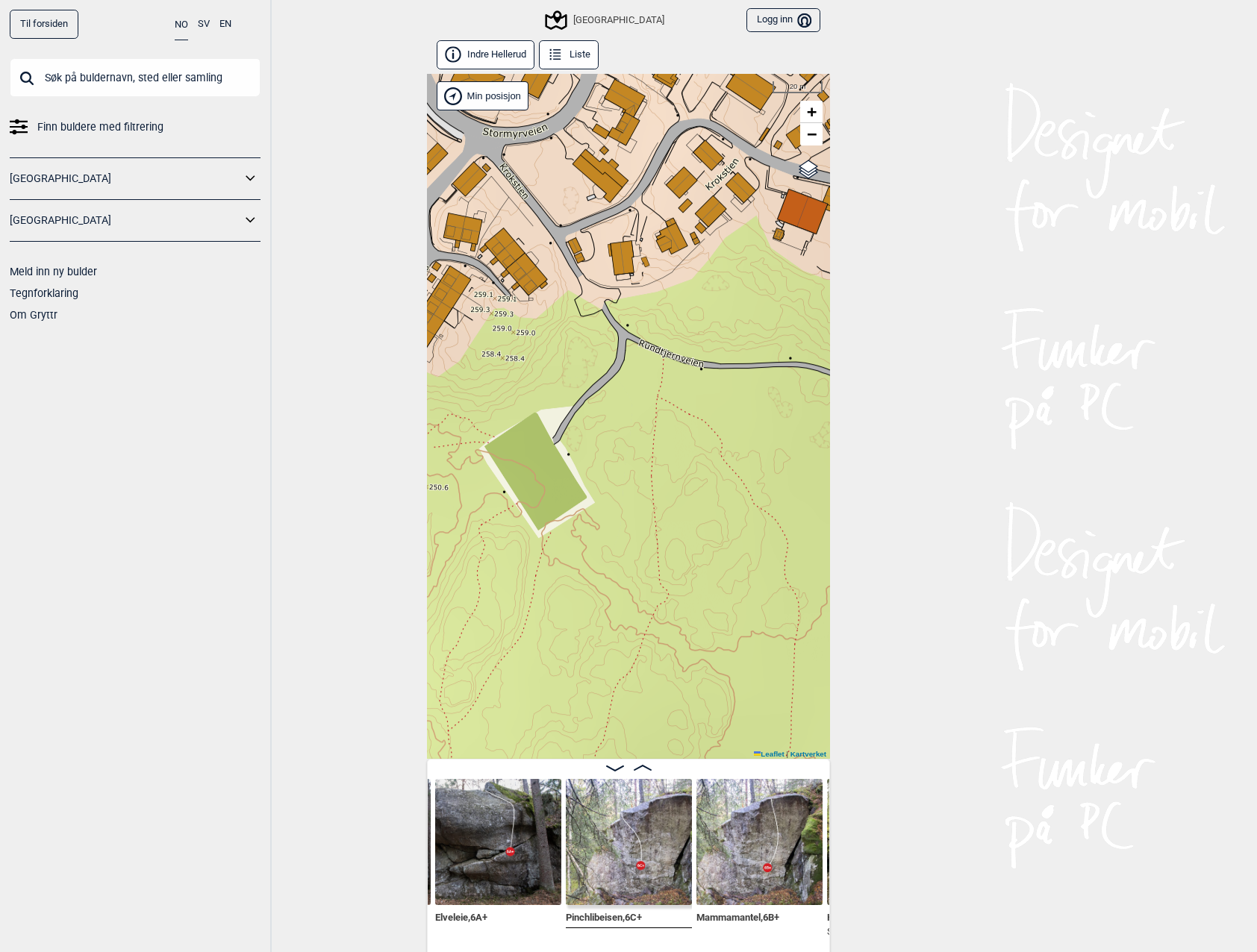
drag, startPoint x: 678, startPoint y: 394, endPoint x: 647, endPoint y: 433, distance: 49.8
click at [647, 433] on div "Speidersteinen Barnehageveggen Cowboyveggen Bølerveggen [GEOGRAPHIC_DATA]" at bounding box center [628, 416] width 403 height 685
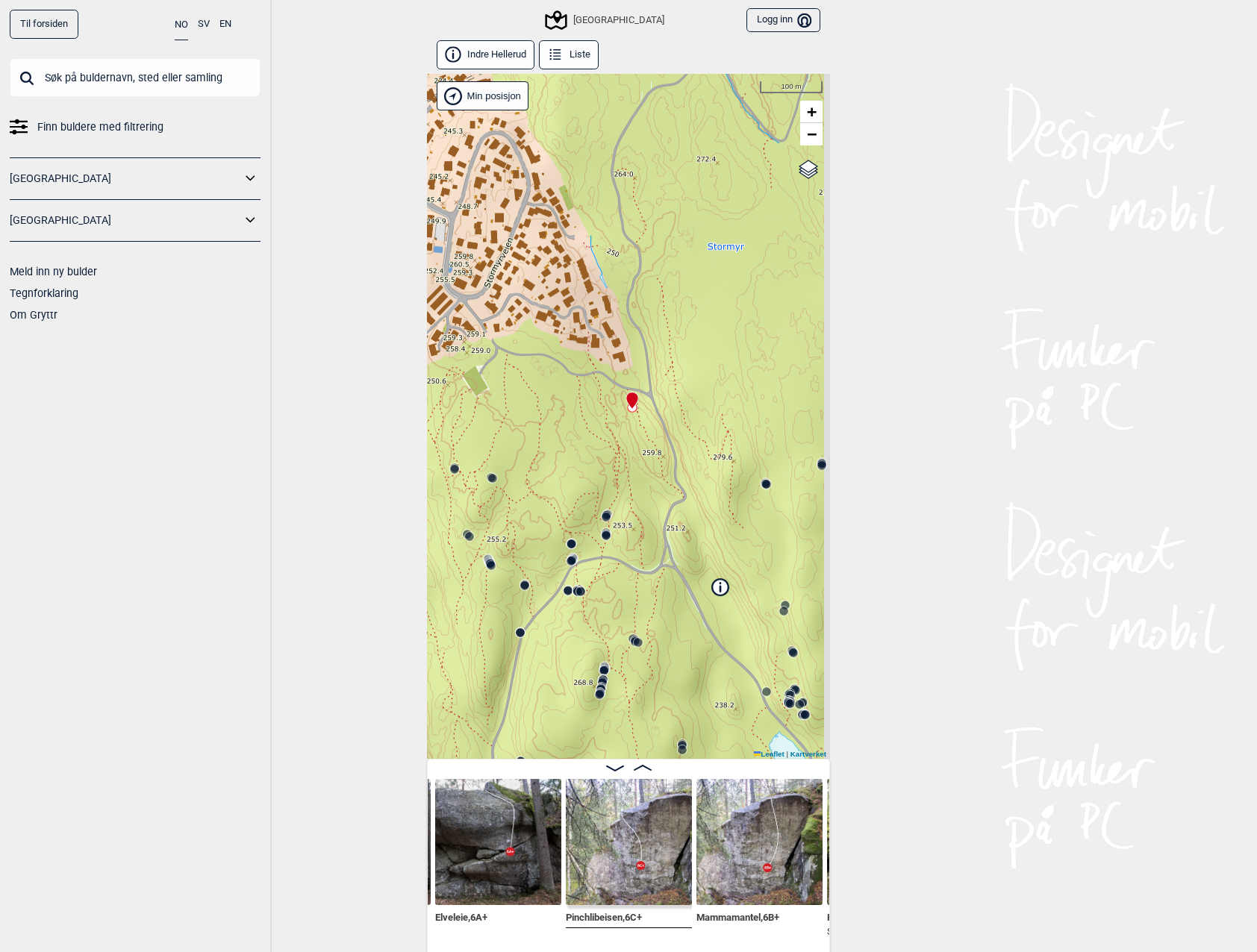
drag, startPoint x: 681, startPoint y: 368, endPoint x: 510, endPoint y: 363, distance: 171.1
click at [510, 363] on div "Speidersteinen Barnehageveggen Cowboyveggen Bølerveggen [GEOGRAPHIC_DATA]" at bounding box center [628, 416] width 403 height 685
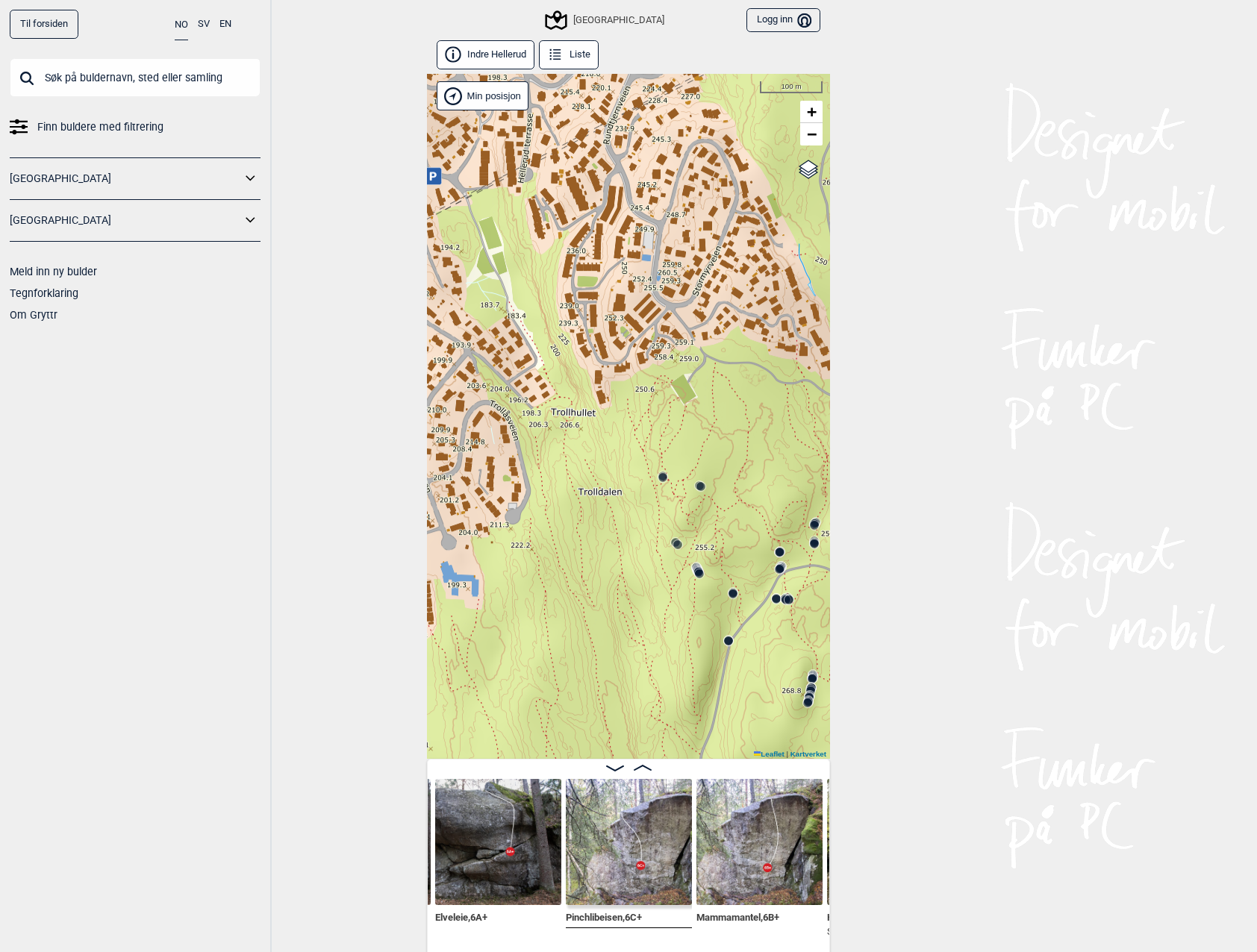
drag, startPoint x: 597, startPoint y: 391, endPoint x: 816, endPoint y: 380, distance: 219.3
click at [816, 380] on div "Speidersteinen Barnehageveggen Cowboyveggen Bølerveggen [GEOGRAPHIC_DATA]" at bounding box center [628, 416] width 403 height 685
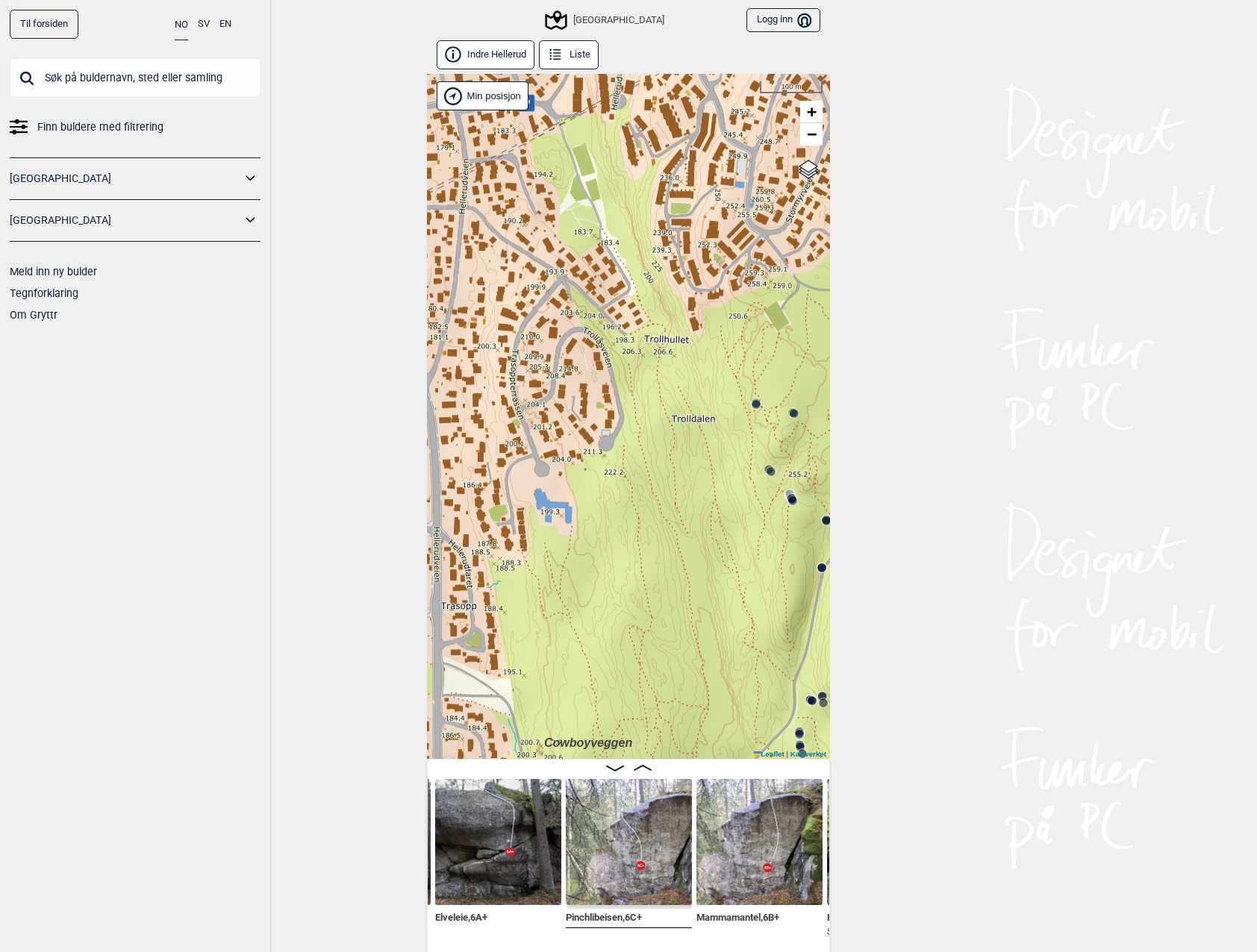
drag, startPoint x: 582, startPoint y: 514, endPoint x: 664, endPoint y: 468, distance: 94.0
click at [664, 468] on div "Speidersteinen Barnehageveggen Cowboyveggen Bølerveggen [GEOGRAPHIC_DATA]" at bounding box center [628, 416] width 403 height 685
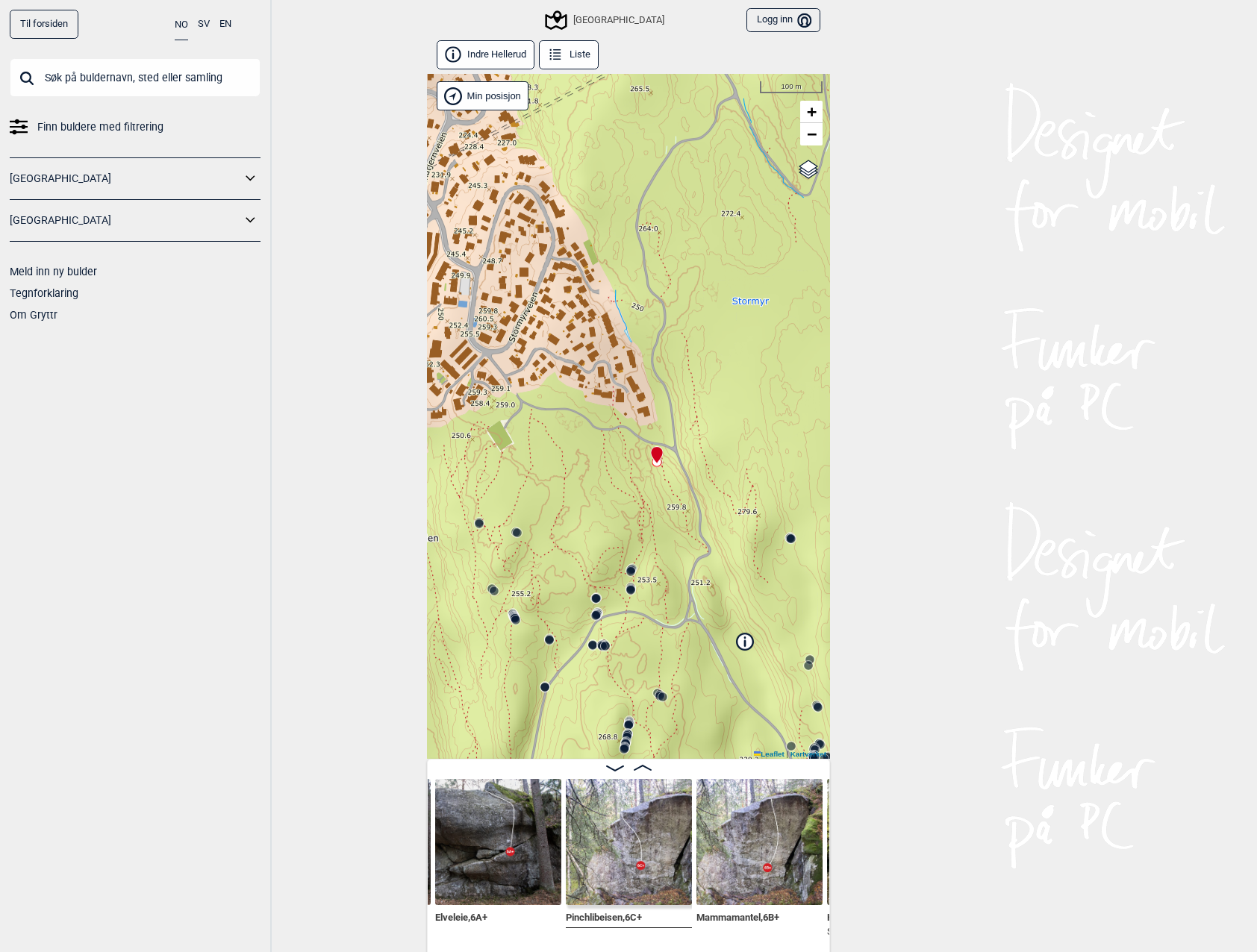
drag, startPoint x: 678, startPoint y: 468, endPoint x: 401, endPoint y: 587, distance: 301.5
click at [401, 587] on div "Til forsiden NO SV EN Finn buldere med filtrering [GEOGRAPHIC_DATA] [GEOGRAPHIC…" at bounding box center [628, 476] width 1257 height 952
